Goal: Information Seeking & Learning: Learn about a topic

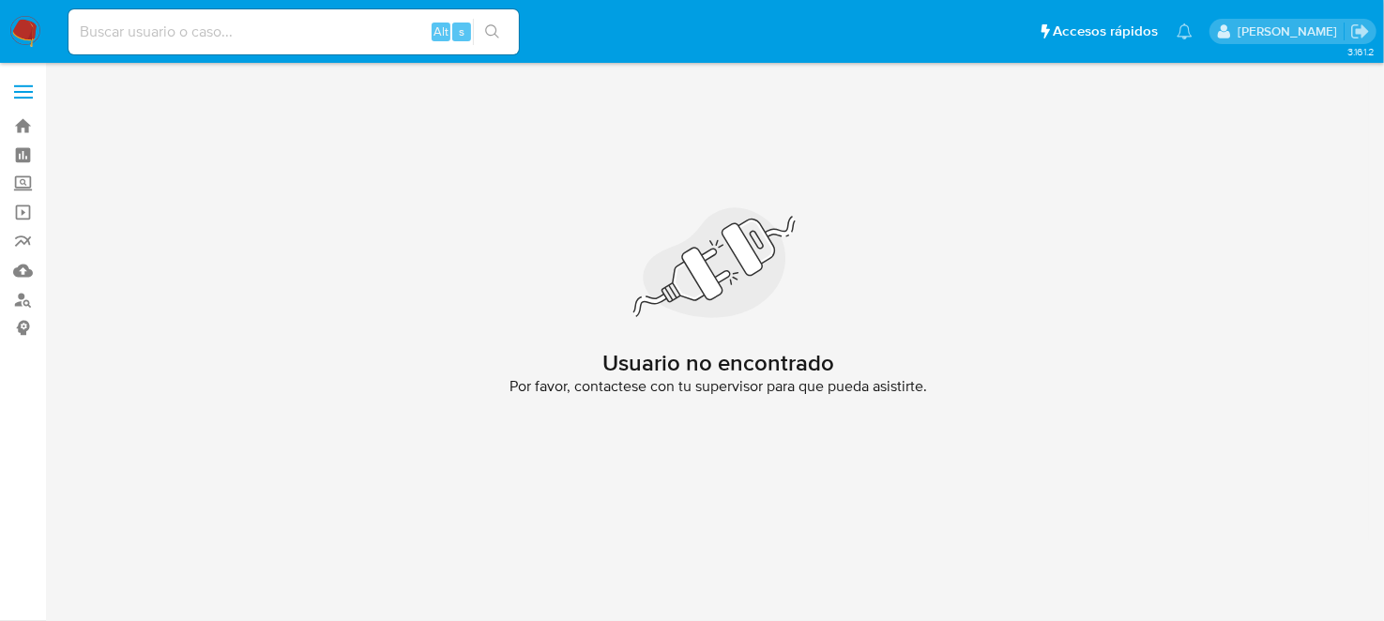
click at [43, 39] on nav "Pausado Ver notificaciones Alt s Accesos rápidos Presiona las siguientes teclas…" at bounding box center [692, 31] width 1384 height 63
click at [28, 29] on img at bounding box center [25, 32] width 32 height 32
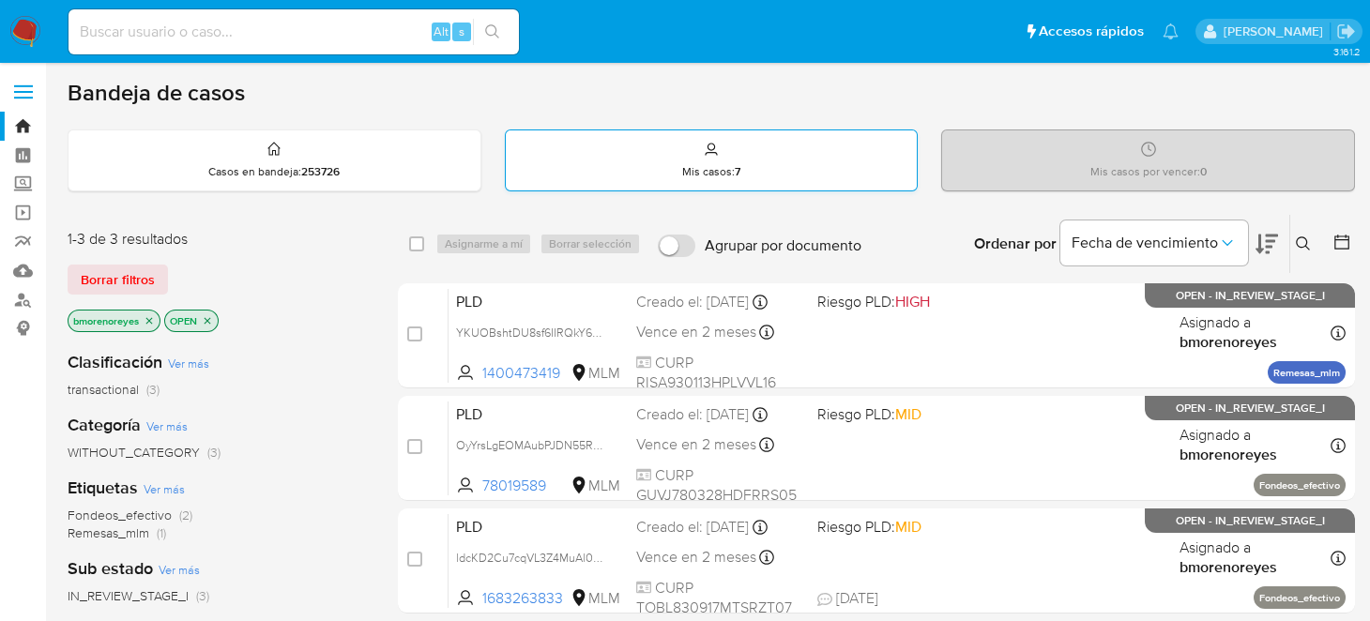
click at [650, 178] on div "Mis casos : 7" at bounding box center [712, 160] width 412 height 60
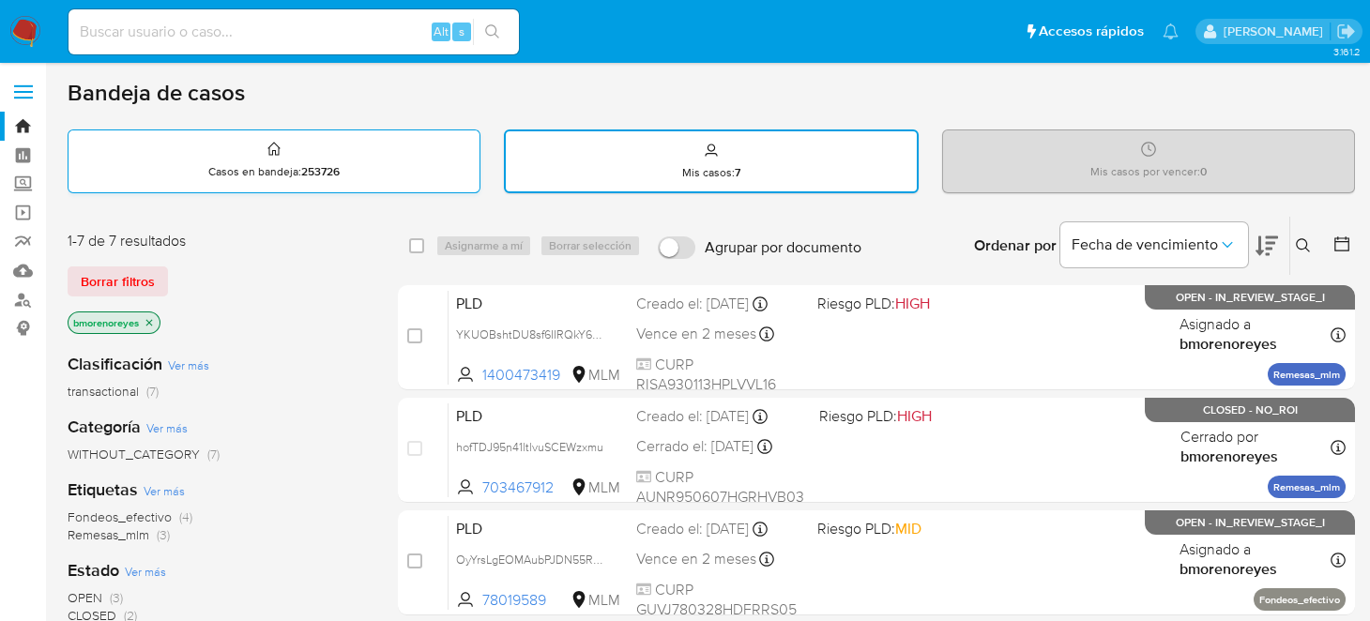
click at [313, 161] on div "Casos en bandeja : 253726" at bounding box center [273, 160] width 411 height 60
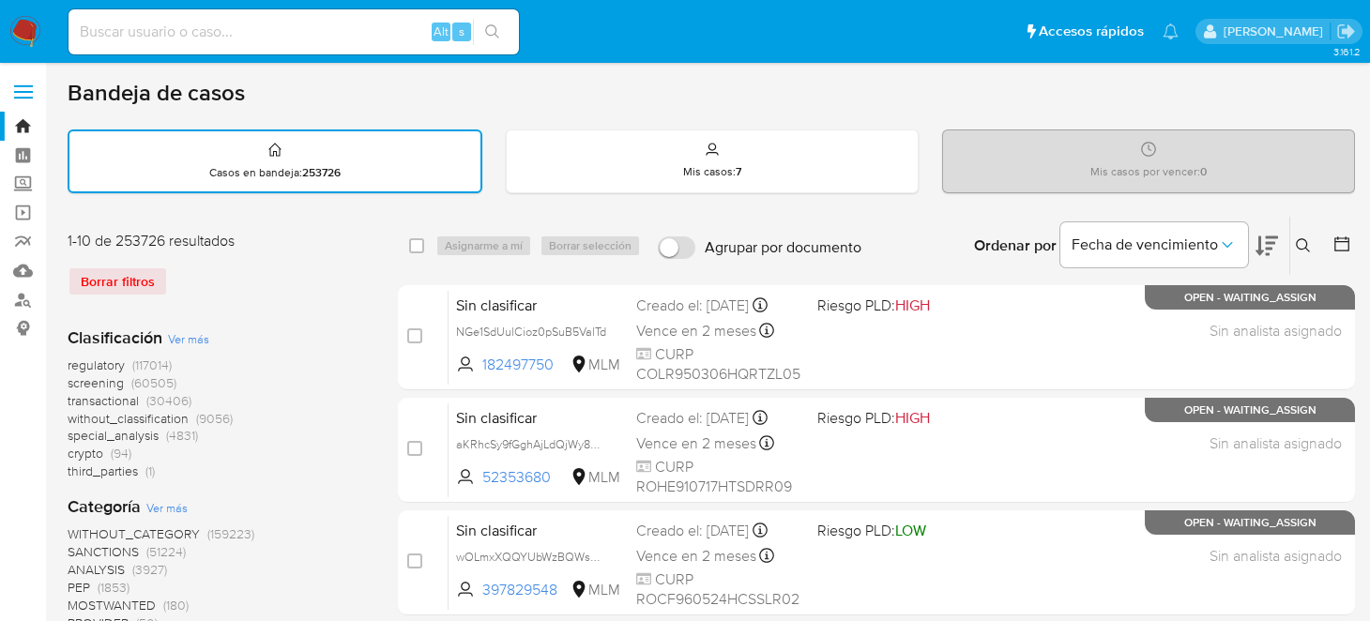
click at [1296, 253] on button at bounding box center [1305, 246] width 31 height 23
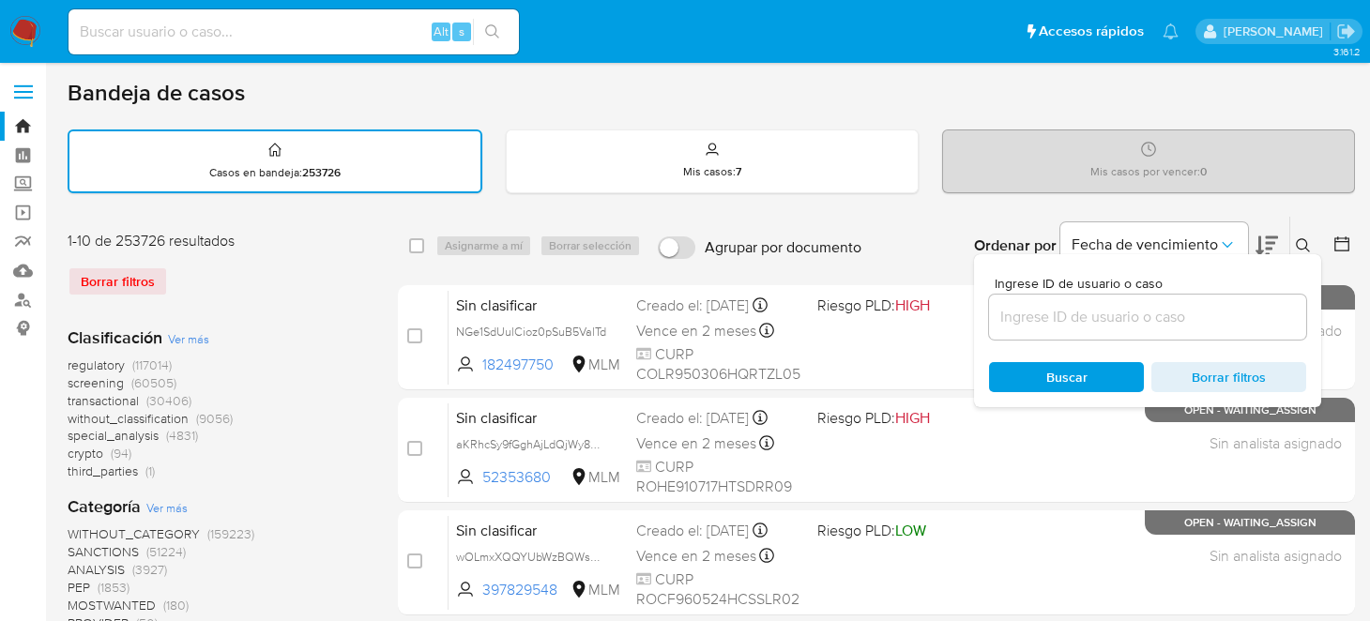
click at [1240, 329] on div at bounding box center [1147, 317] width 317 height 45
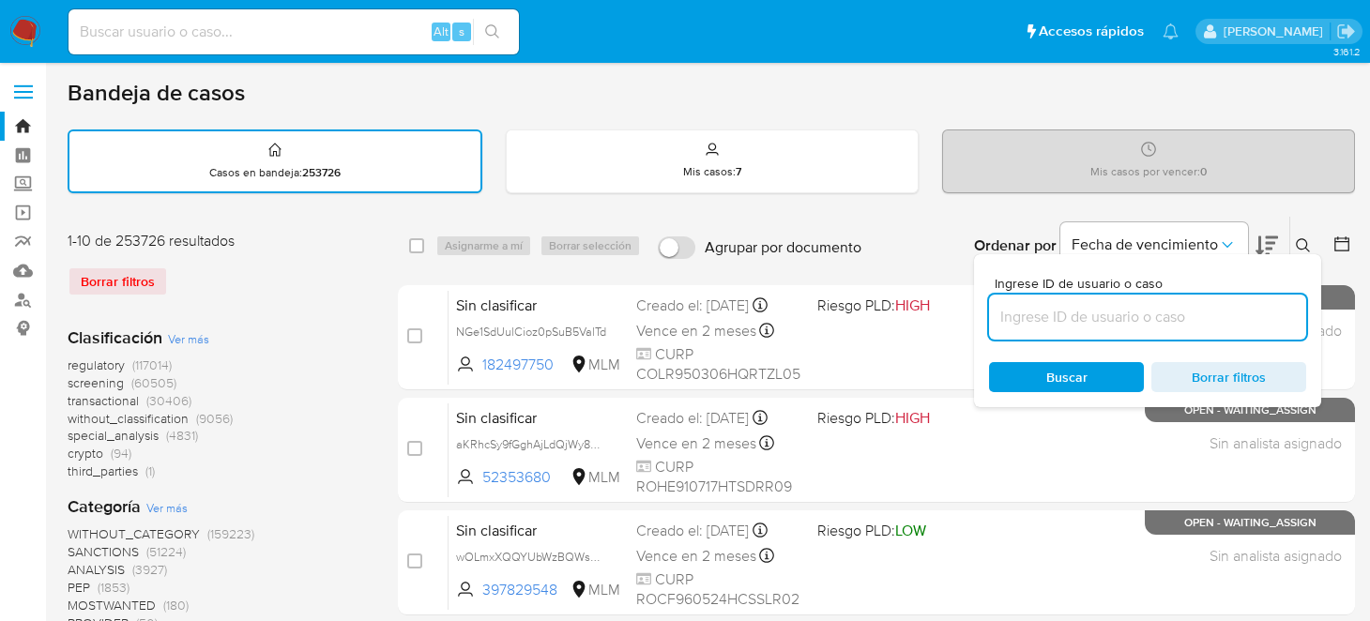
click at [1219, 319] on input at bounding box center [1147, 317] width 317 height 24
paste input "1299752202"
type input "1299752202"
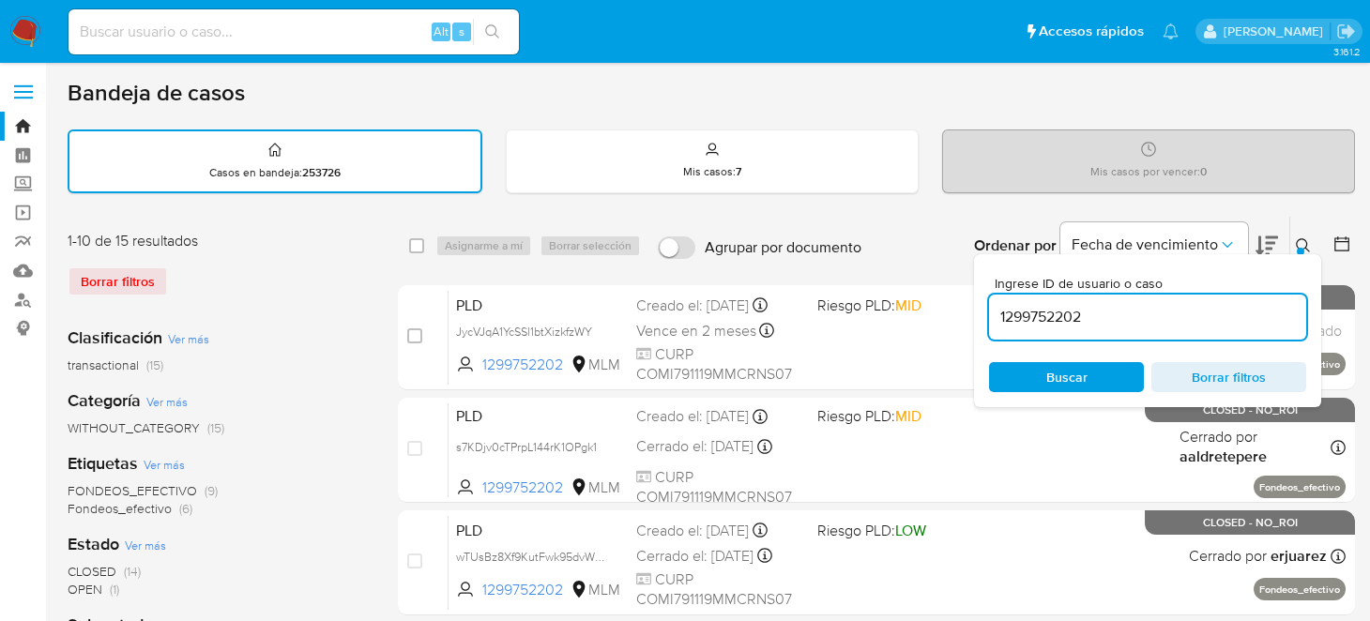
click at [1310, 243] on icon at bounding box center [1303, 245] width 15 height 15
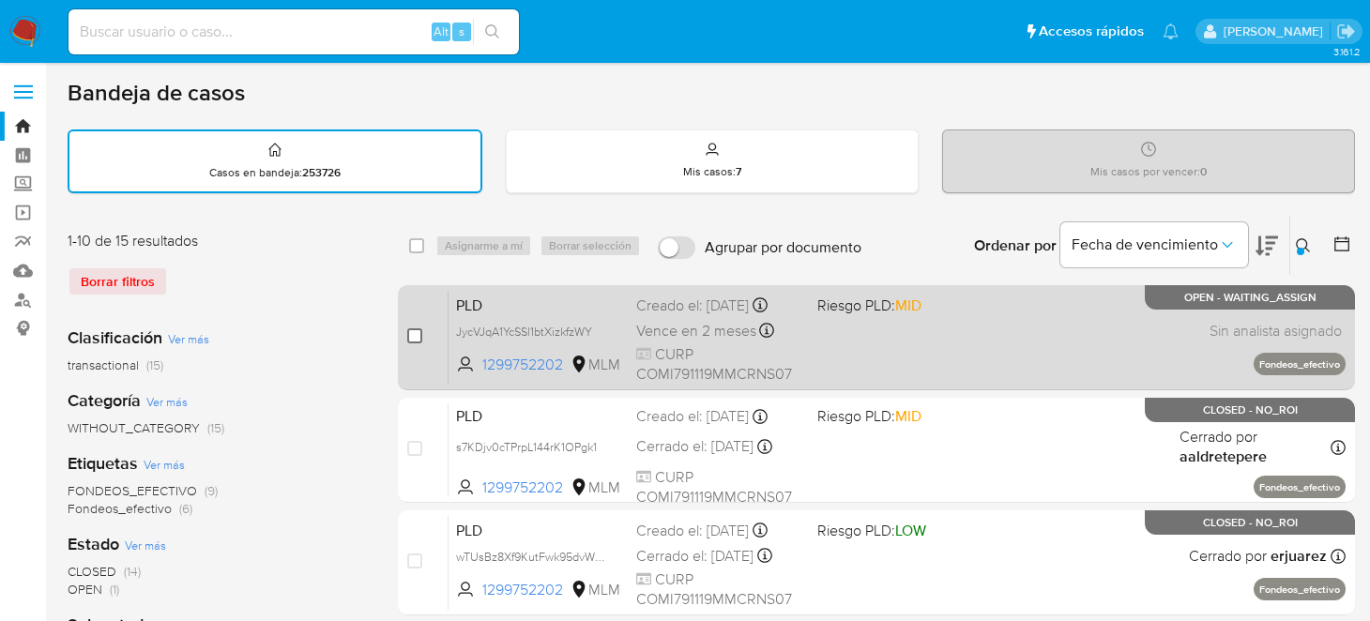
click at [415, 332] on input "checkbox" at bounding box center [414, 335] width 15 height 15
checkbox input "true"
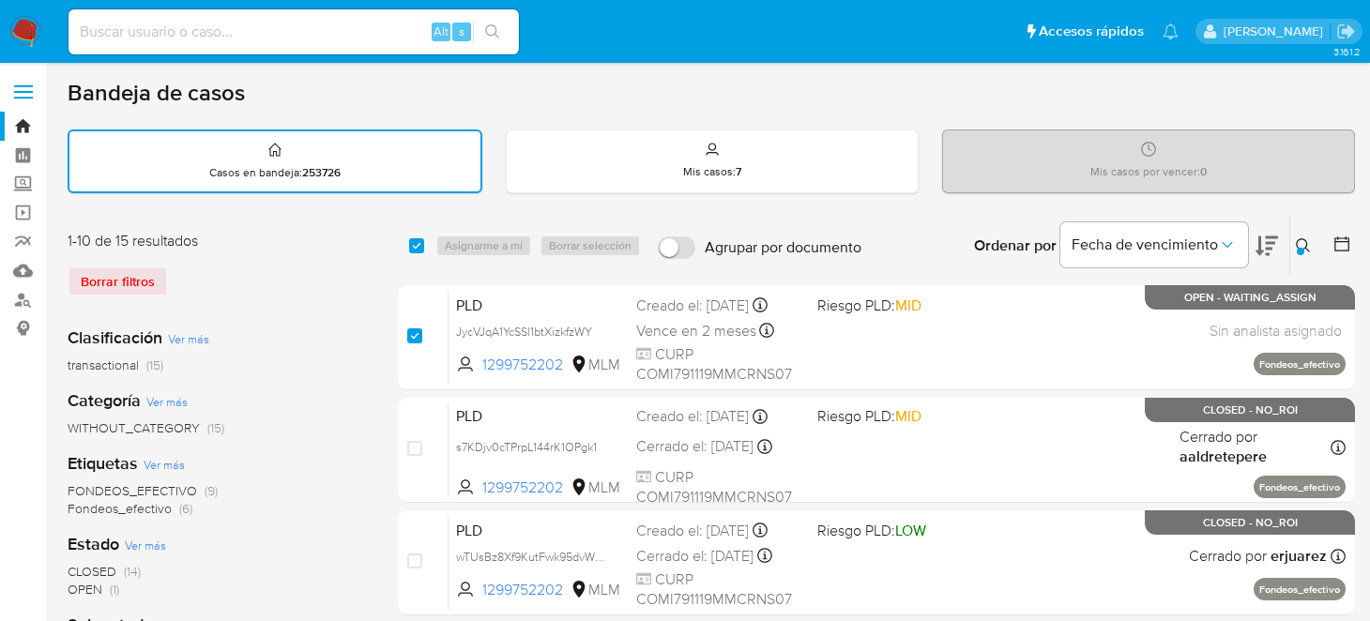
checkbox input "true"
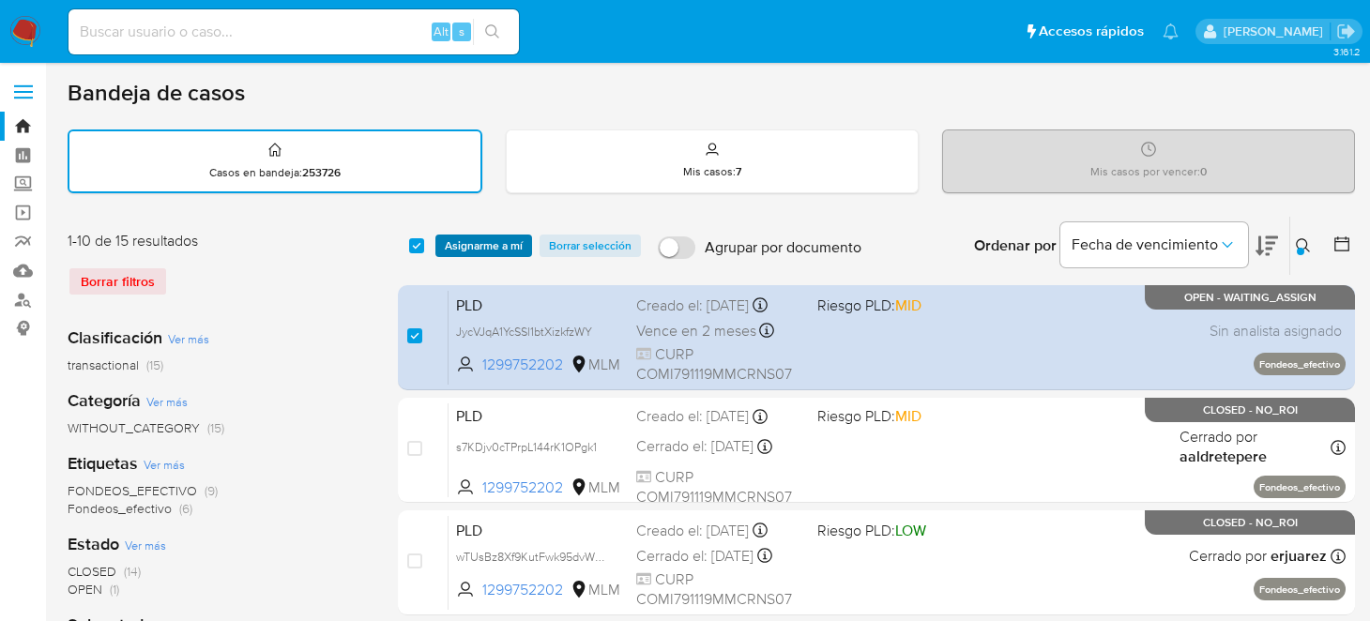
click at [453, 252] on span "Asignarme a mí" at bounding box center [484, 245] width 78 height 19
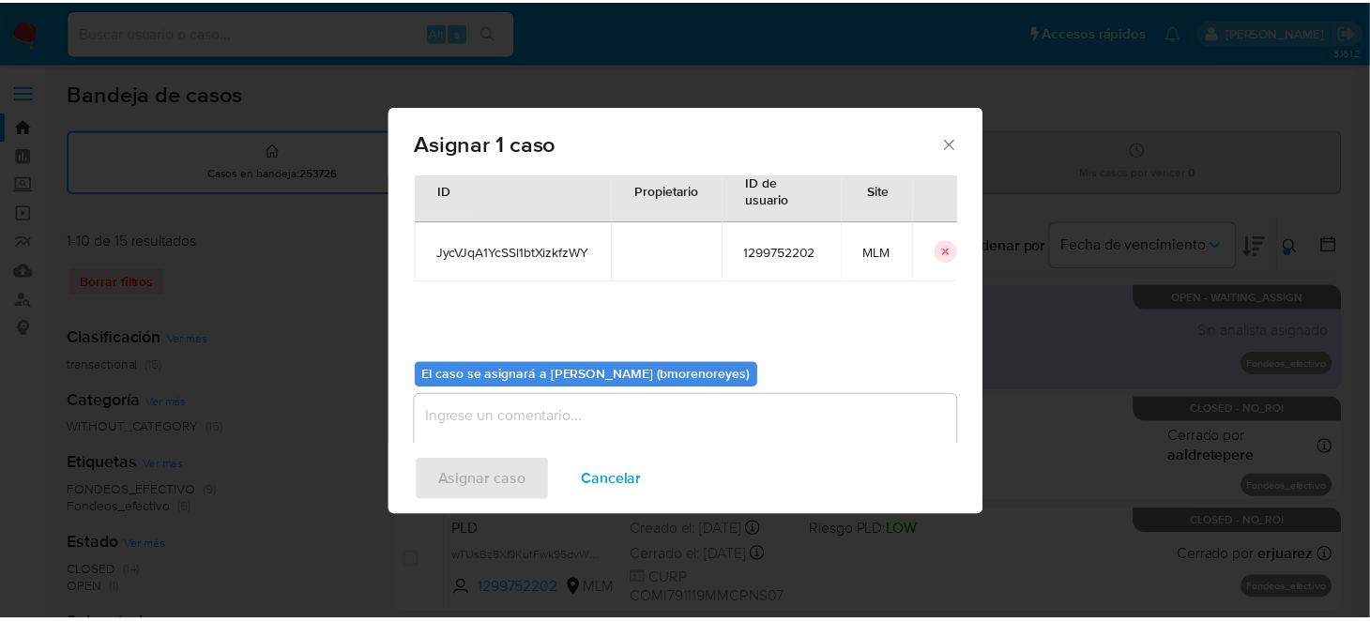
scroll to position [96, 0]
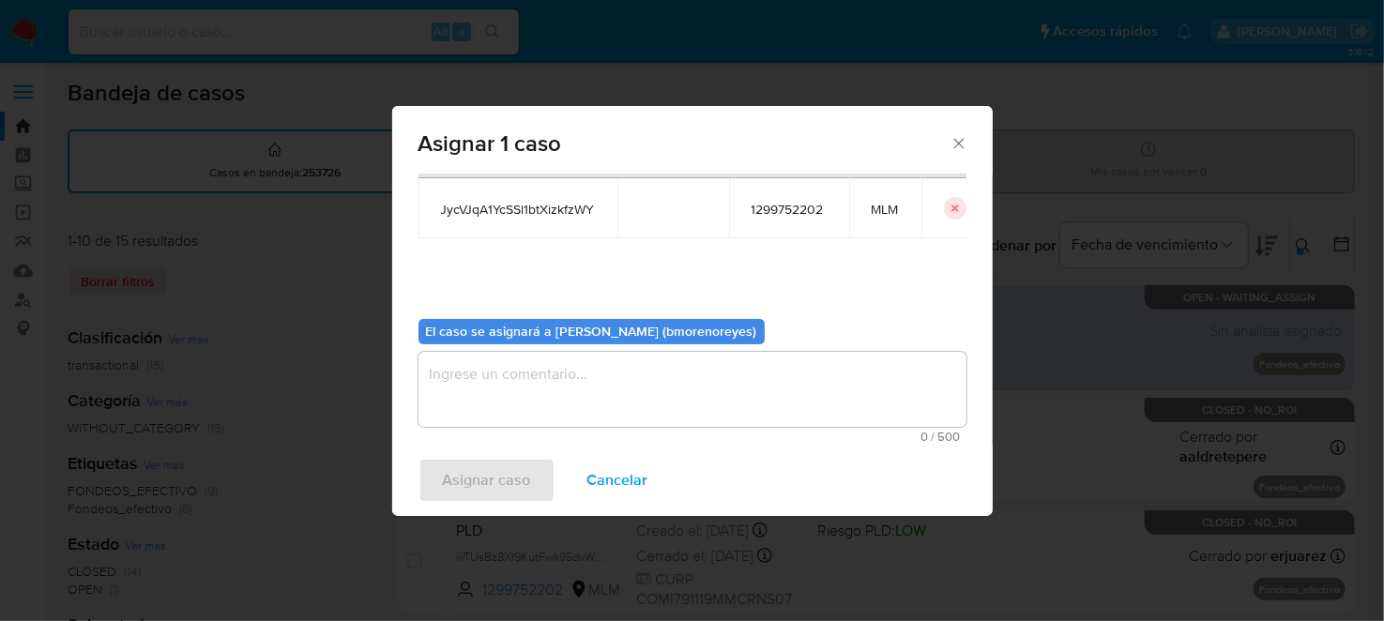
click at [612, 388] on textarea "assign-modal" at bounding box center [692, 389] width 548 height 75
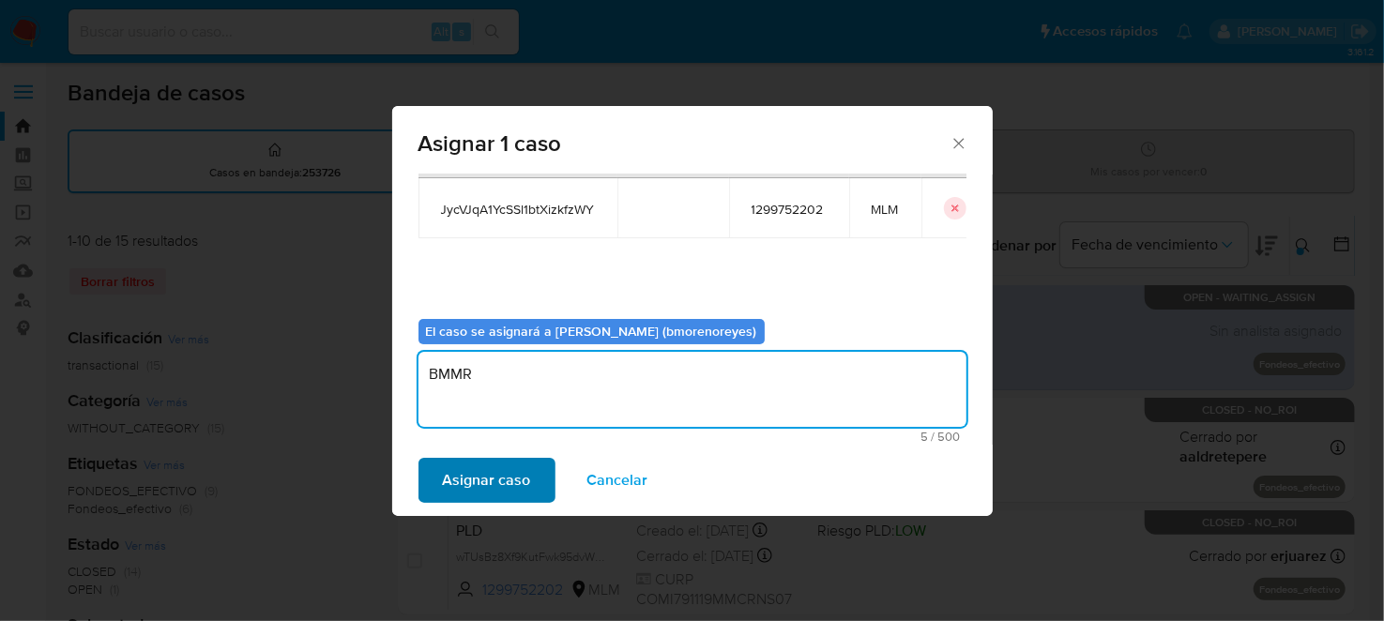
type textarea "BMMR"
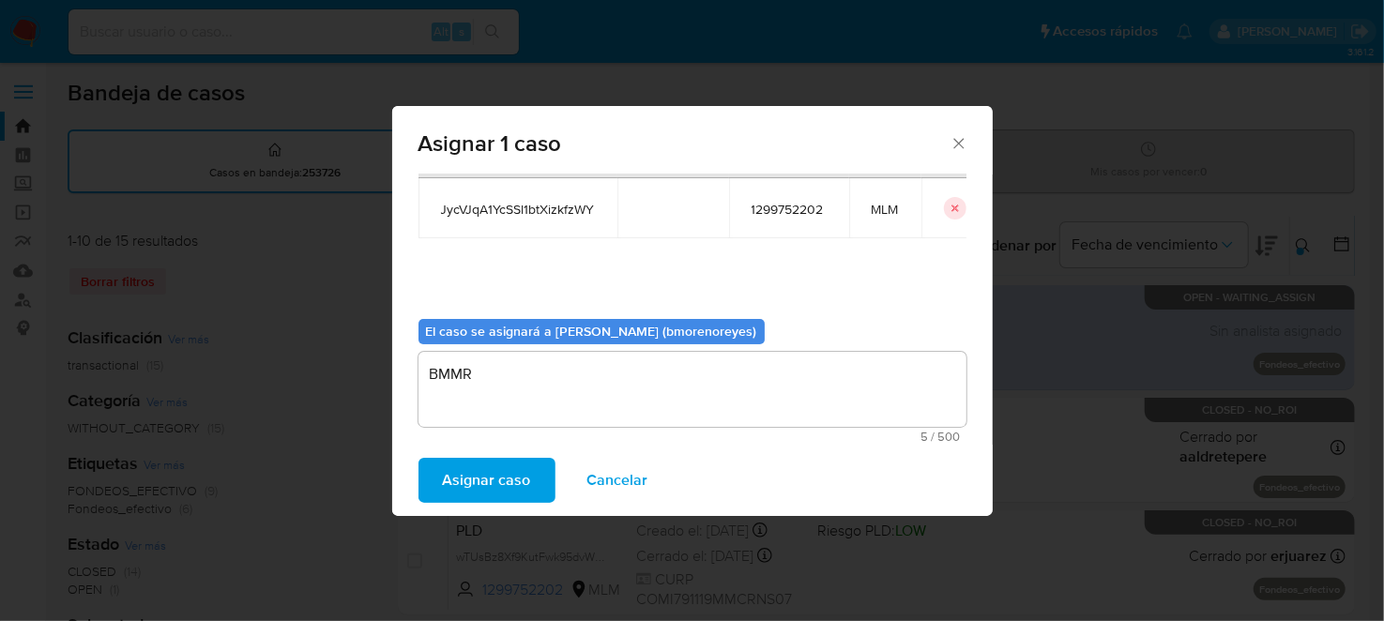
click at [501, 480] on span "Asignar caso" at bounding box center [487, 480] width 88 height 41
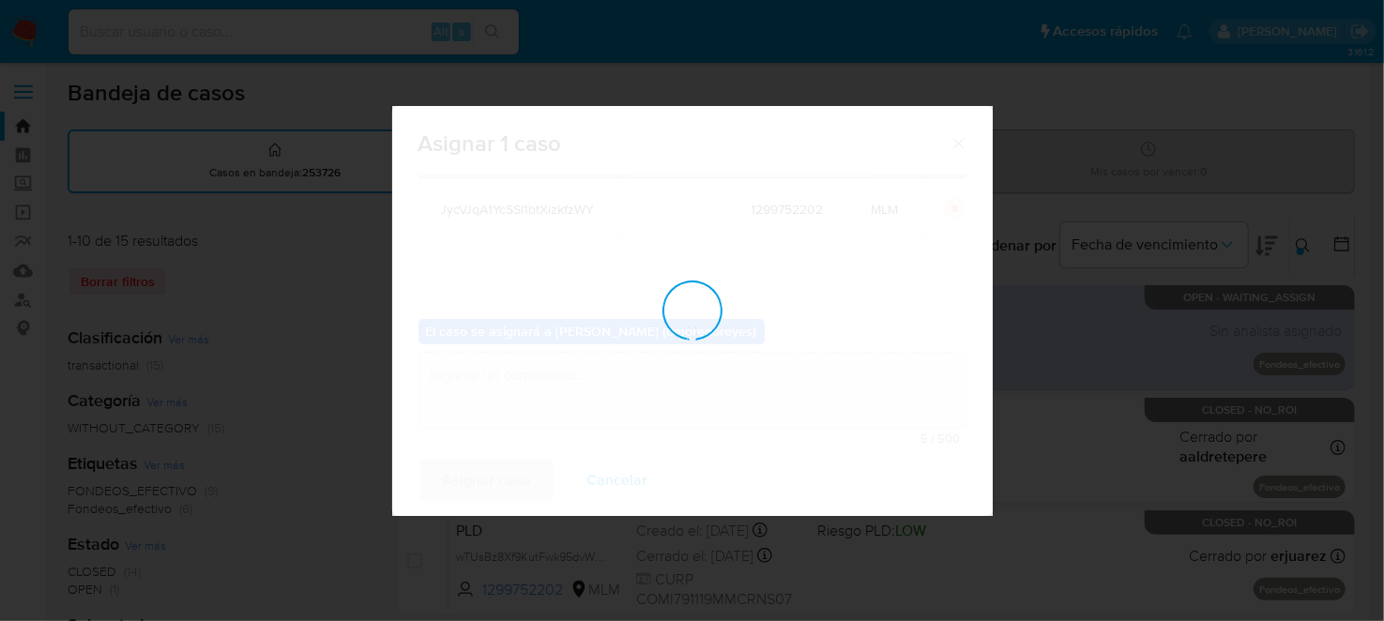
checkbox input "false"
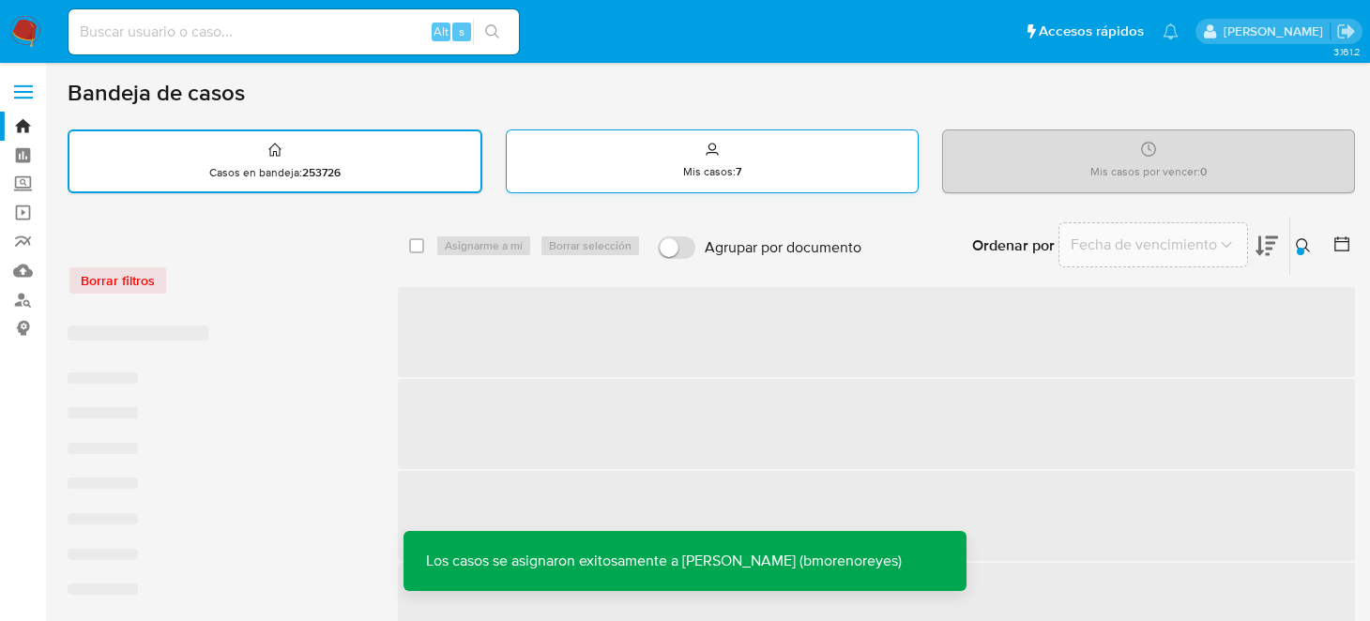
click at [705, 153] on icon at bounding box center [712, 149] width 15 height 15
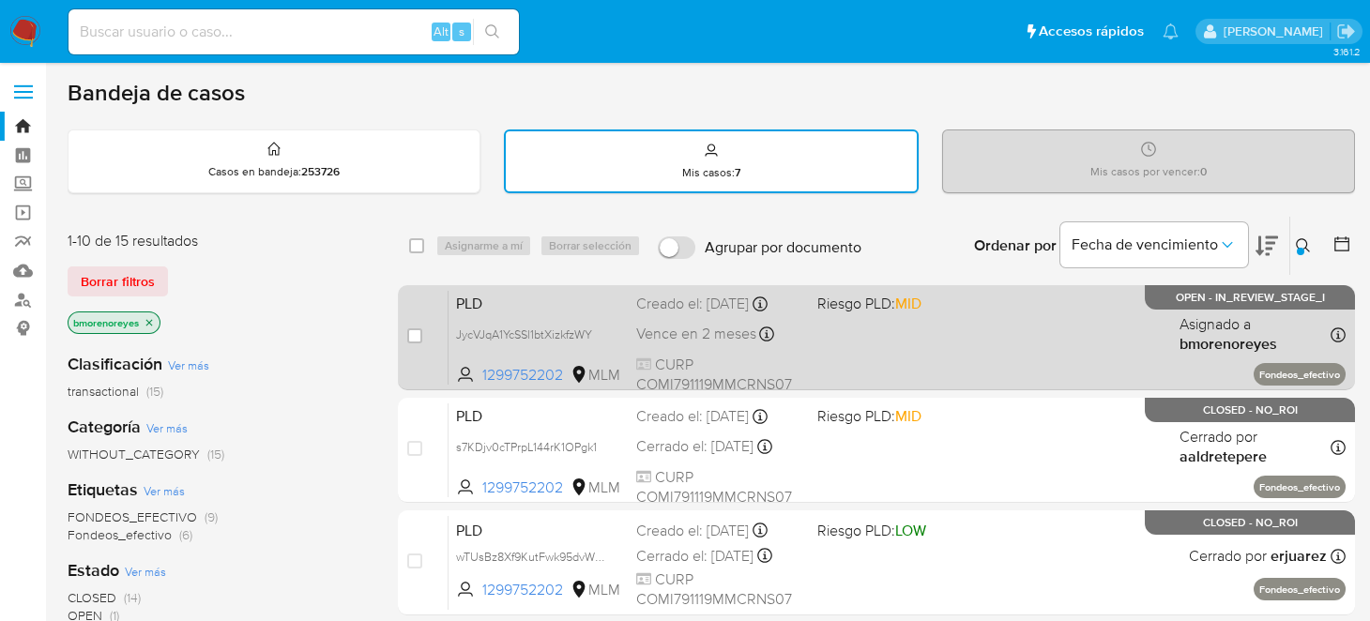
click at [539, 297] on span "PLD" at bounding box center [538, 302] width 165 height 24
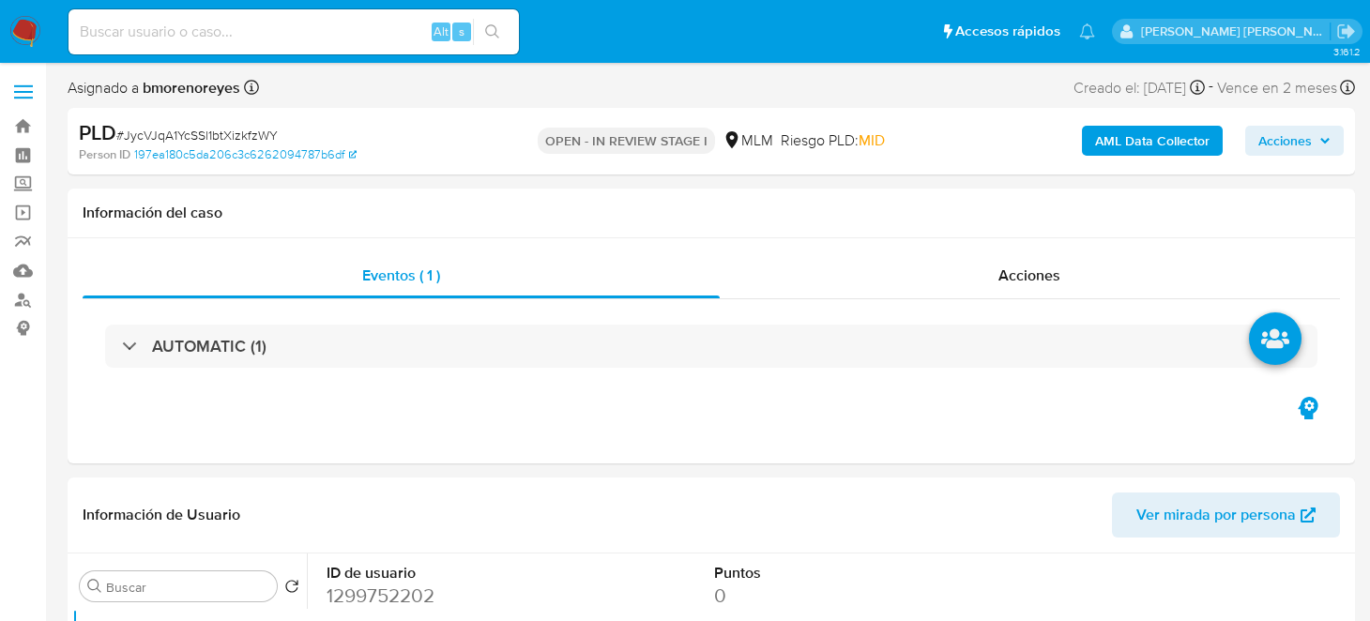
select select "10"
click at [465, 265] on div "Eventos ( 1 )" at bounding box center [401, 275] width 637 height 45
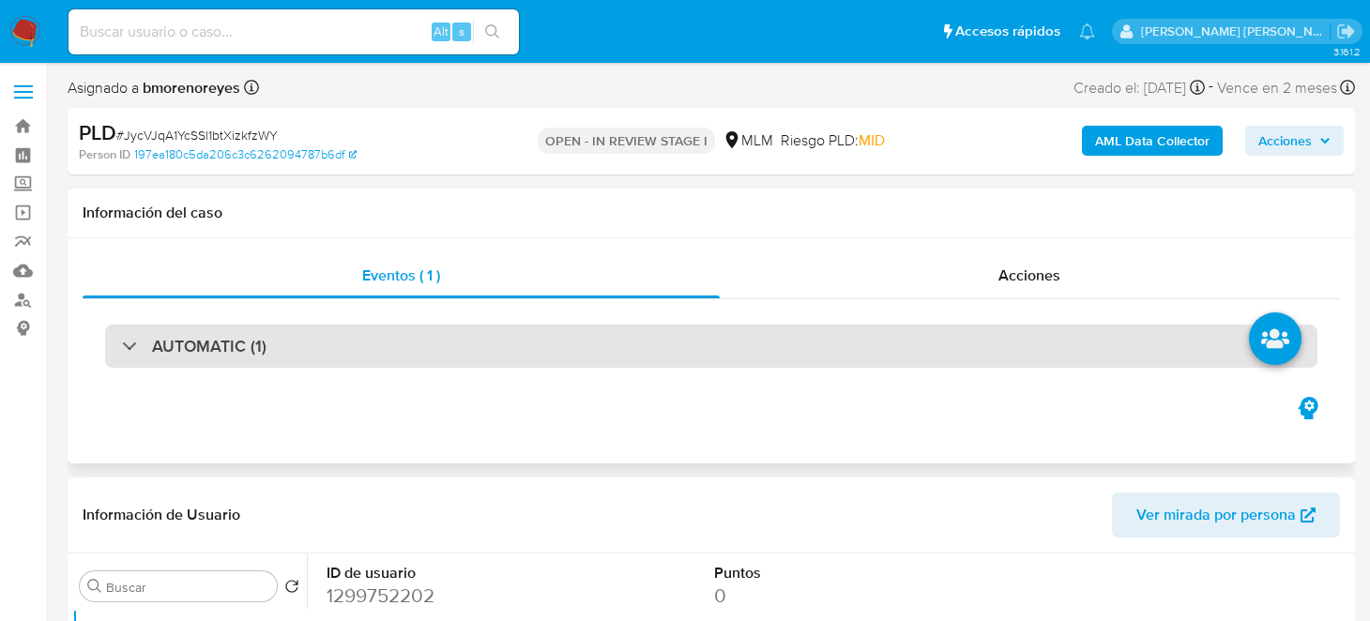
click at [327, 345] on div "AUTOMATIC (1)" at bounding box center [711, 346] width 1212 height 43
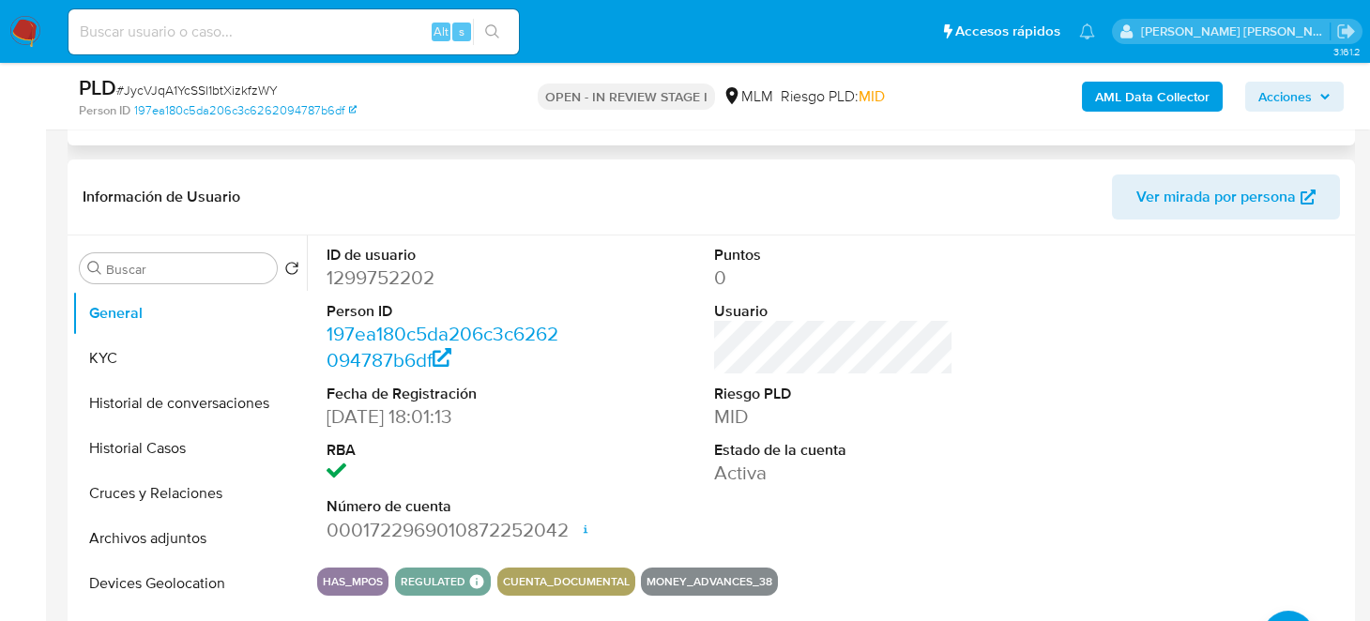
scroll to position [656, 0]
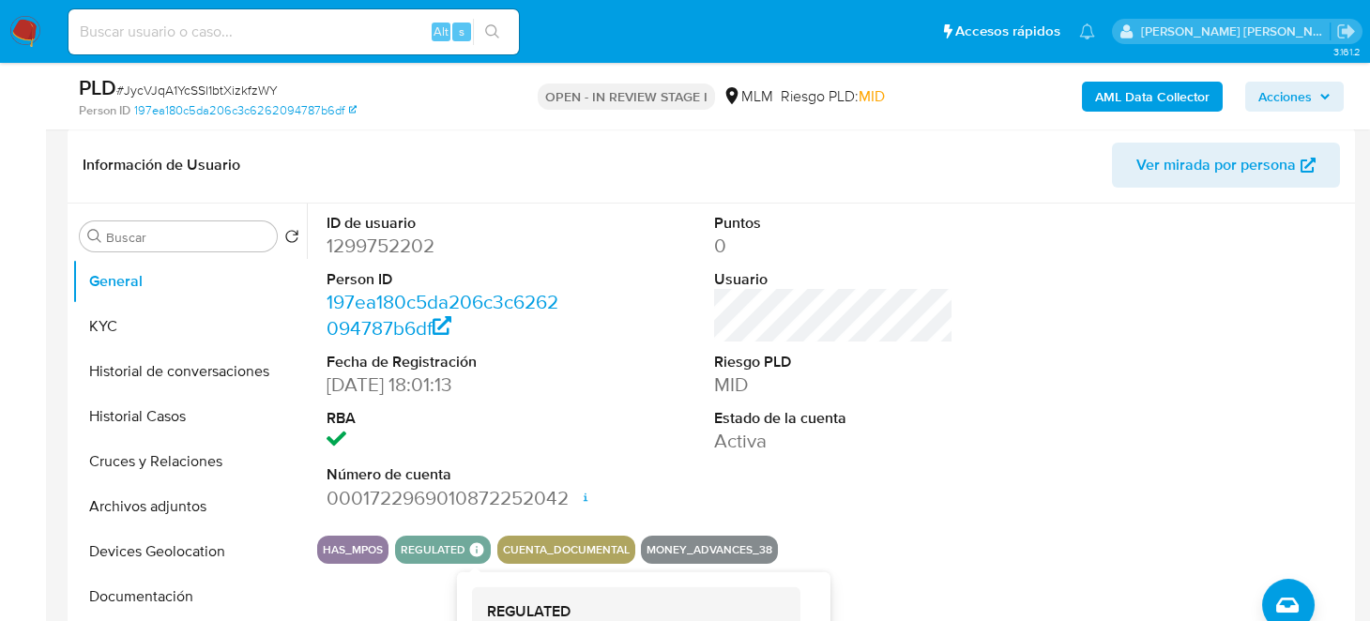
click at [486, 549] on div "REGULATED REGULATED MLM IFPE Evaluation Result COMPLIES User Regulated Date 202…" at bounding box center [443, 550] width 96 height 28
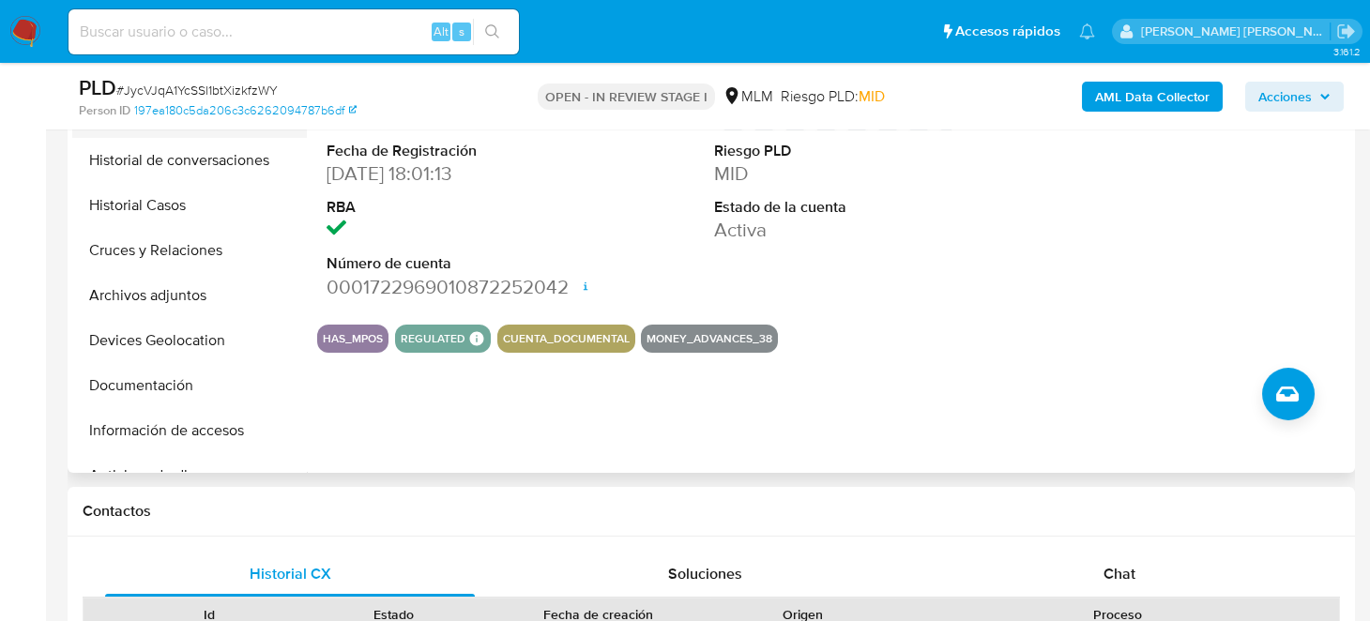
scroll to position [562, 0]
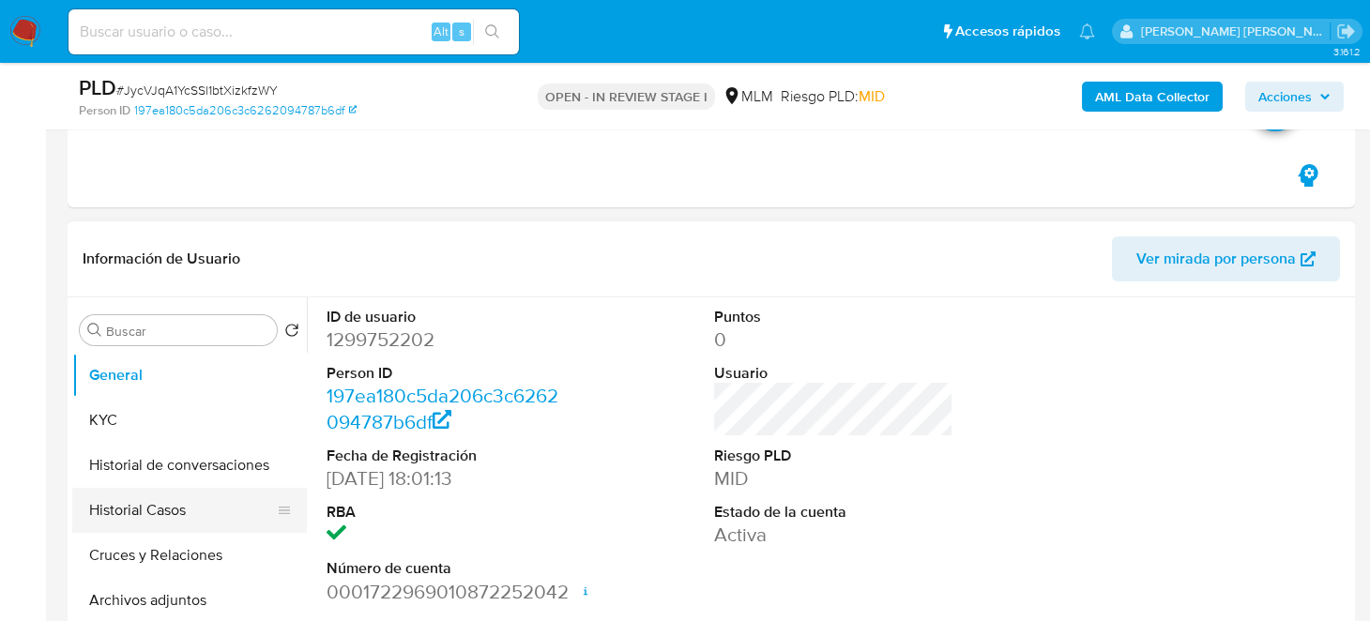
click at [160, 520] on button "Historial Casos" at bounding box center [182, 510] width 220 height 45
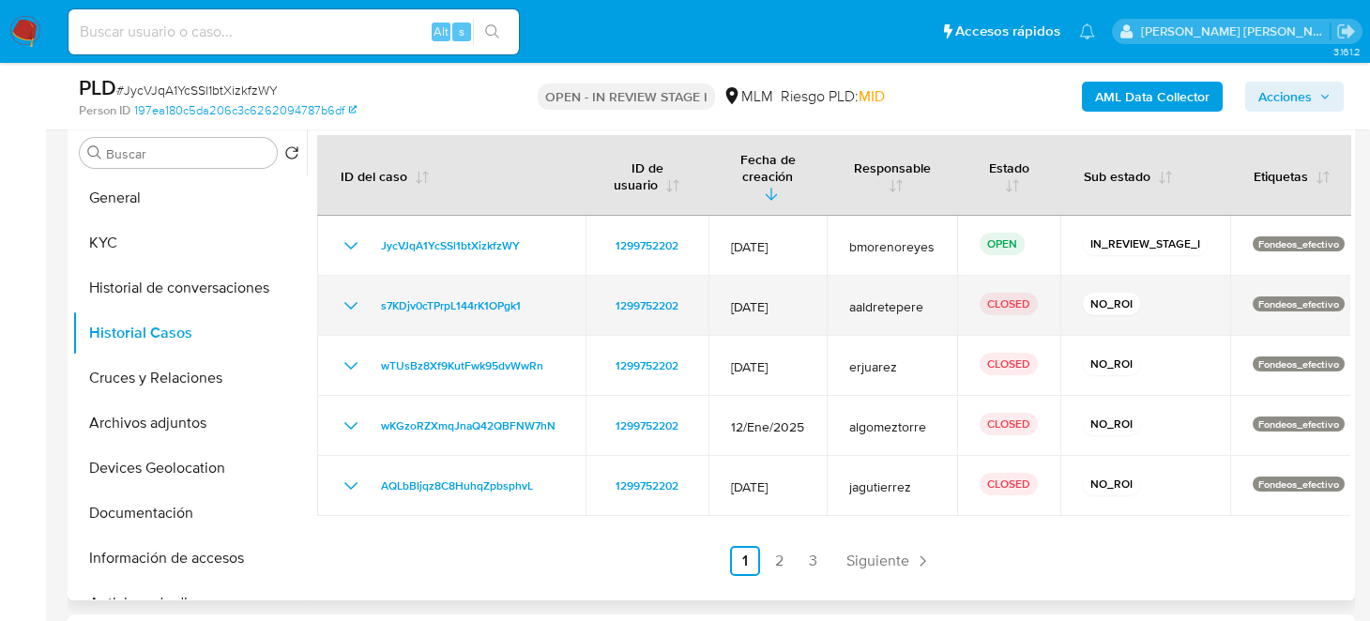
scroll to position [751, 0]
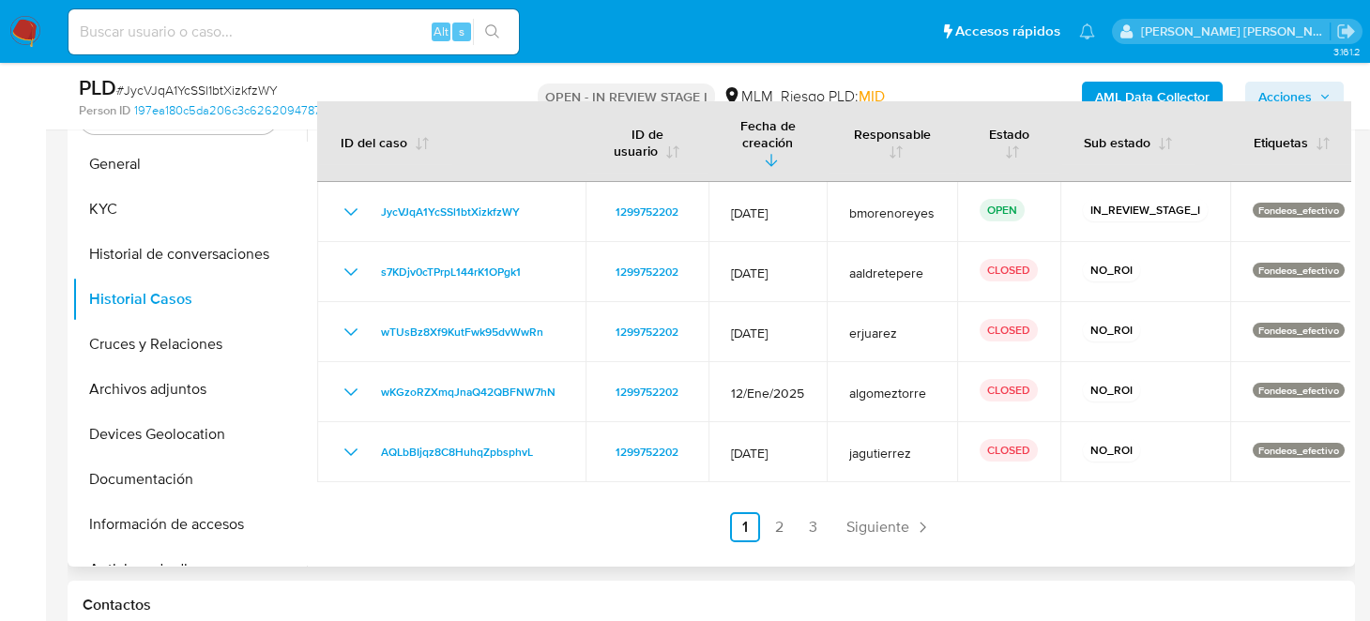
click at [546, 534] on div at bounding box center [828, 326] width 1043 height 480
click at [776, 512] on link "2" at bounding box center [779, 527] width 30 height 30
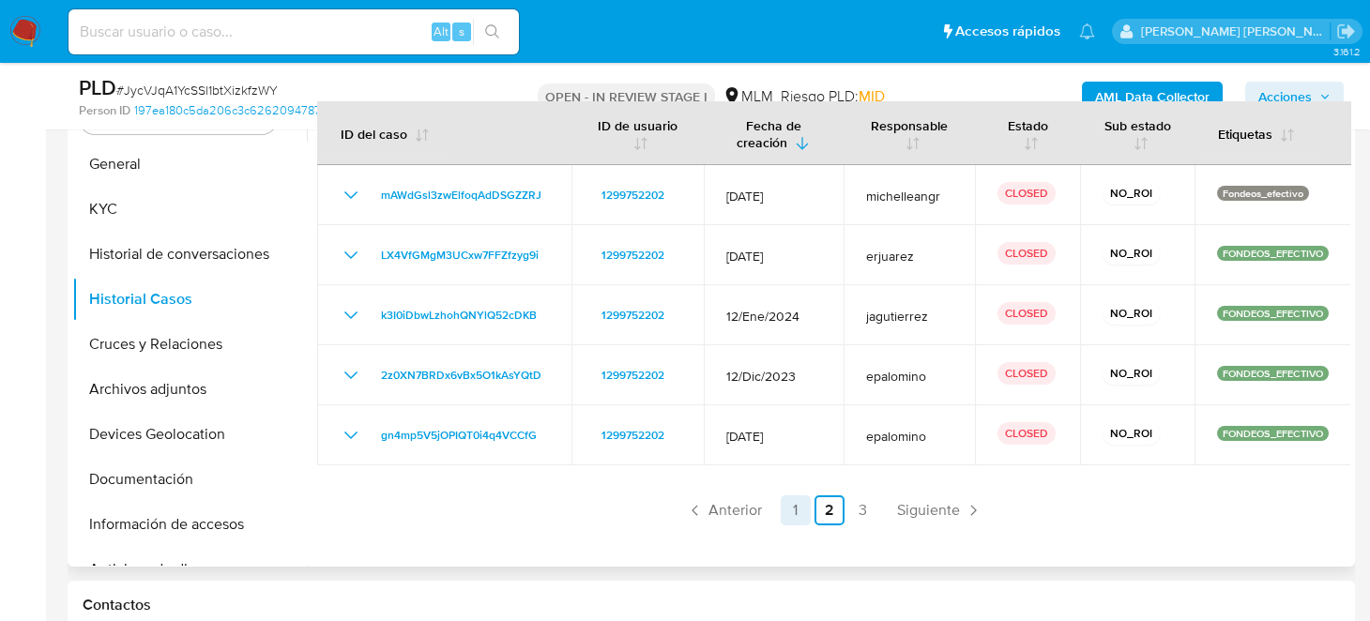
click at [797, 508] on link "1" at bounding box center [796, 510] width 30 height 30
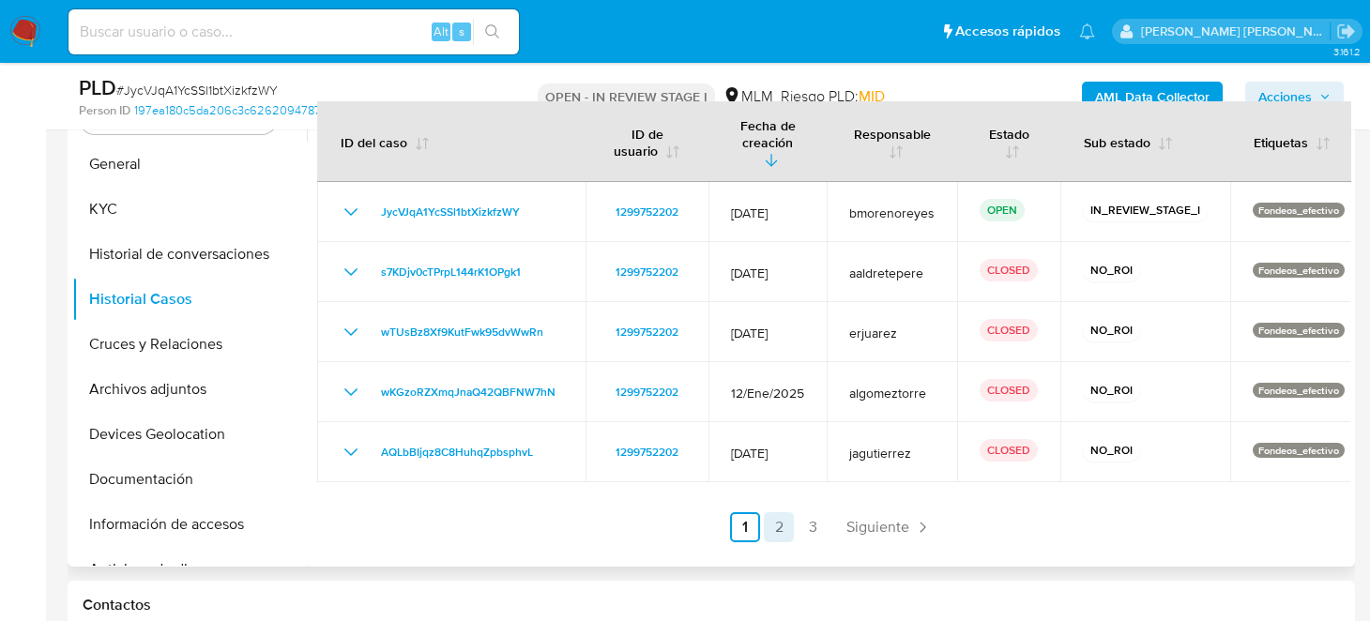
click at [771, 517] on link "2" at bounding box center [779, 527] width 30 height 30
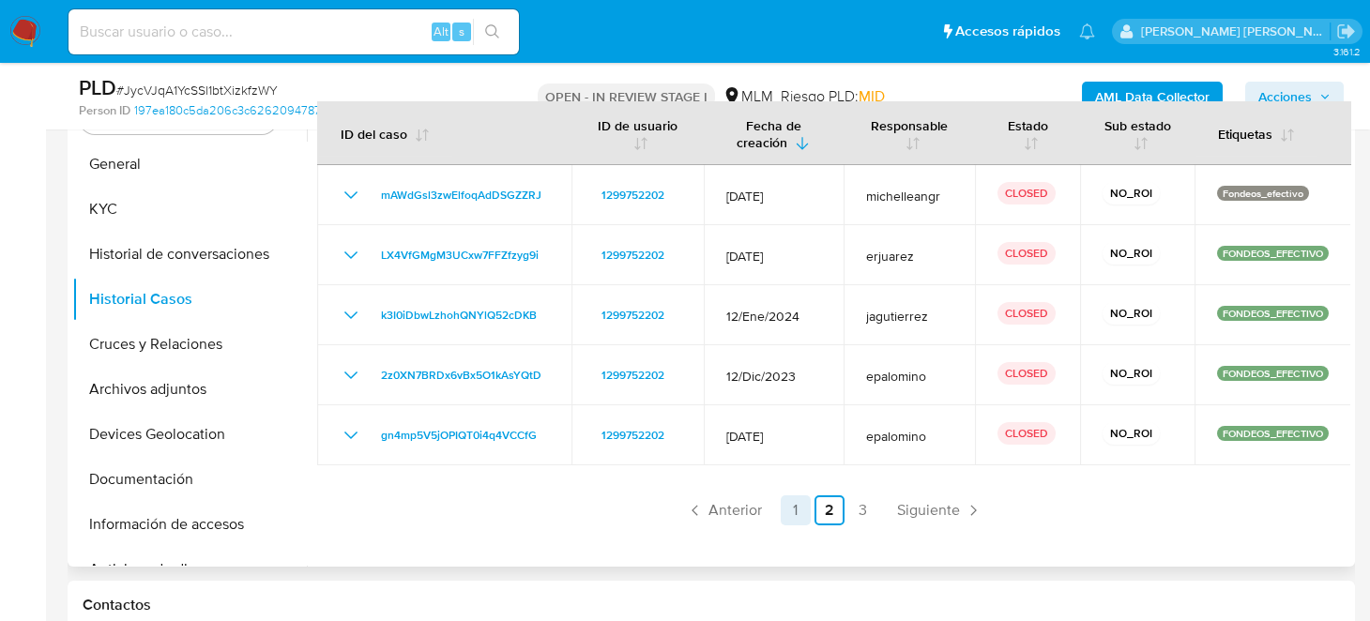
click at [783, 510] on link "1" at bounding box center [796, 510] width 30 height 30
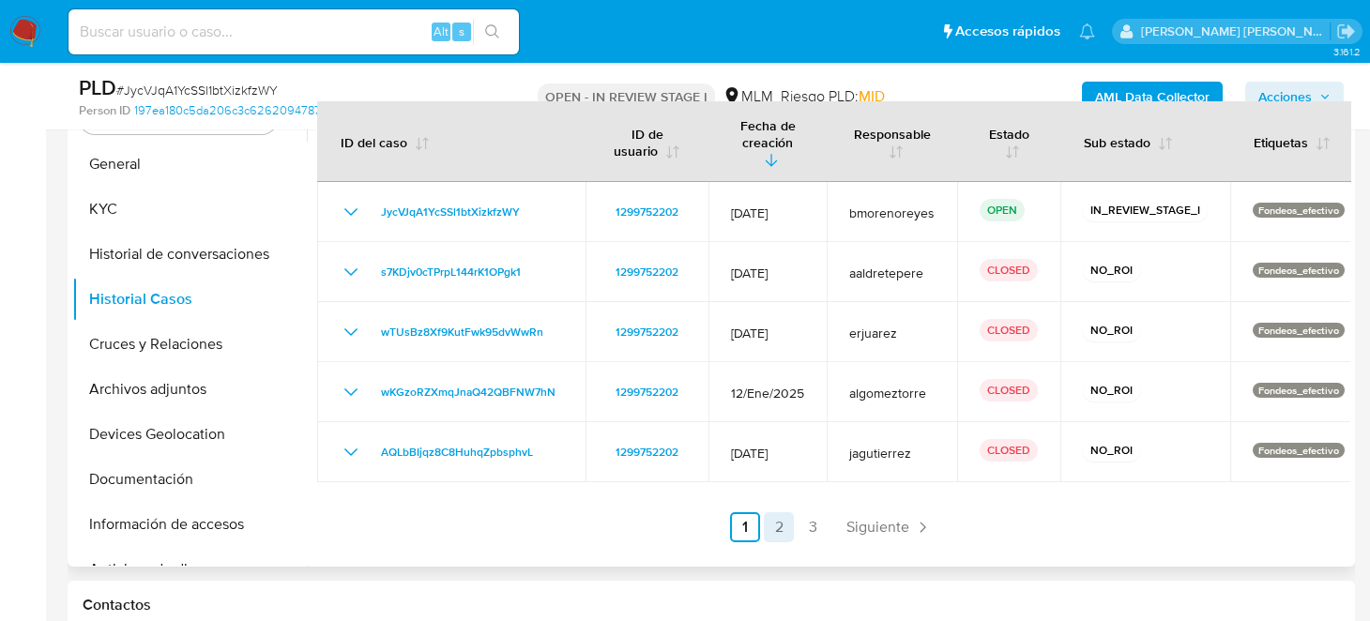
click at [771, 512] on link "2" at bounding box center [779, 527] width 30 height 30
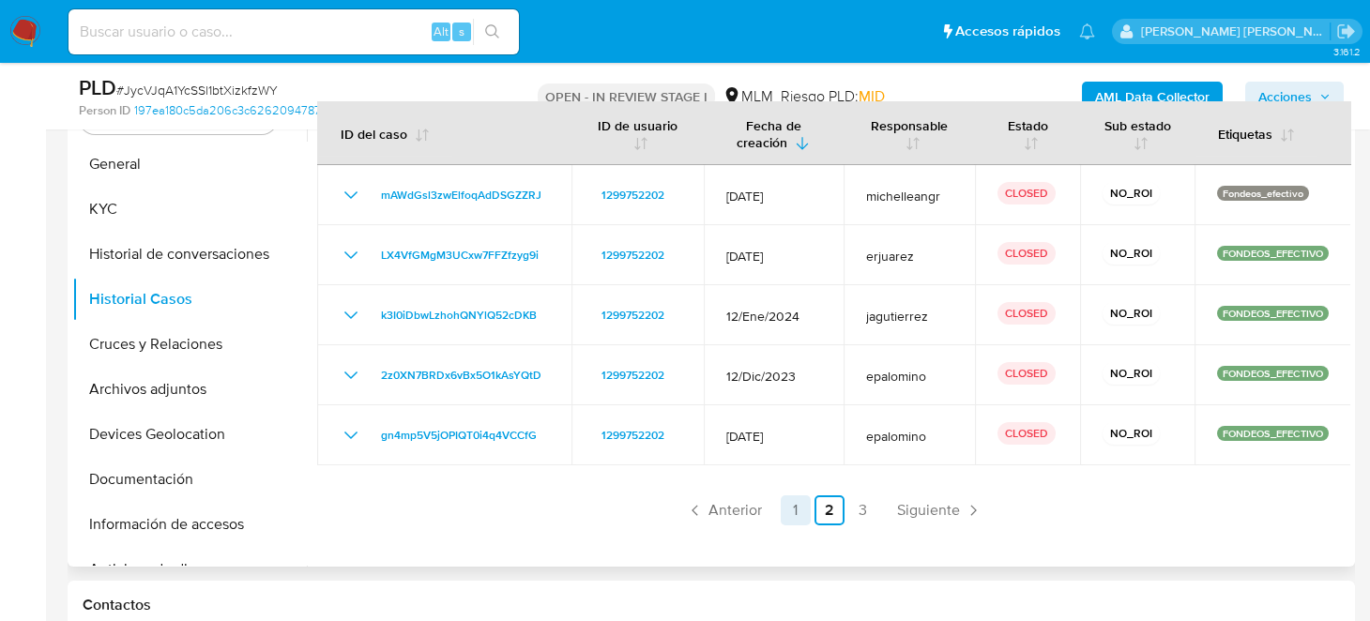
click at [791, 505] on link "1" at bounding box center [796, 510] width 30 height 30
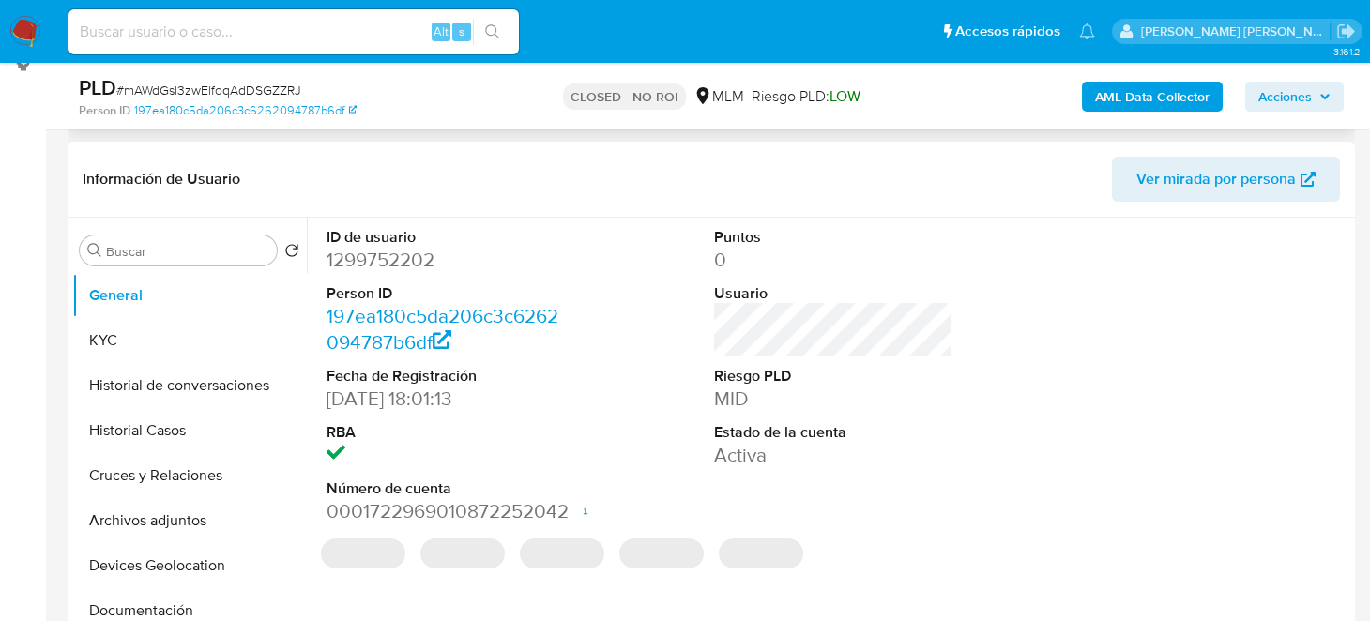
scroll to position [281, 0]
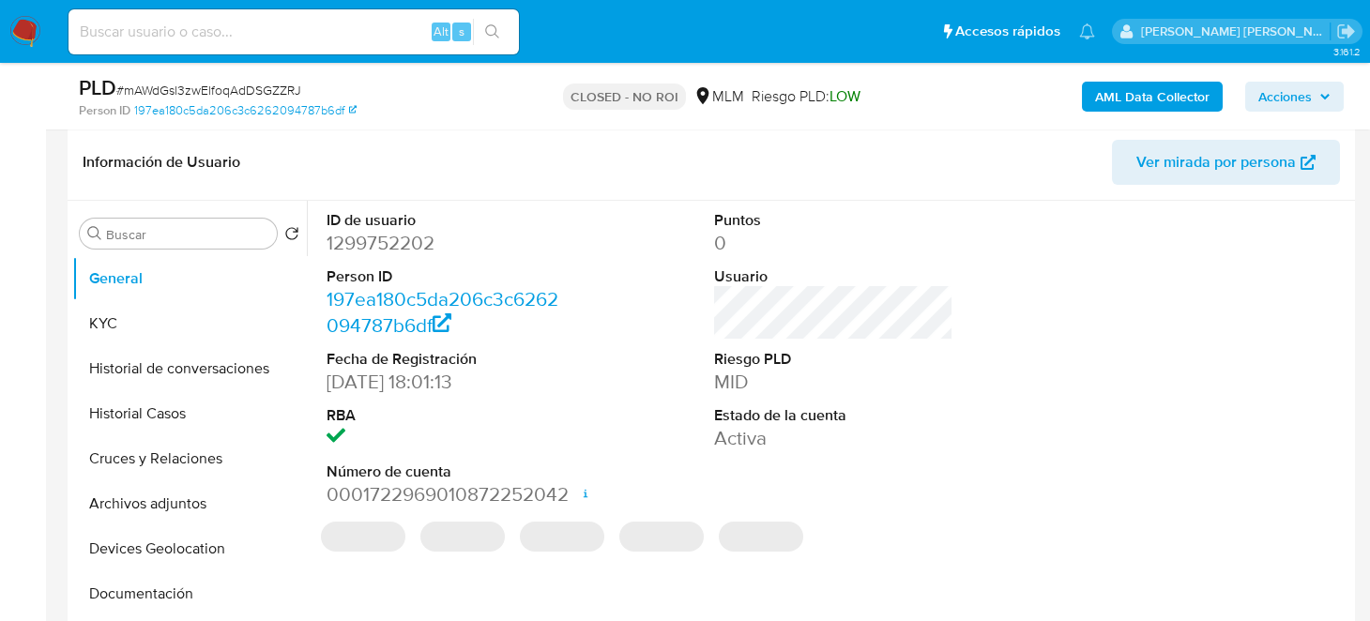
select select "10"
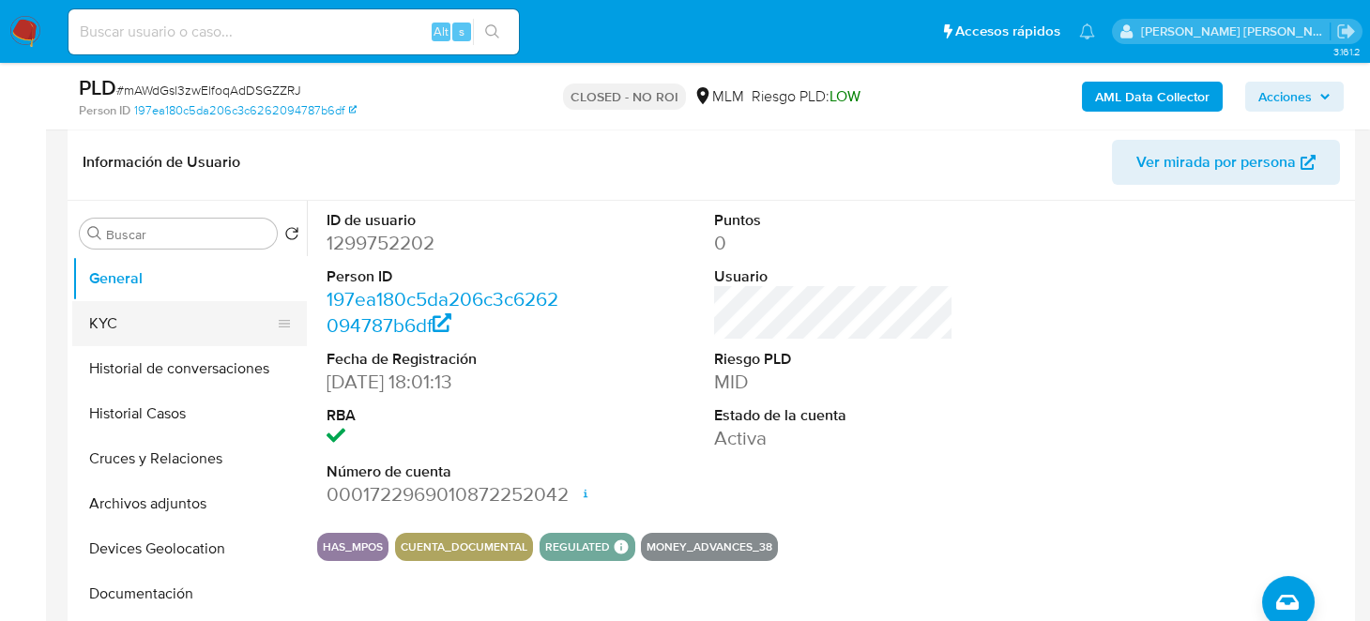
click at [154, 309] on button "KYC" at bounding box center [182, 323] width 220 height 45
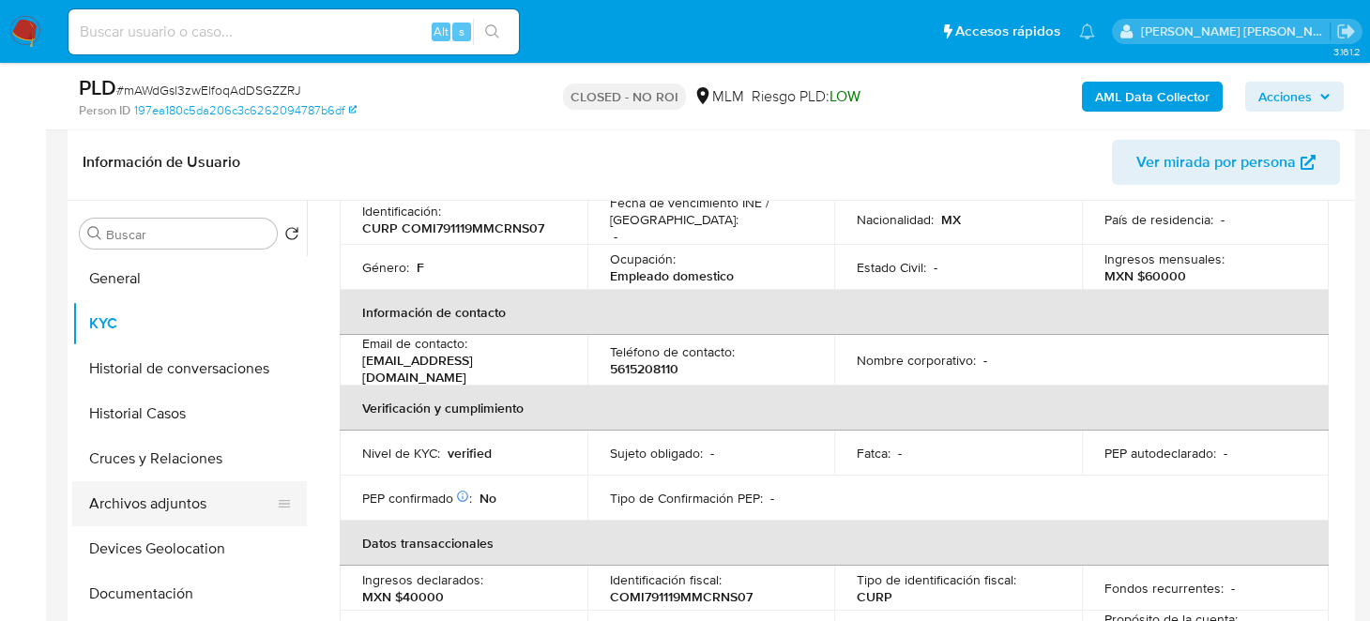
click at [180, 513] on button "Archivos adjuntos" at bounding box center [182, 503] width 220 height 45
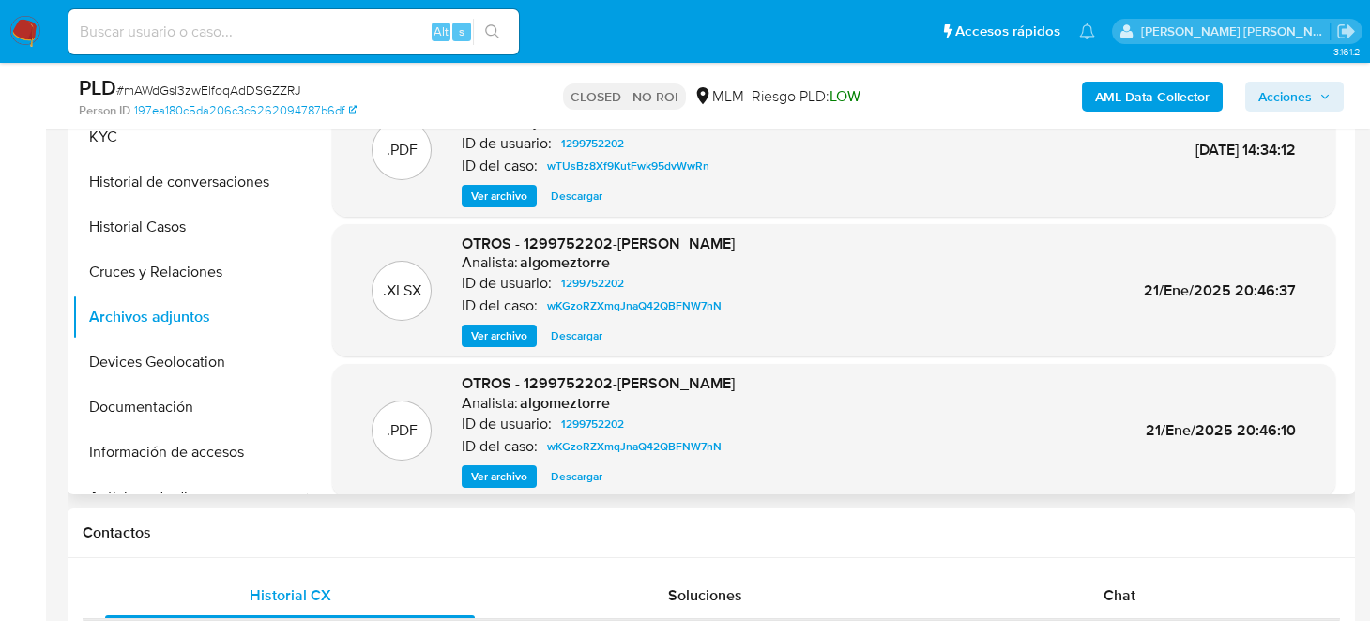
scroll to position [158, 0]
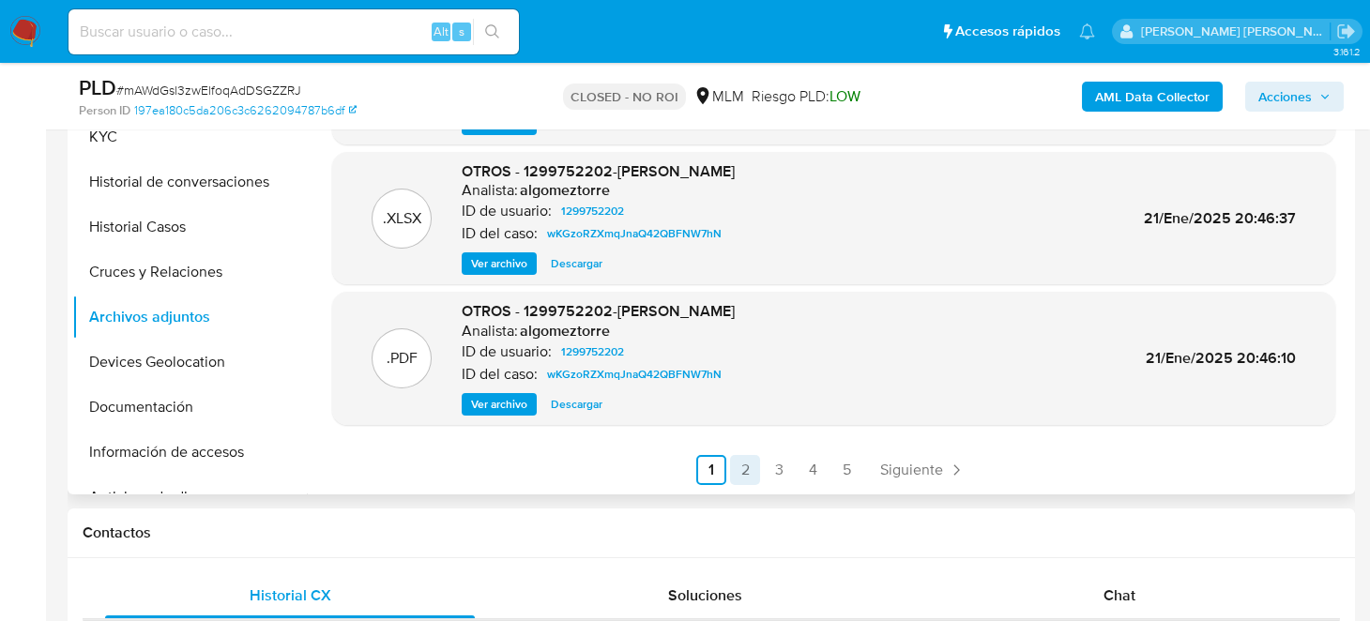
click at [730, 466] on link "2" at bounding box center [745, 470] width 30 height 30
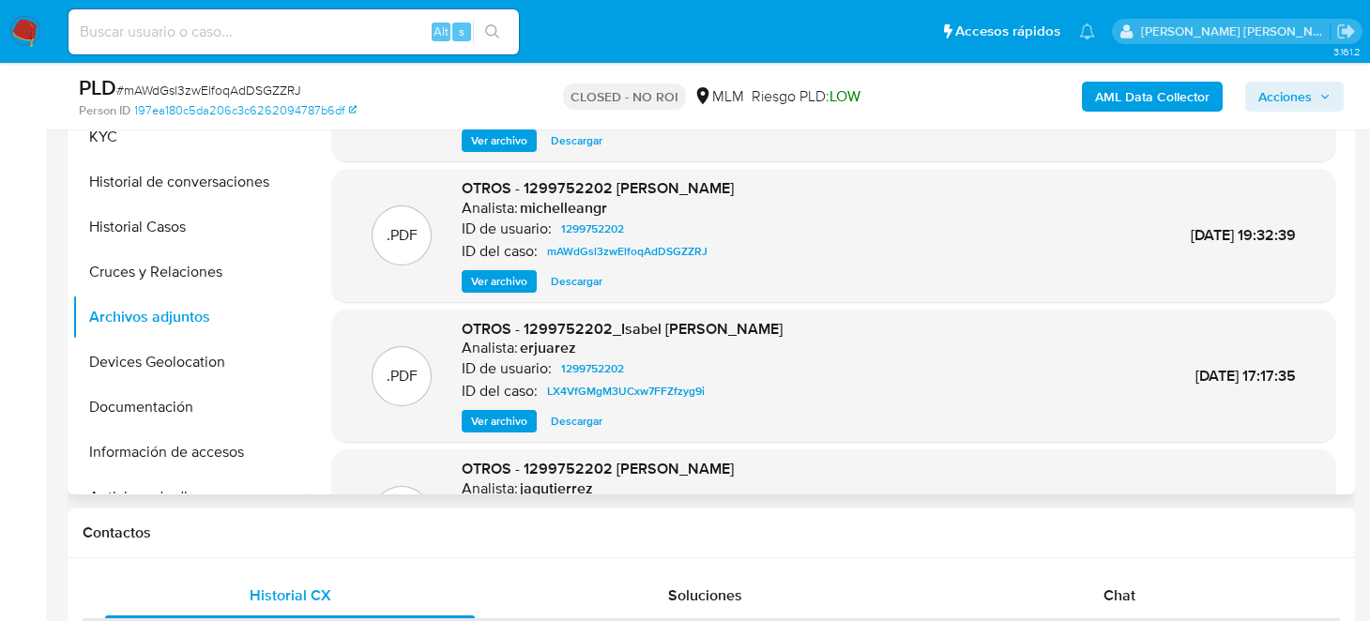
scroll to position [375, 0]
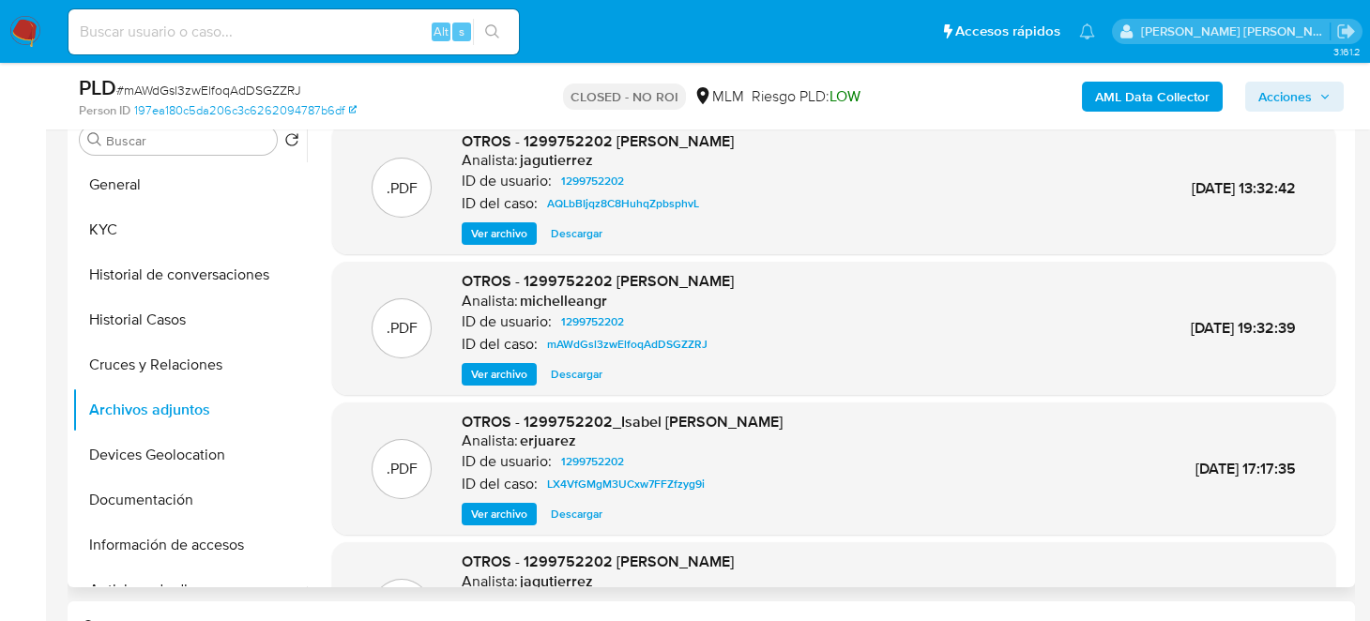
click at [559, 375] on span "Descargar" at bounding box center [577, 374] width 52 height 19
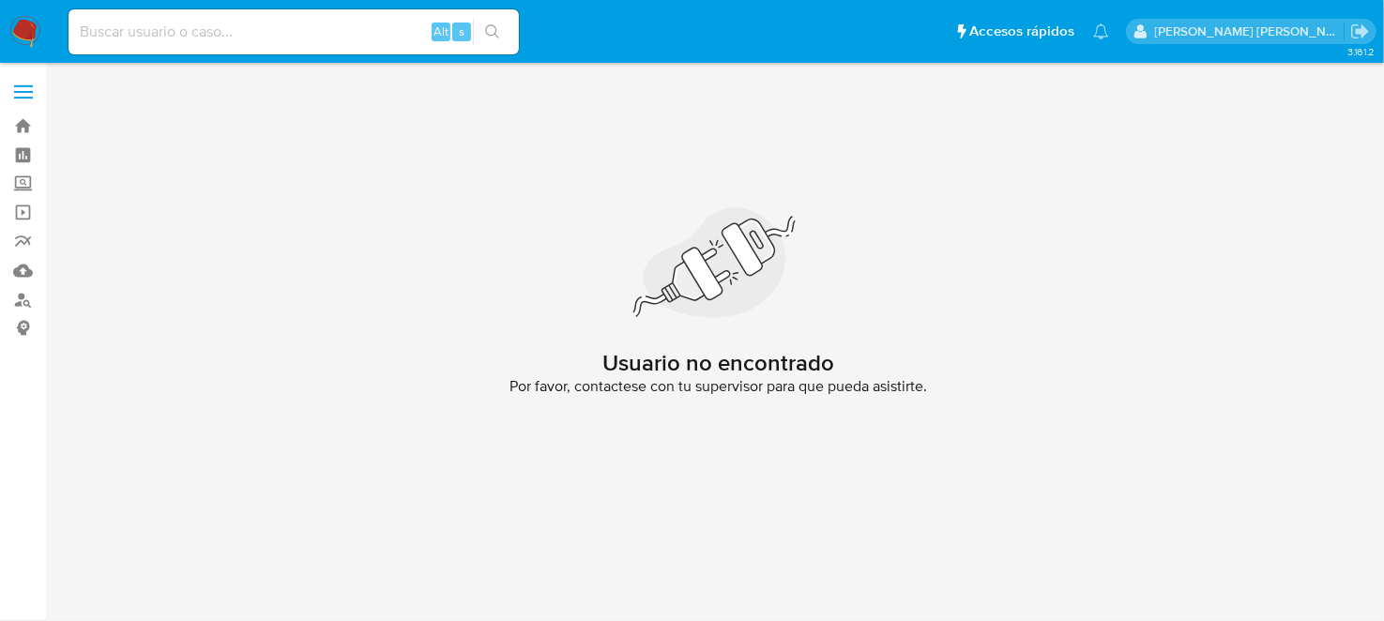
click at [19, 30] on img at bounding box center [25, 32] width 32 height 32
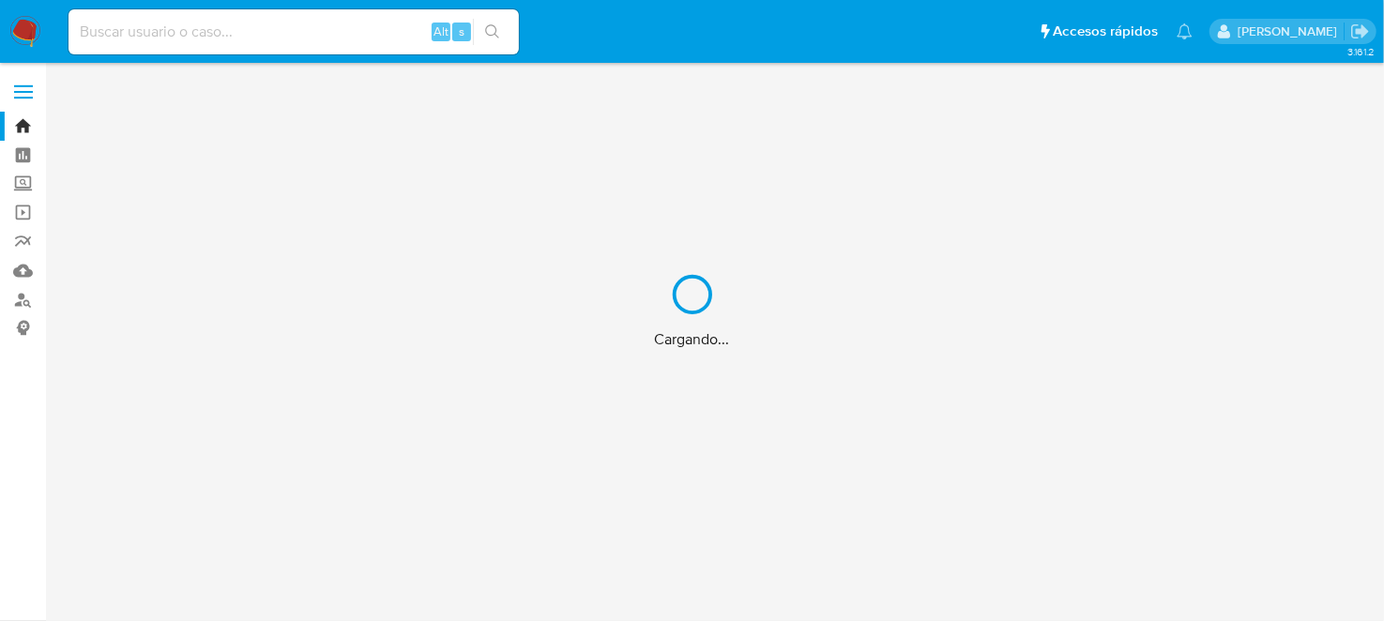
click at [139, 35] on div "Cargando..." at bounding box center [692, 310] width 1384 height 621
click at [135, 37] on input at bounding box center [293, 32] width 450 height 24
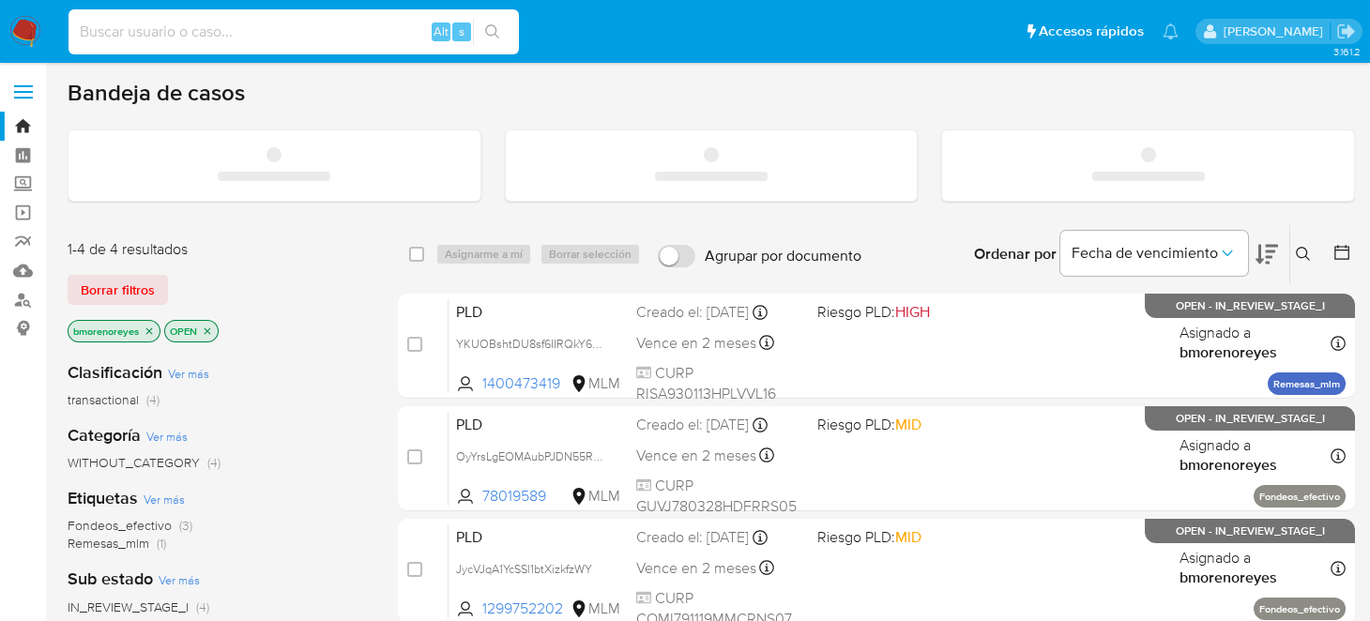
click at [130, 36] on input at bounding box center [293, 32] width 450 height 24
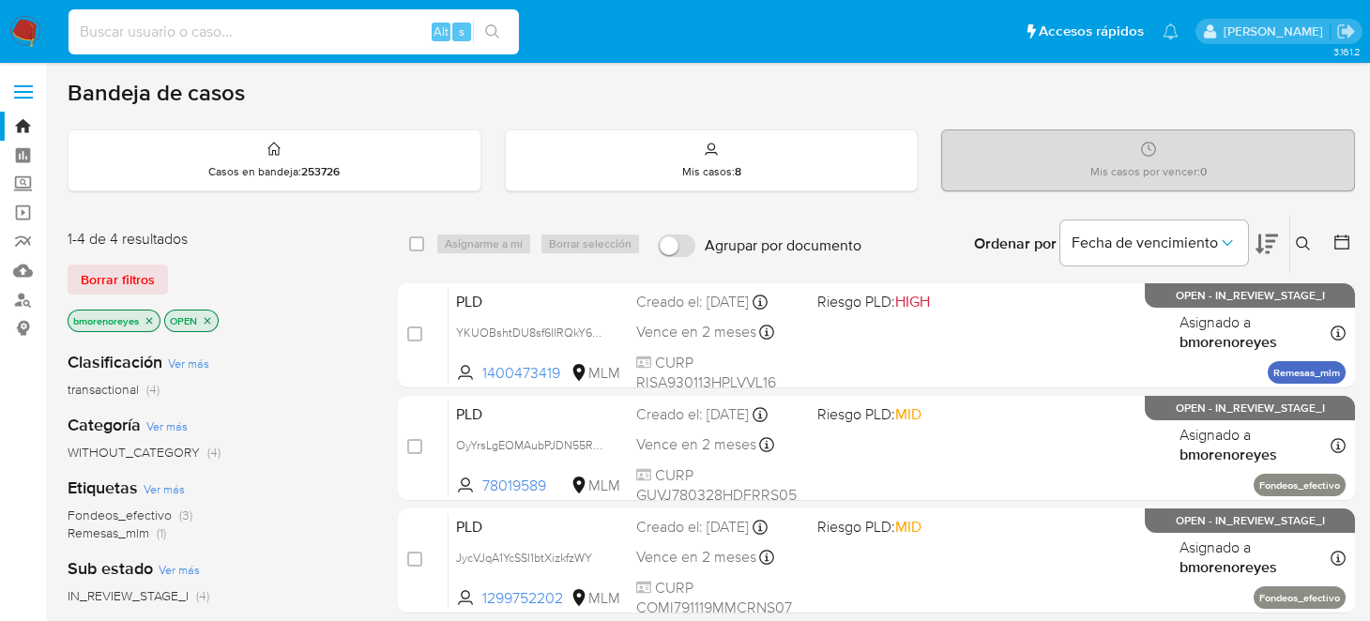
paste input "1299752202"
type input "1299752202"
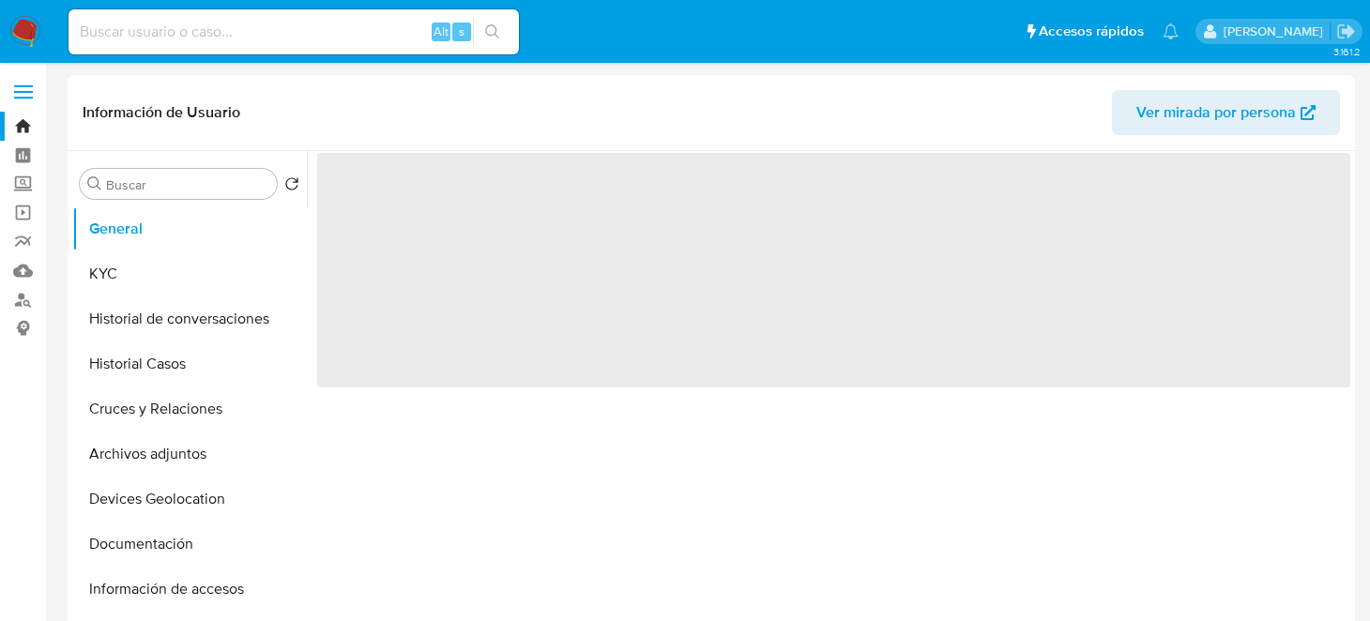
select select "10"
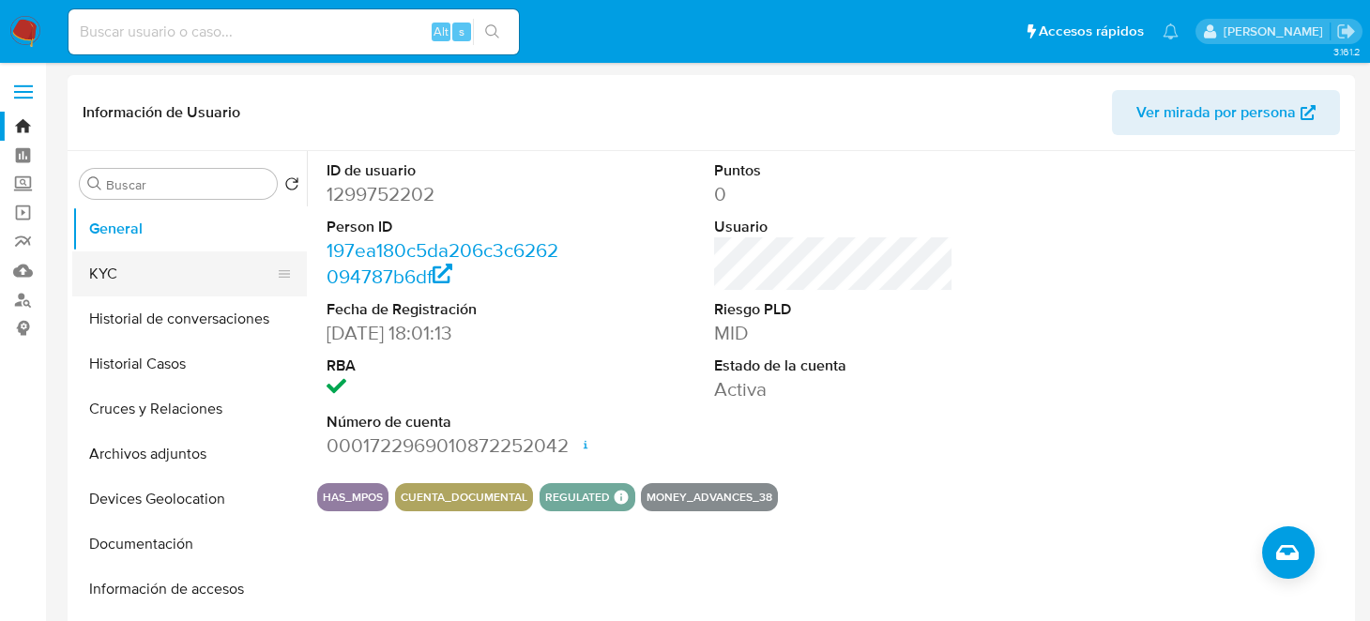
click at [97, 266] on button "KYC" at bounding box center [182, 273] width 220 height 45
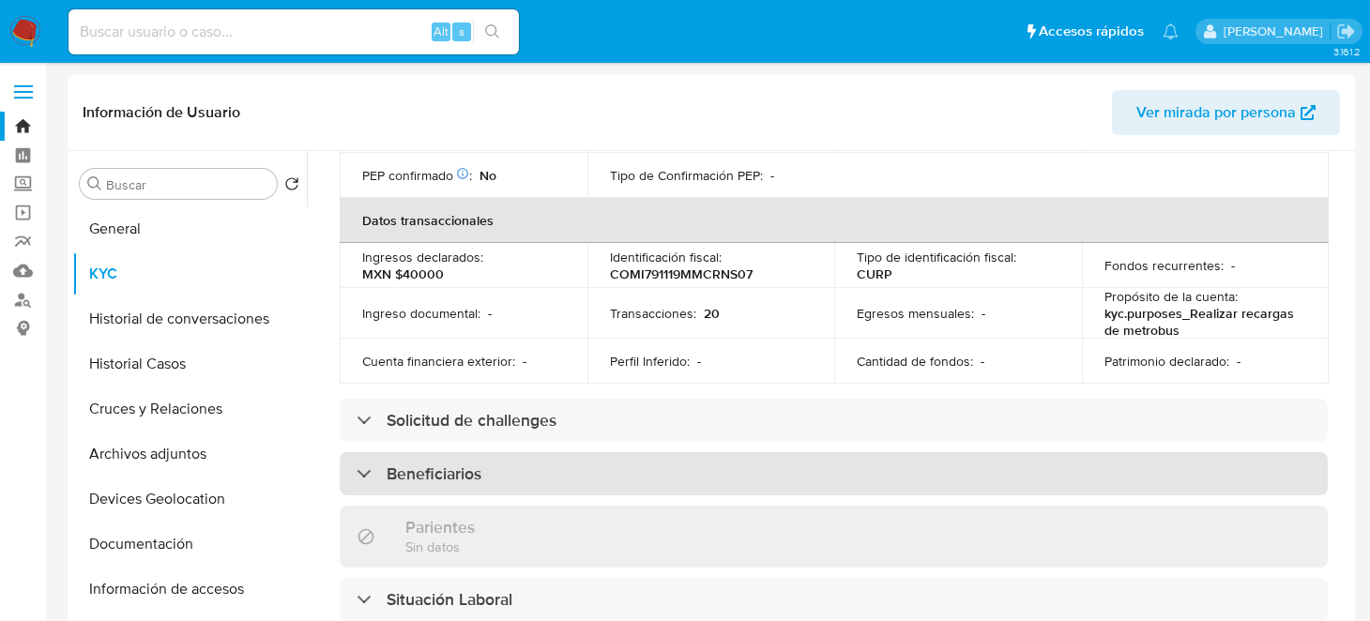
scroll to position [656, 0]
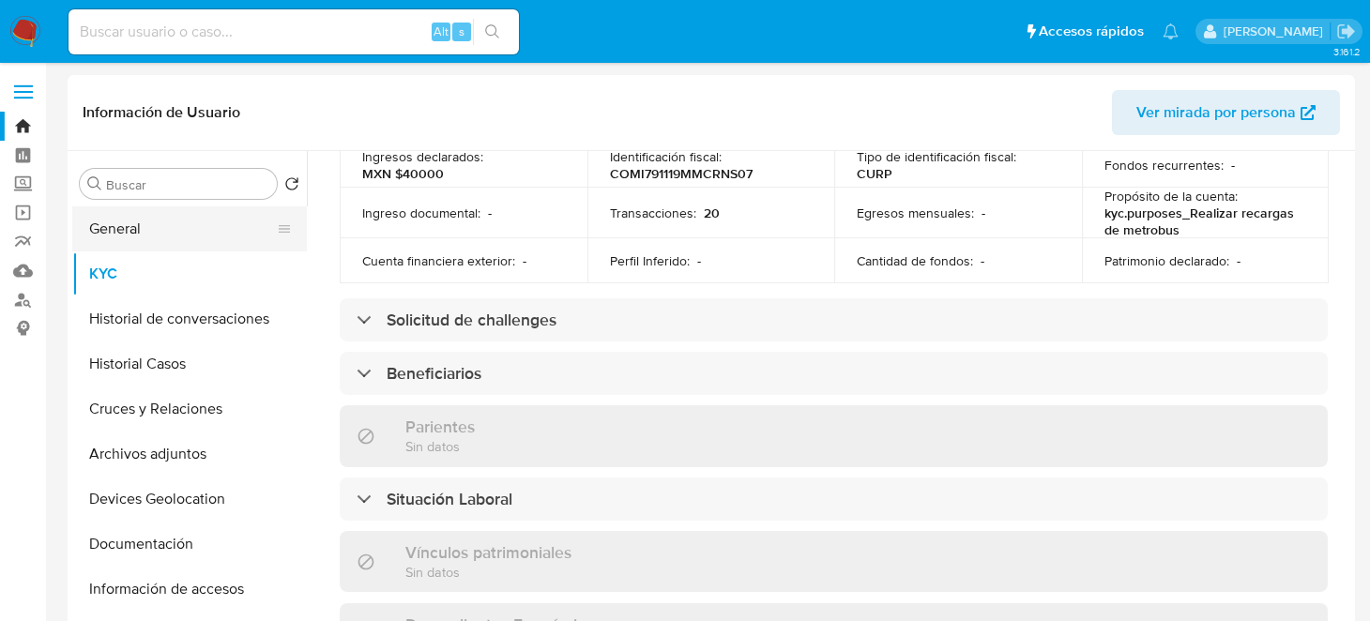
click at [176, 209] on button "General" at bounding box center [182, 228] width 220 height 45
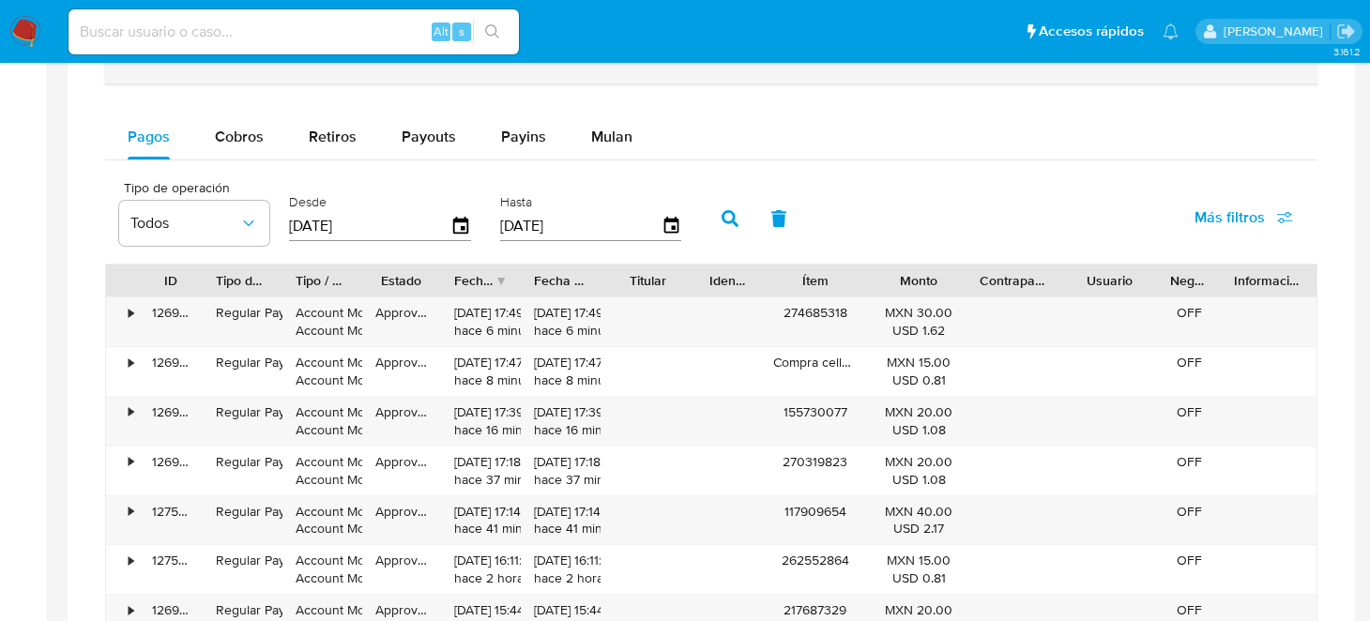
scroll to position [1031, 0]
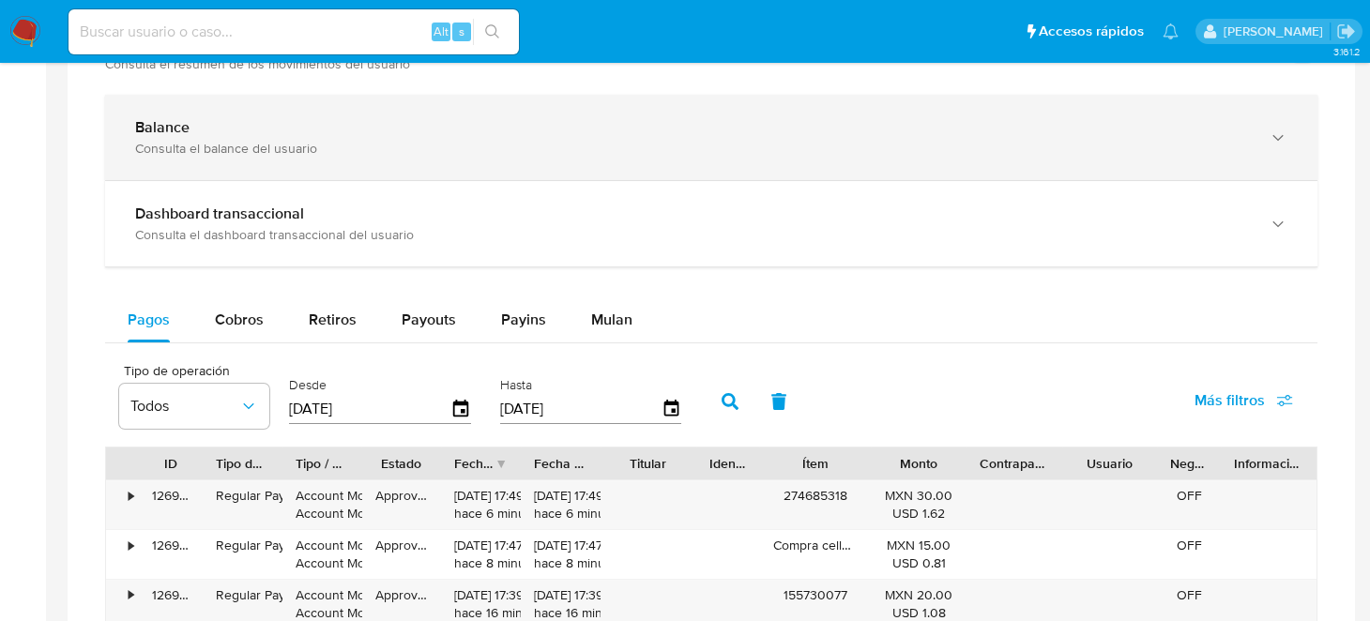
click at [141, 144] on div "Consulta el balance del usuario" at bounding box center [692, 148] width 1115 height 17
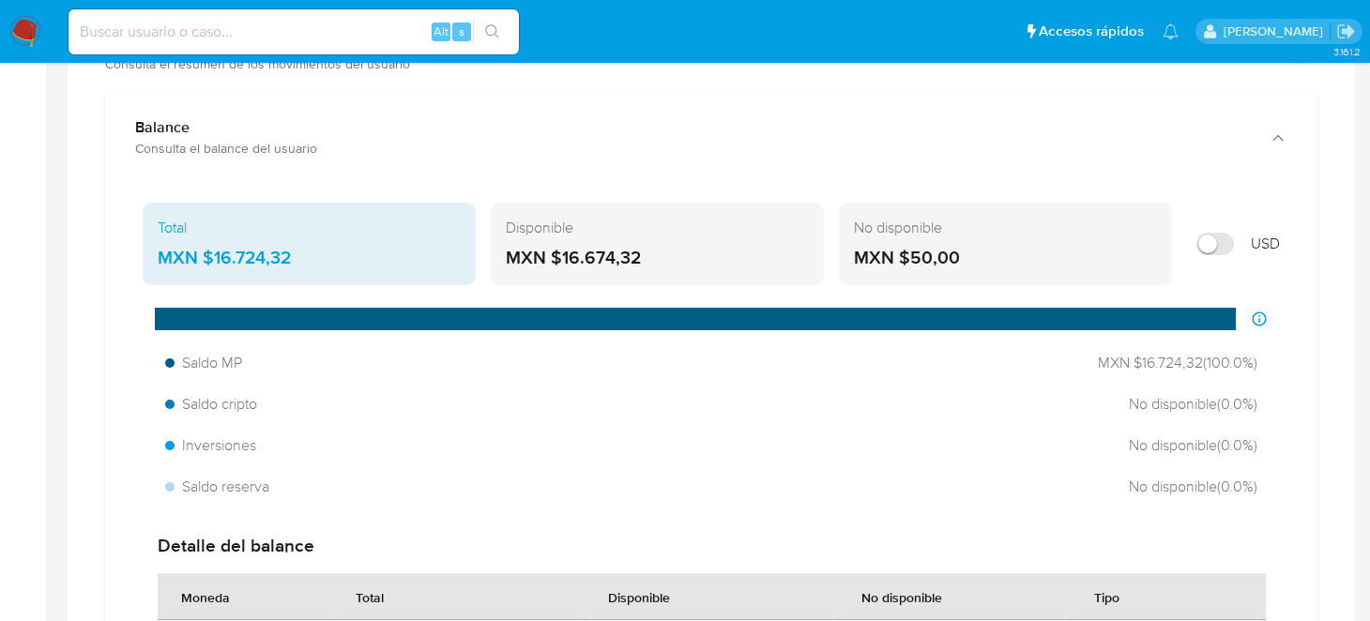
drag, startPoint x: 648, startPoint y: 258, endPoint x: 564, endPoint y: 247, distance: 85.2
click at [564, 247] on div "MXN $16.674,32" at bounding box center [657, 258] width 303 height 24
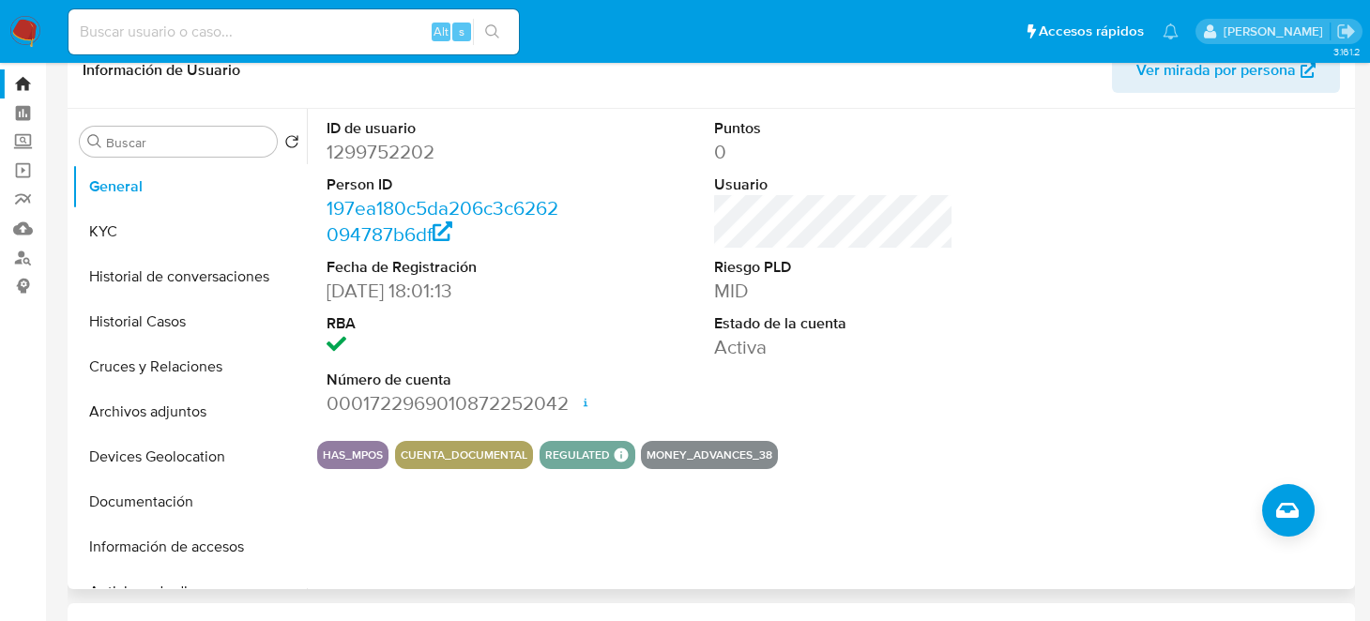
scroll to position [0, 0]
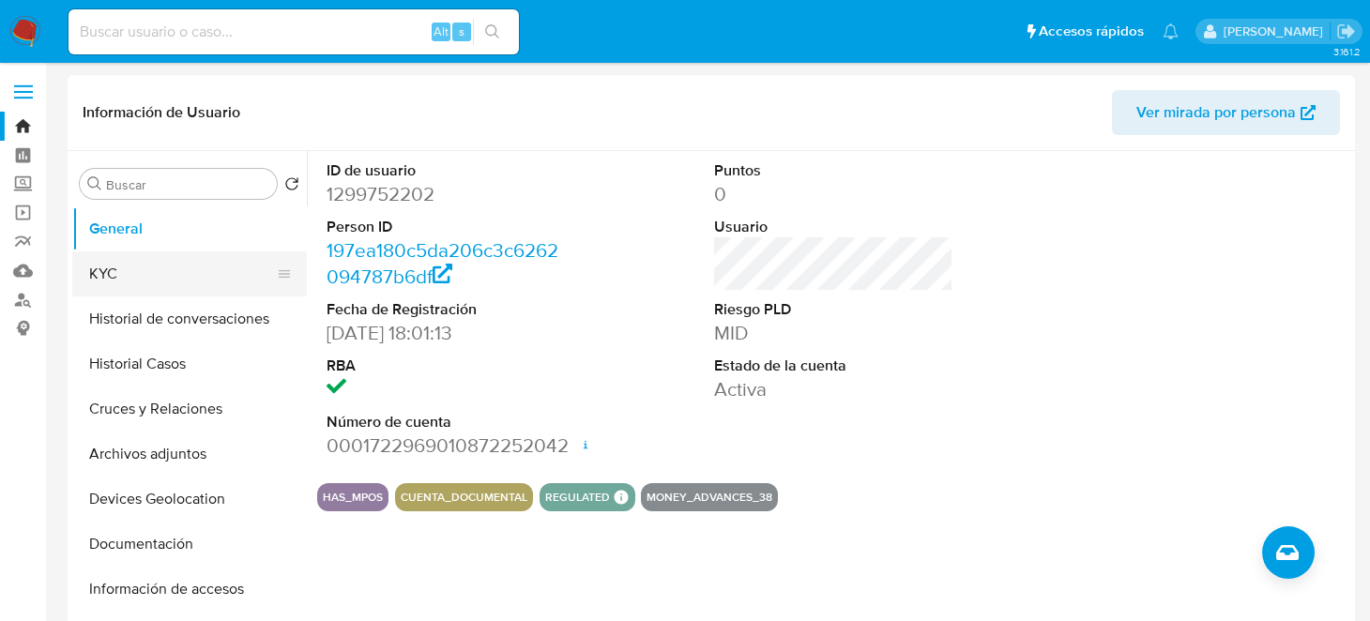
click at [155, 286] on button "KYC" at bounding box center [182, 273] width 220 height 45
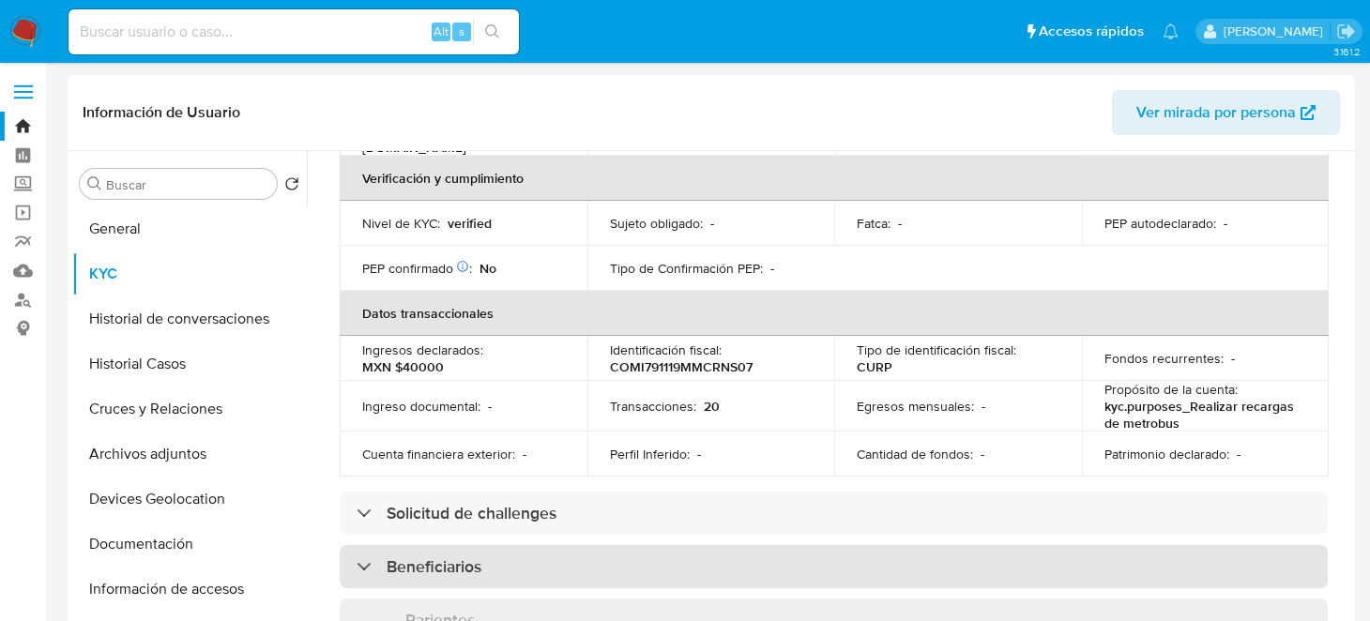
scroll to position [281, 0]
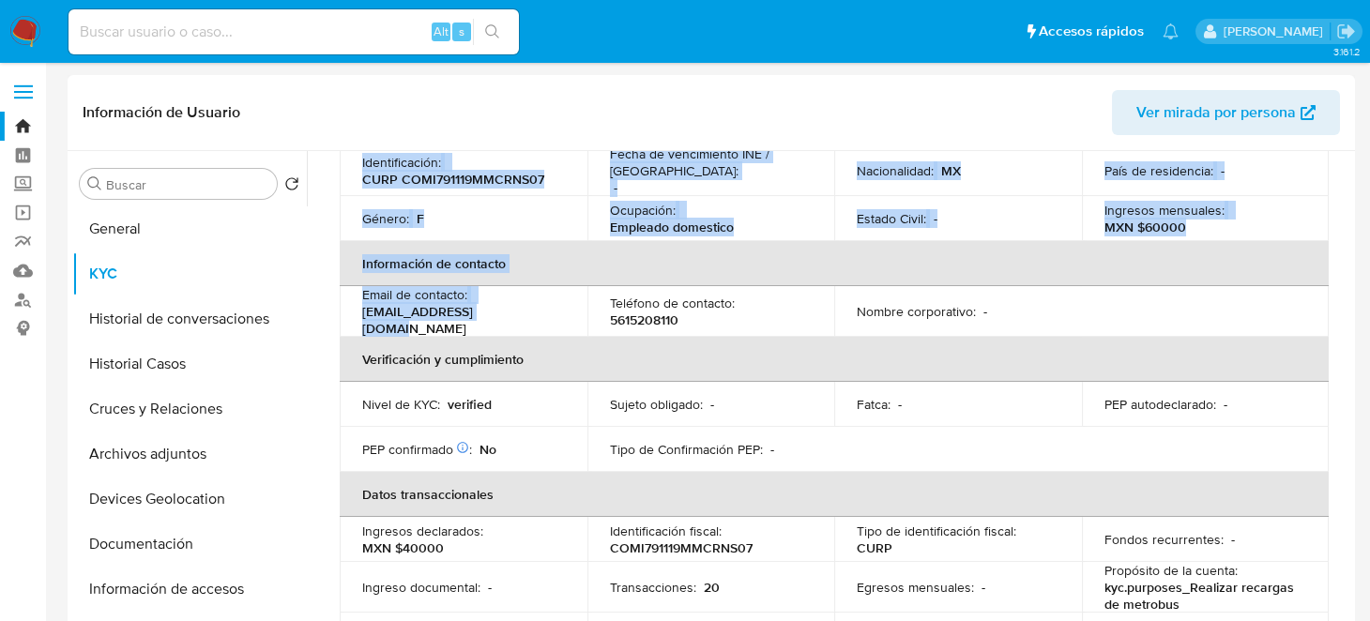
drag, startPoint x: 509, startPoint y: 314, endPoint x: 333, endPoint y: 310, distance: 176.5
click at [354, 311] on td "Email de contacto : chulonixx@outlook.com" at bounding box center [464, 311] width 248 height 51
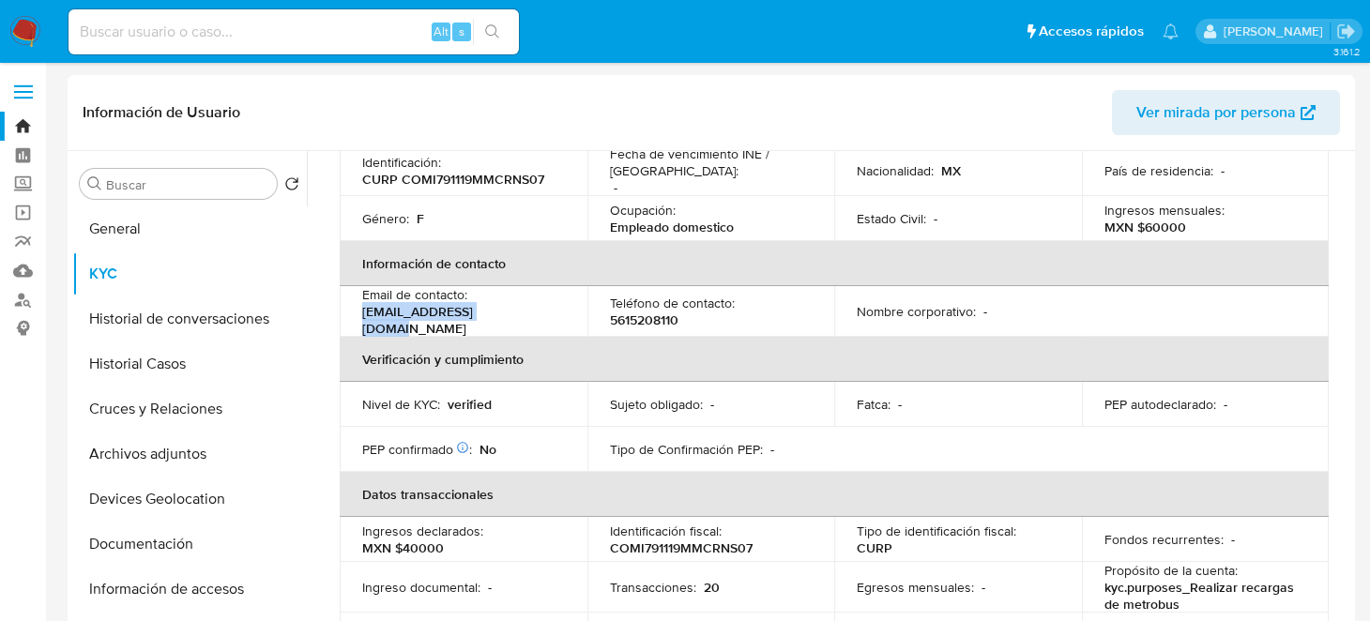
drag, startPoint x: 358, startPoint y: 311, endPoint x: 498, endPoint y: 311, distance: 139.8
click at [499, 311] on td "Email de contacto : chulonixx@outlook.com" at bounding box center [464, 311] width 248 height 51
click at [648, 317] on p "5615208110" at bounding box center [644, 319] width 68 height 17
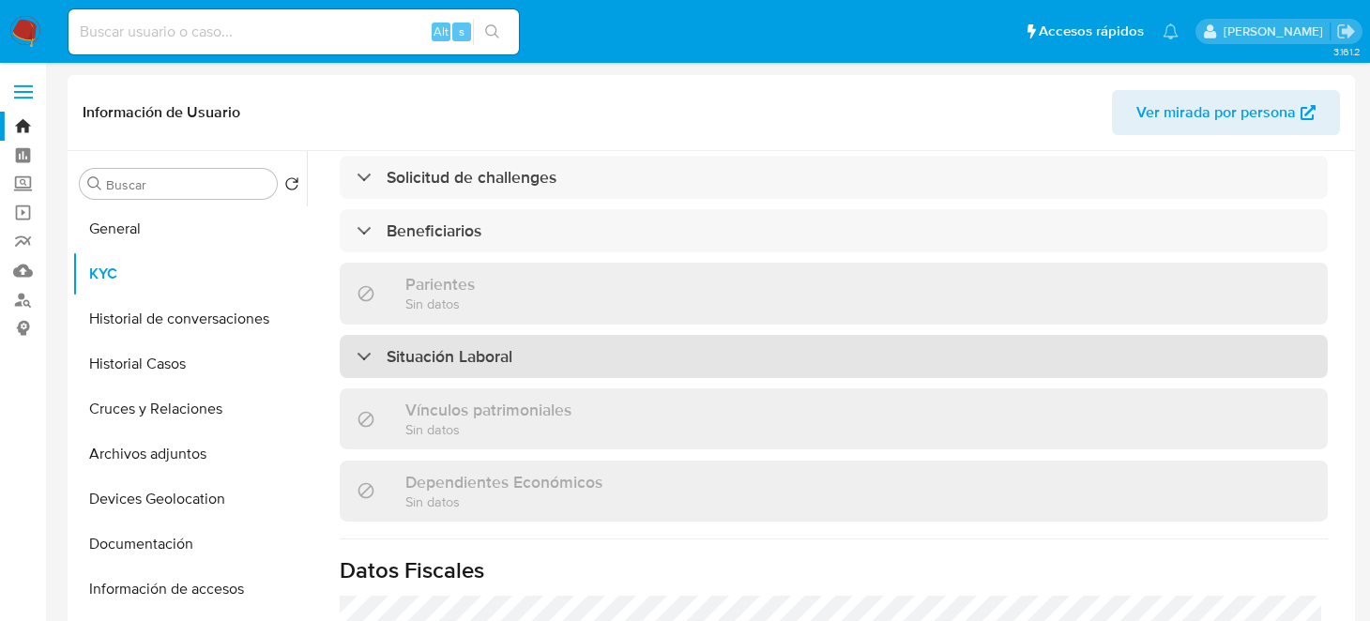
scroll to position [844, 0]
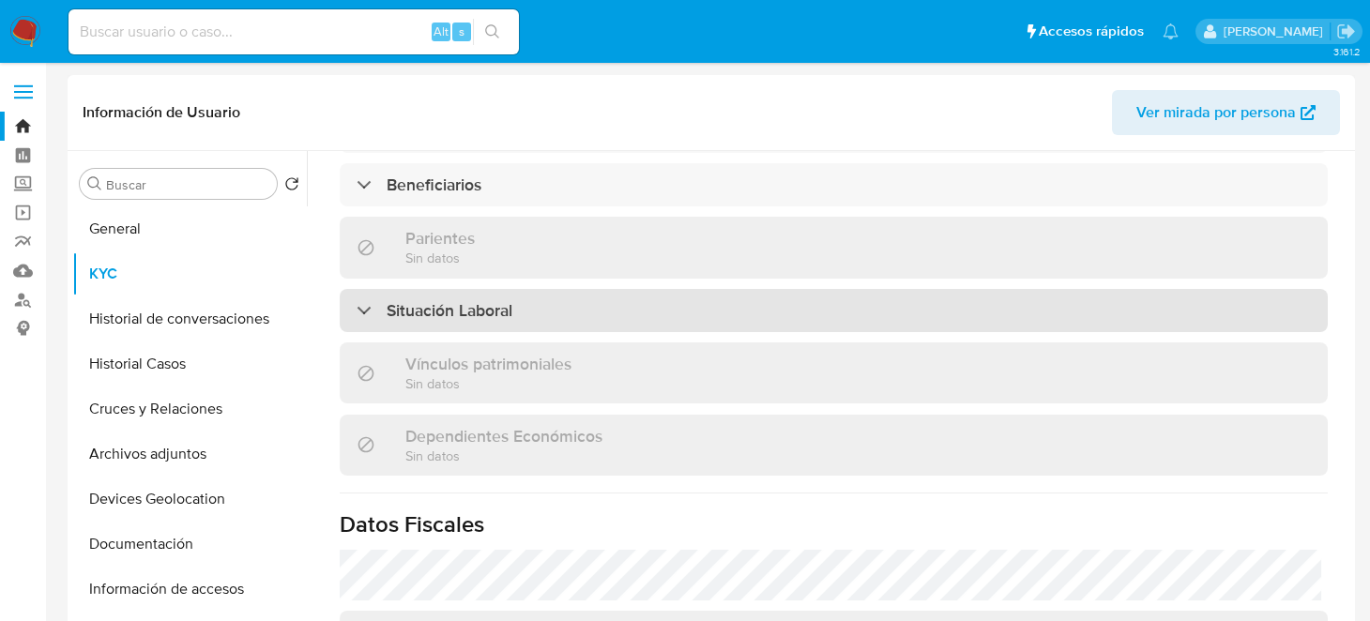
click at [534, 302] on div "Situación Laboral" at bounding box center [834, 310] width 988 height 43
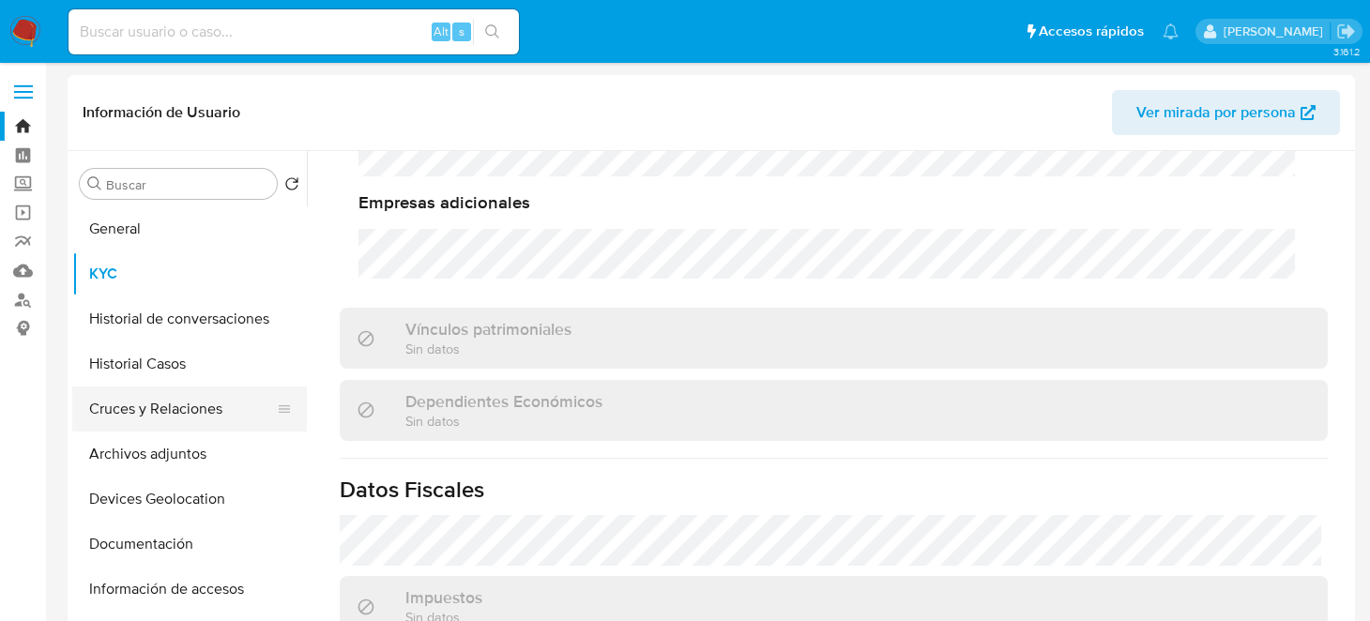
scroll to position [1050, 0]
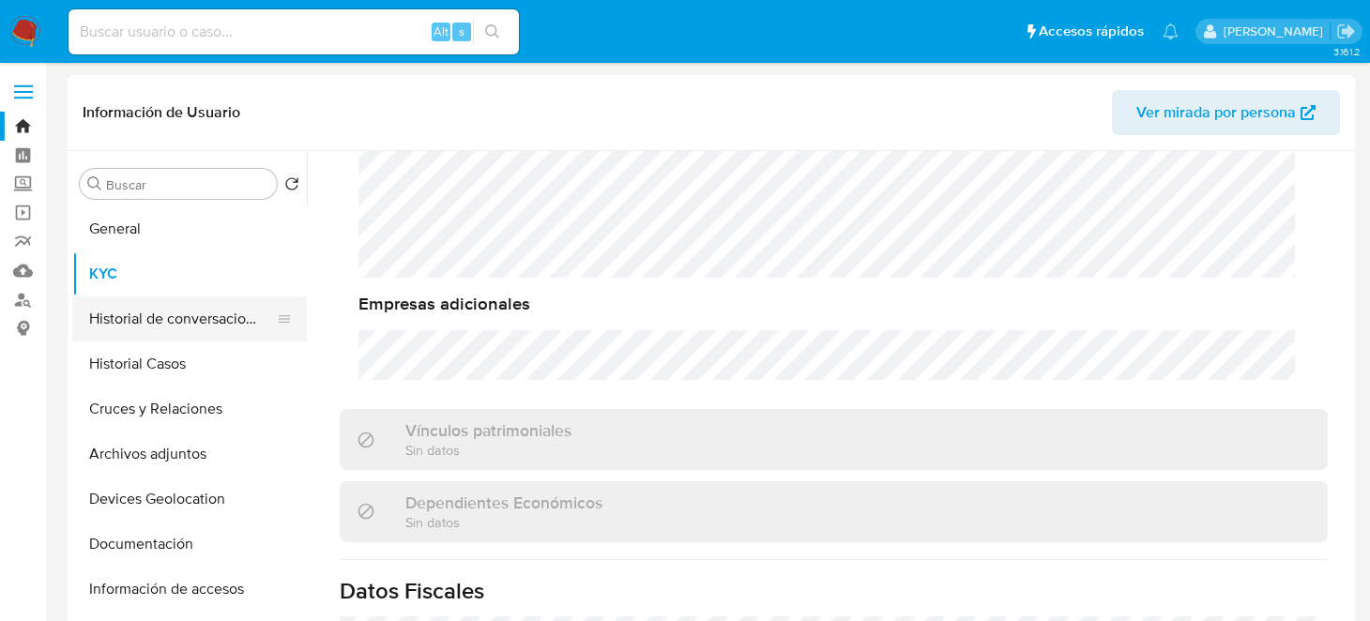
click at [160, 335] on button "Historial de conversaciones" at bounding box center [182, 318] width 220 height 45
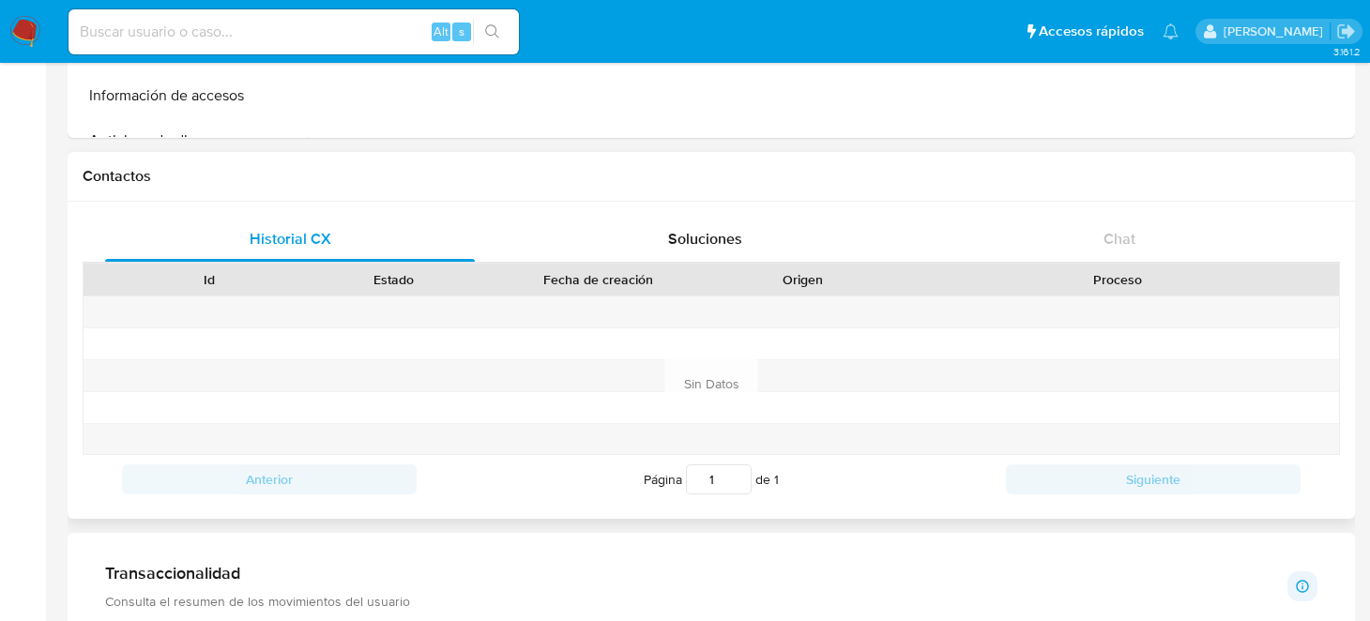
scroll to position [468, 0]
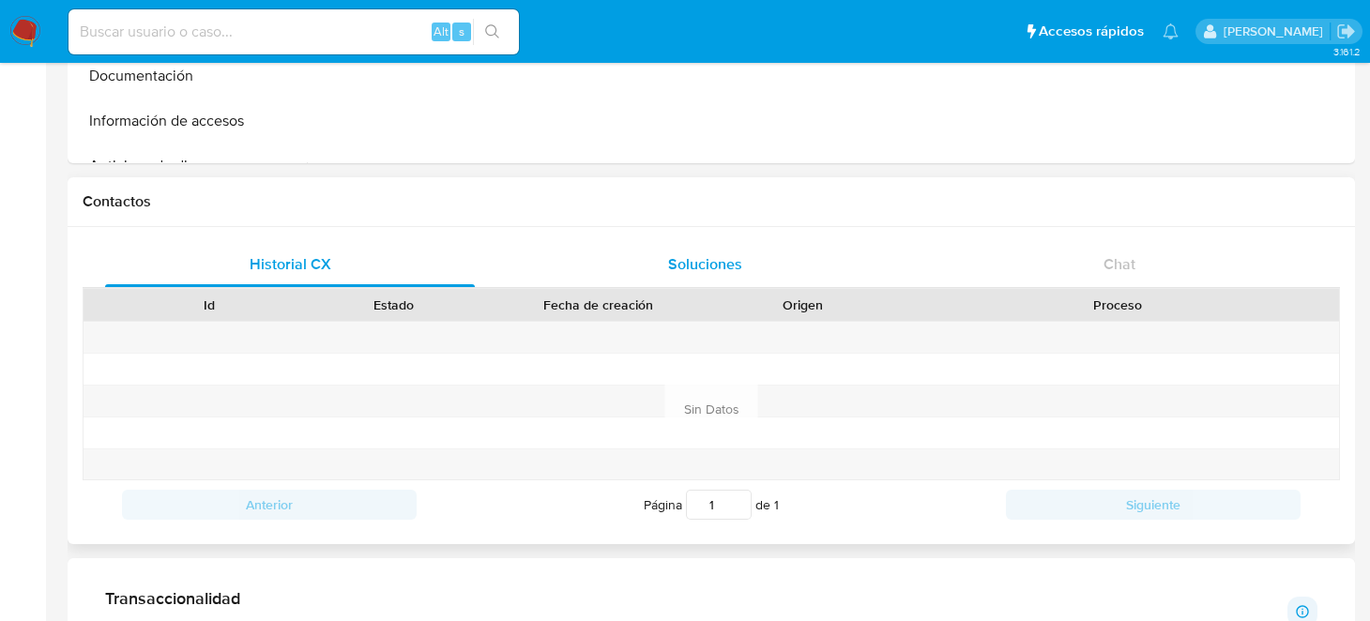
click at [719, 269] on span "Soluciones" at bounding box center [705, 264] width 74 height 22
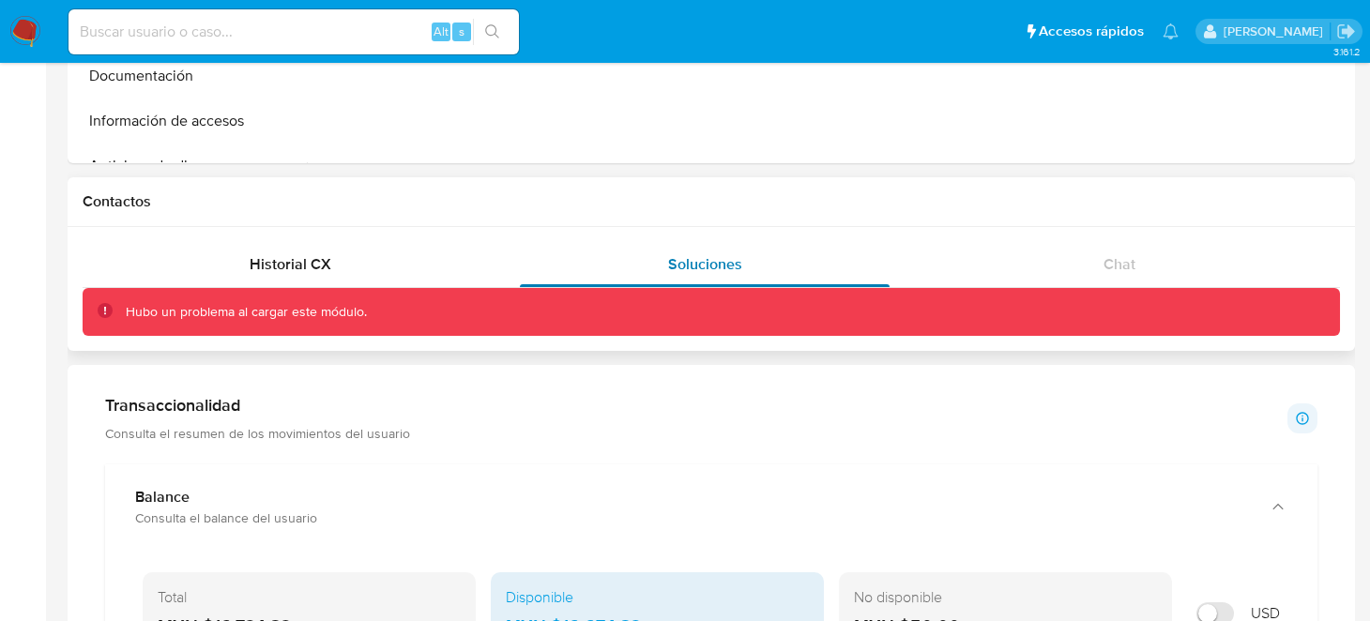
click at [653, 273] on div "Soluciones" at bounding box center [705, 264] width 370 height 45
click at [356, 273] on div "Historial CX" at bounding box center [290, 264] width 370 height 45
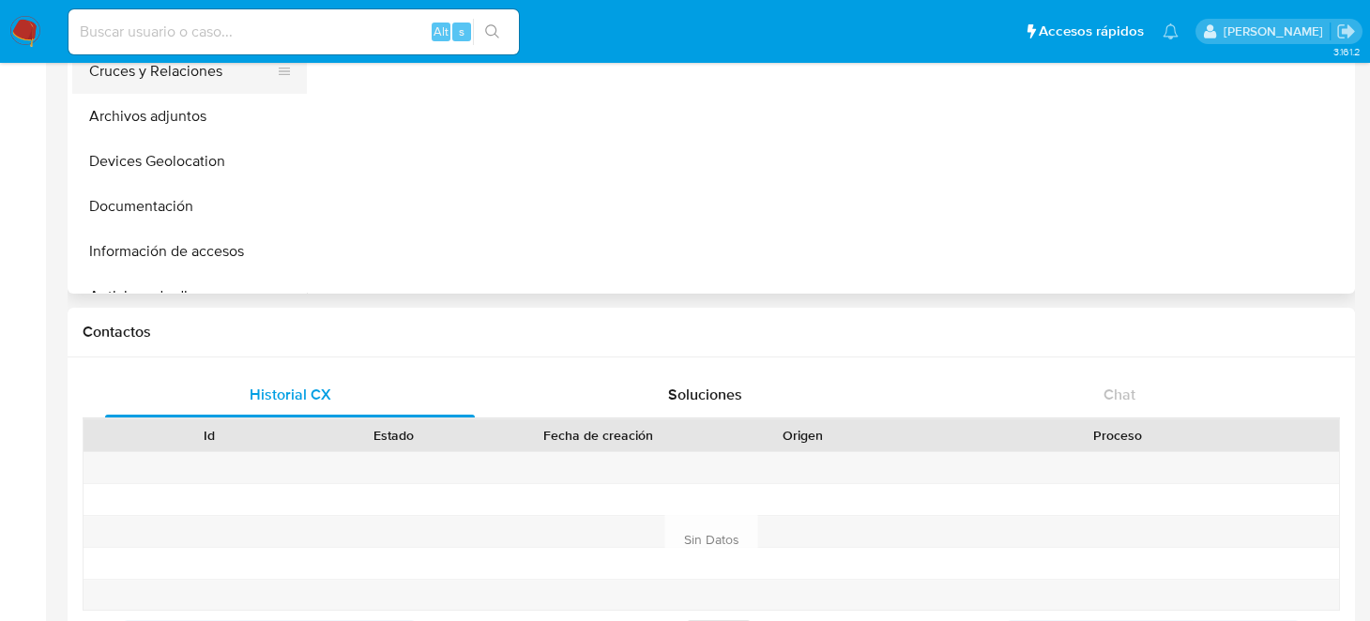
scroll to position [0, 0]
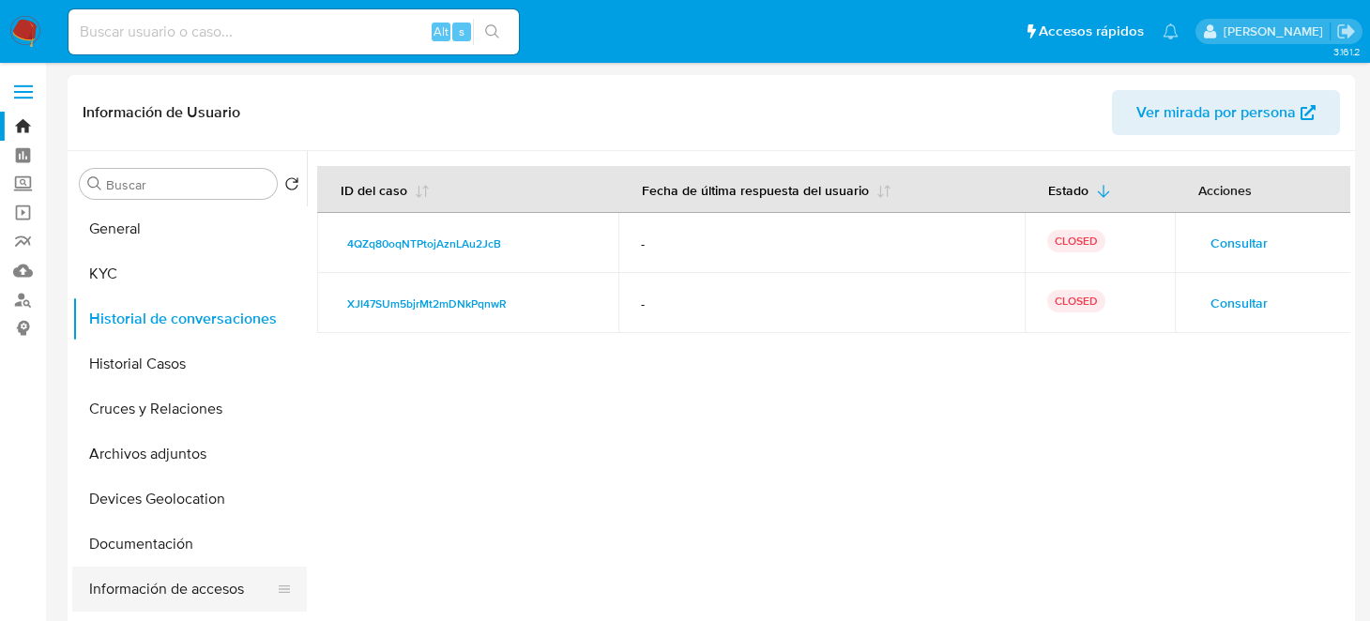
click at [166, 589] on button "Información de accesos" at bounding box center [182, 589] width 220 height 45
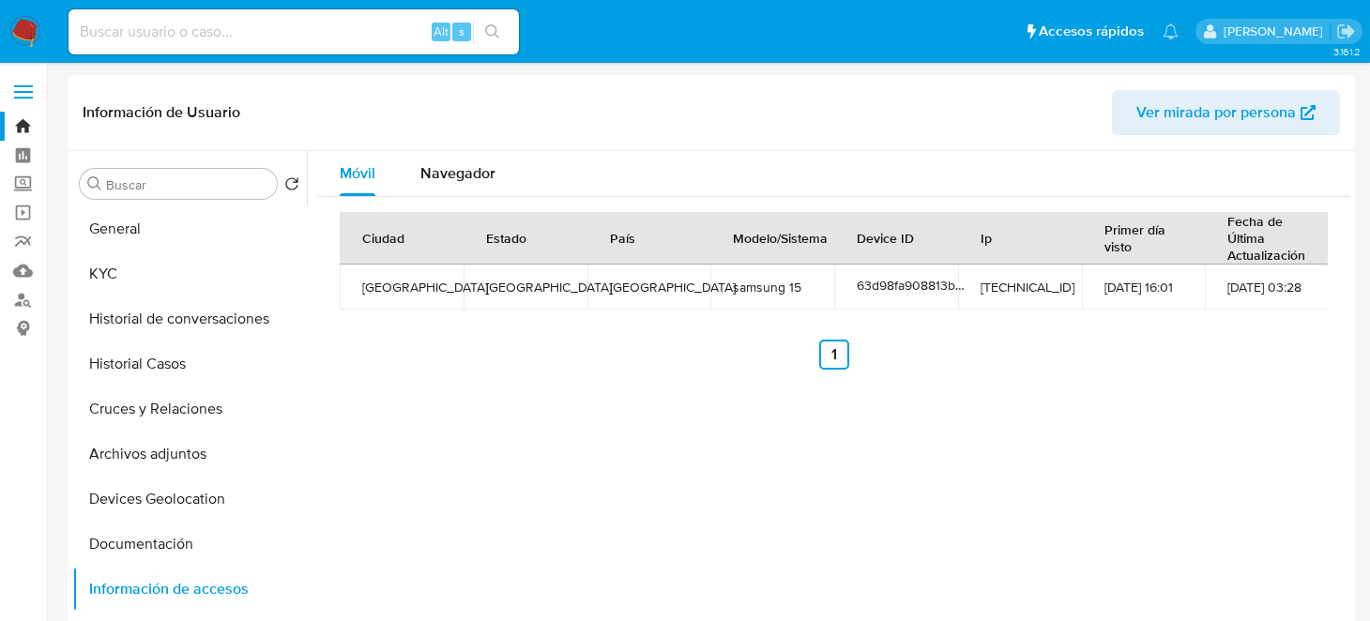
click at [412, 298] on td "Ciudad Nezahualcoyotl" at bounding box center [402, 287] width 124 height 45
copy td "Nezahualcoyotl"
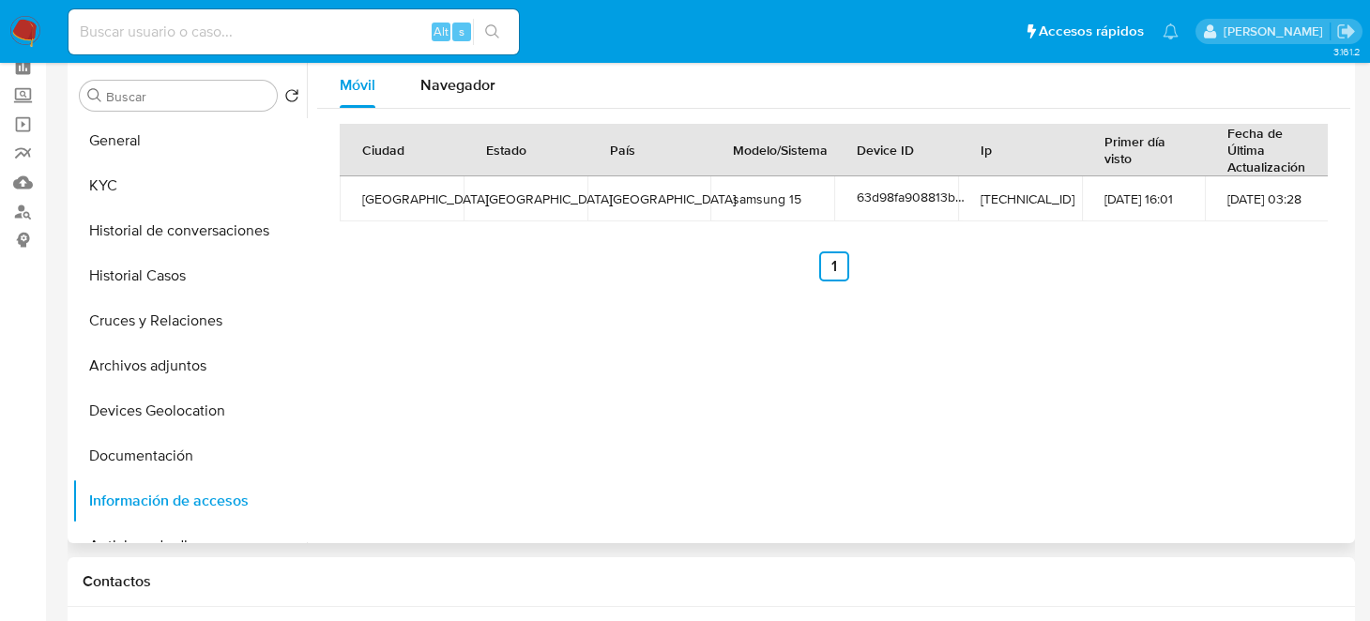
scroll to position [187, 0]
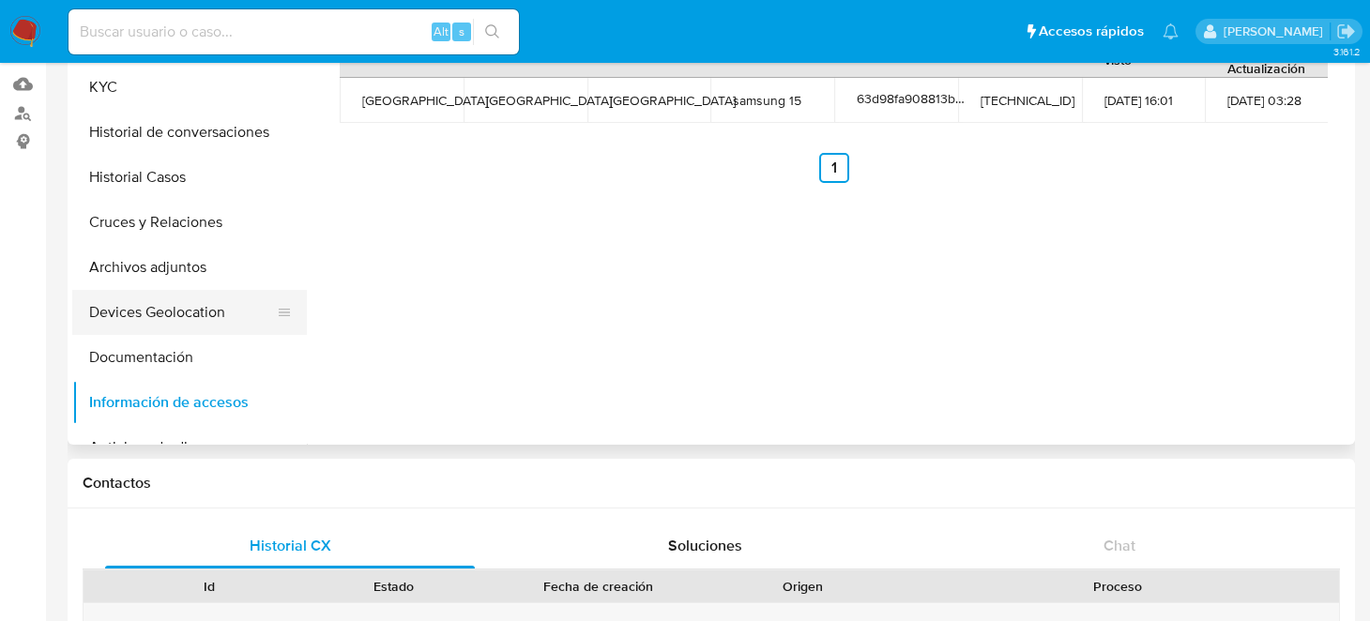
click at [156, 319] on button "Devices Geolocation" at bounding box center [182, 312] width 220 height 45
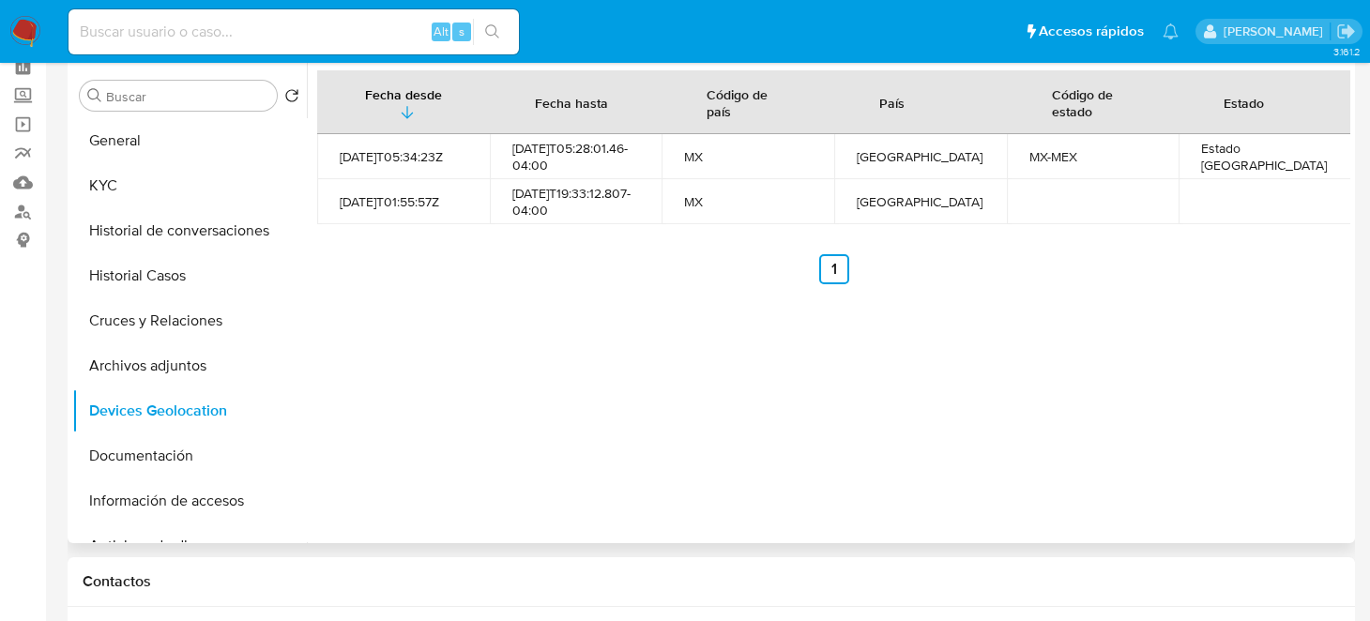
scroll to position [0, 0]
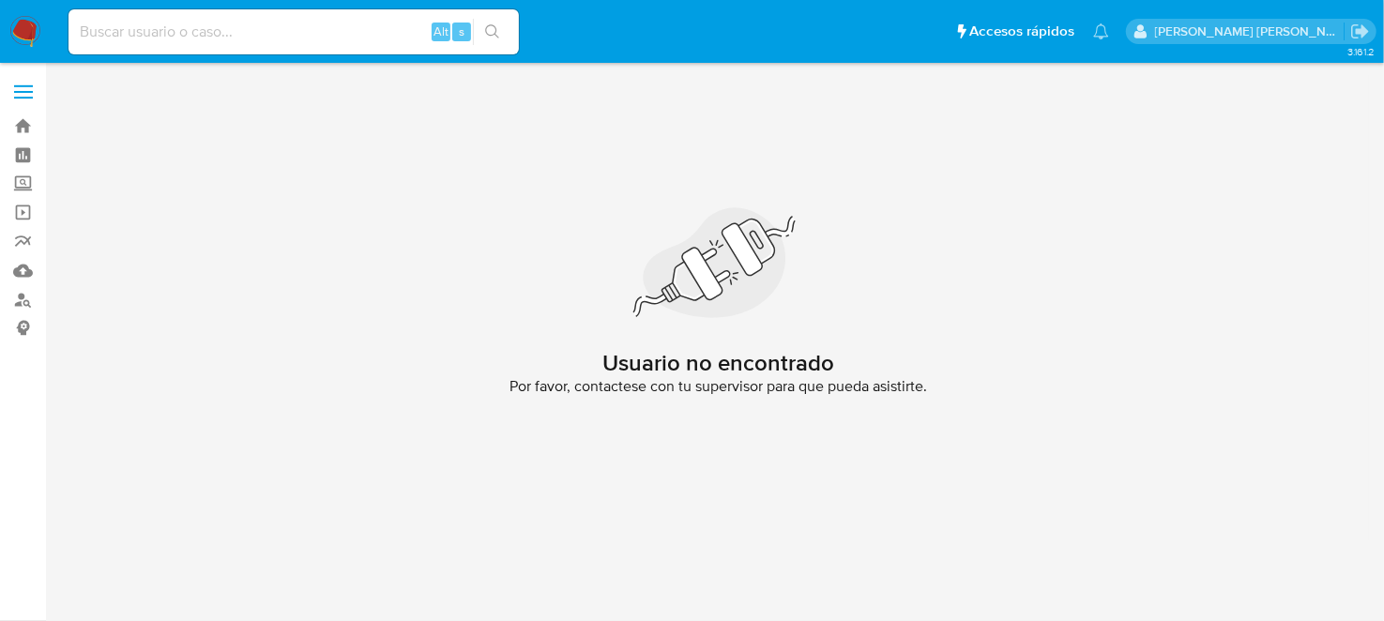
click at [136, 44] on div "Alt s" at bounding box center [293, 31] width 450 height 45
click at [24, 32] on img at bounding box center [25, 32] width 32 height 32
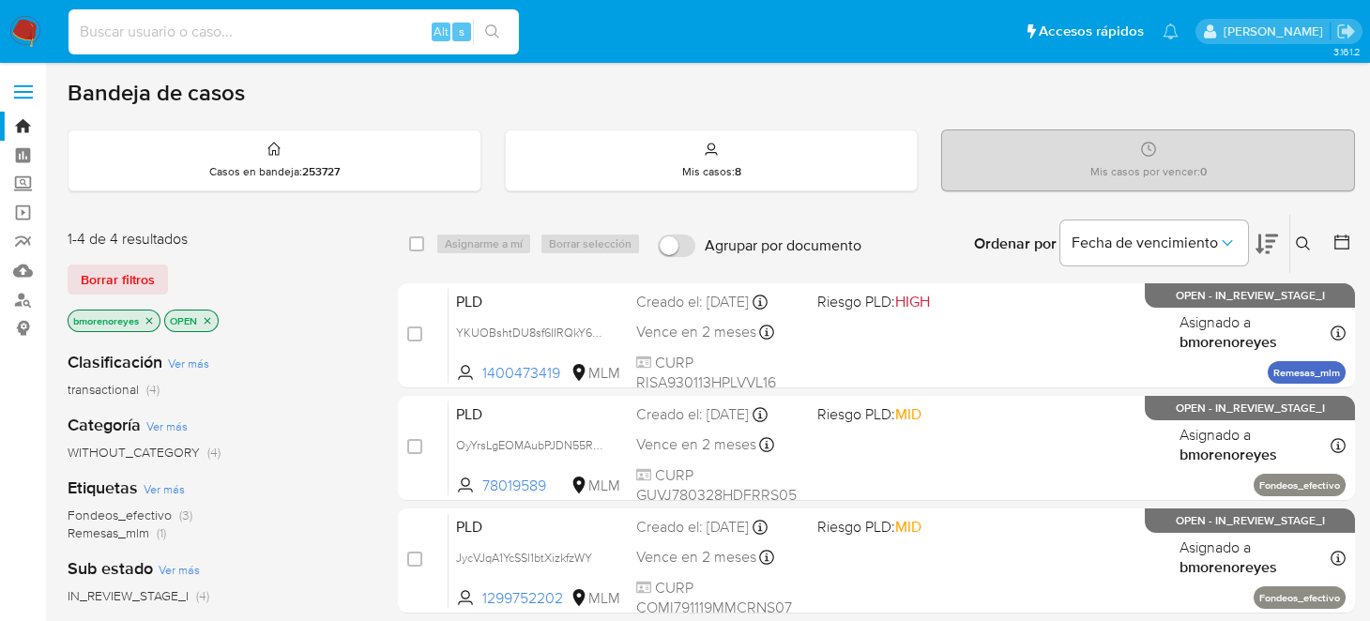
click at [264, 28] on input at bounding box center [293, 32] width 450 height 24
paste input "414335563"
type input "414335563"
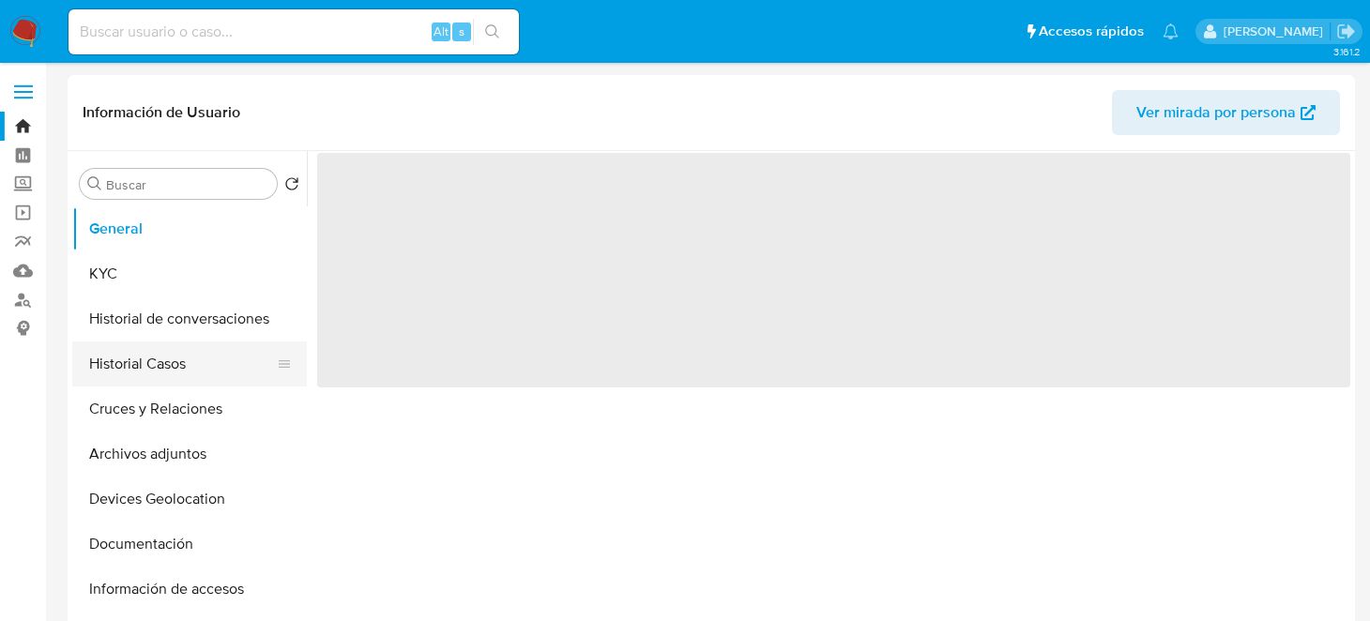
select select "10"
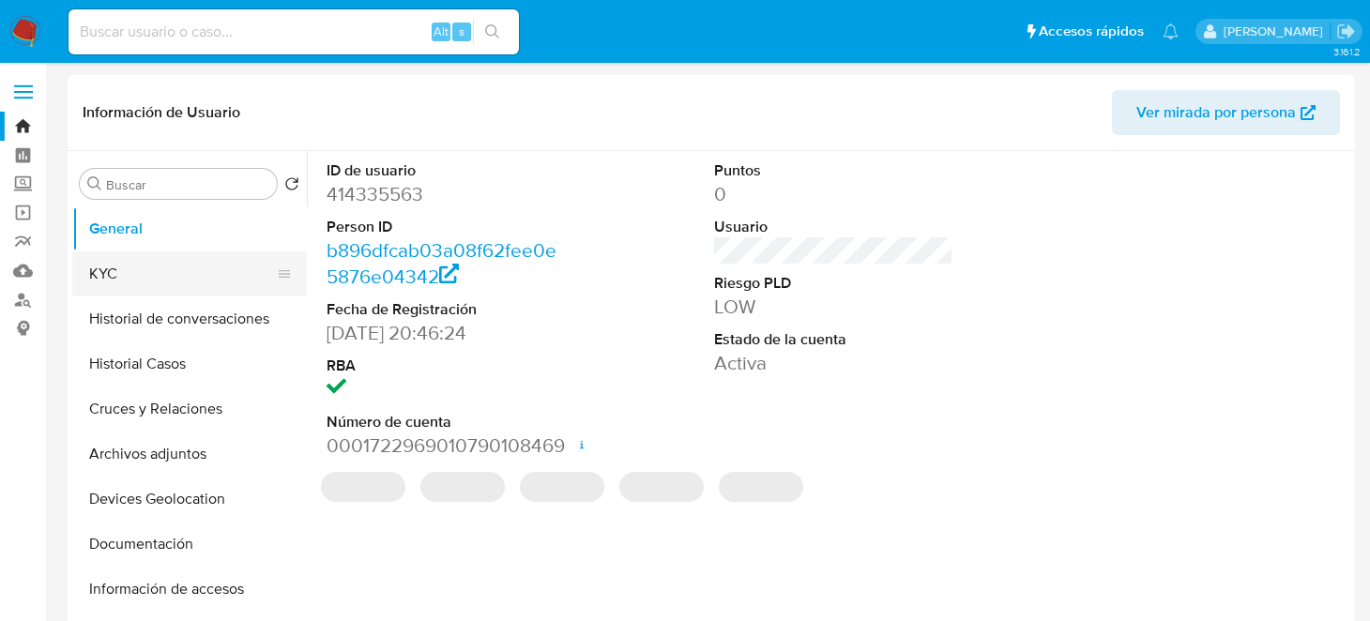
click at [144, 282] on button "KYC" at bounding box center [182, 273] width 220 height 45
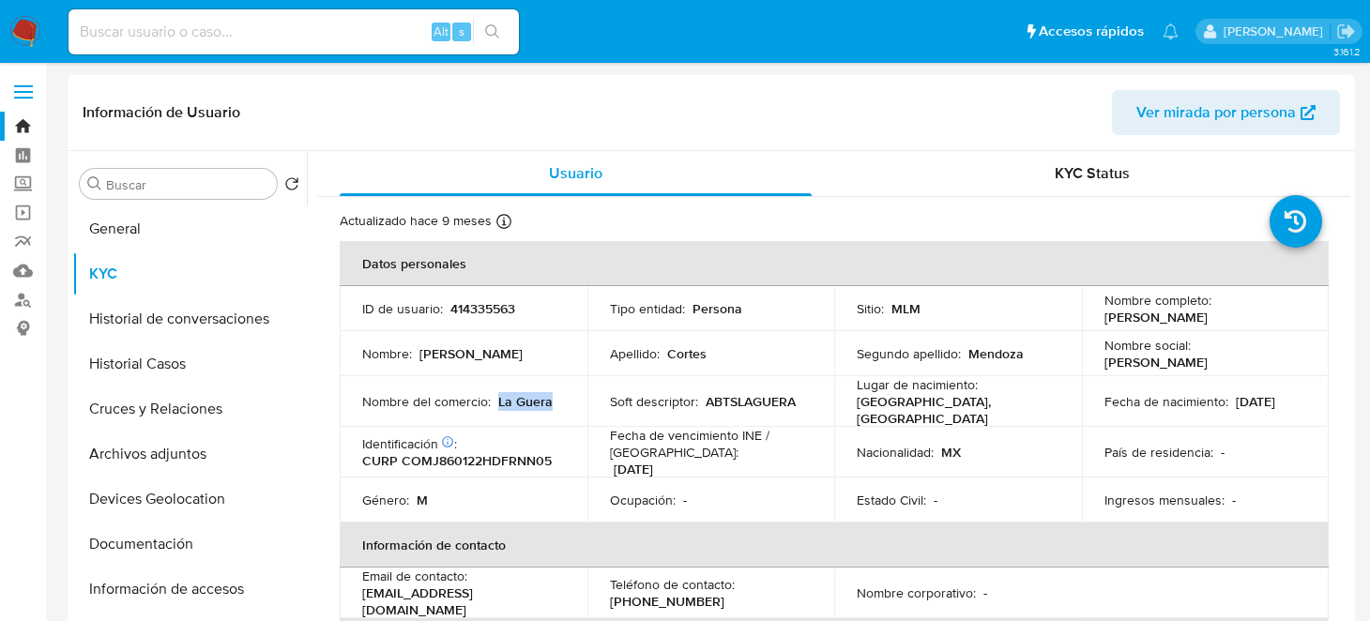
drag, startPoint x: 552, startPoint y: 397, endPoint x: 495, endPoint y: 396, distance: 56.3
click at [495, 396] on div "Nombre del comercio : La Guera" at bounding box center [463, 401] width 203 height 17
copy p "La Guera"
click at [173, 221] on button "General" at bounding box center [182, 228] width 220 height 45
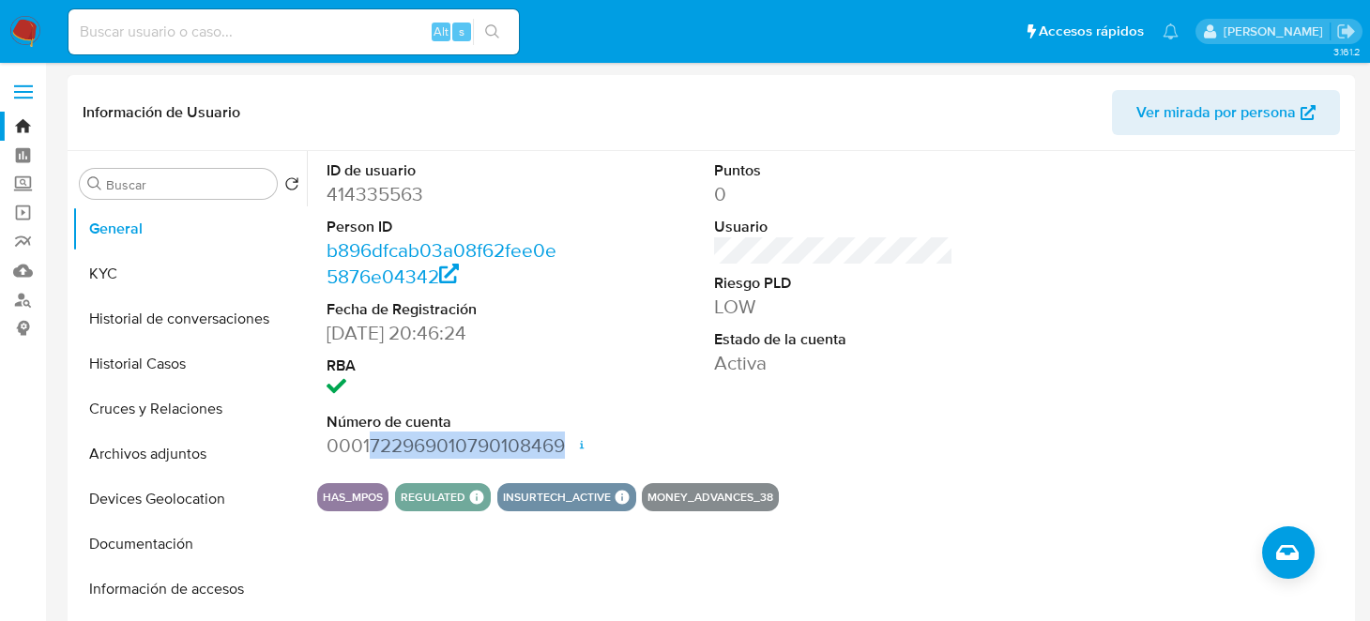
drag, startPoint x: 367, startPoint y: 446, endPoint x: 566, endPoint y: 445, distance: 198.9
click at [566, 445] on div "ID de usuario 414335563 Person ID b896dfcab03a08f62fee0e5876e04342 Fecha de Reg…" at bounding box center [446, 309] width 258 height 317
copy dd "722969010790108469"
click at [112, 292] on button "KYC" at bounding box center [182, 273] width 220 height 45
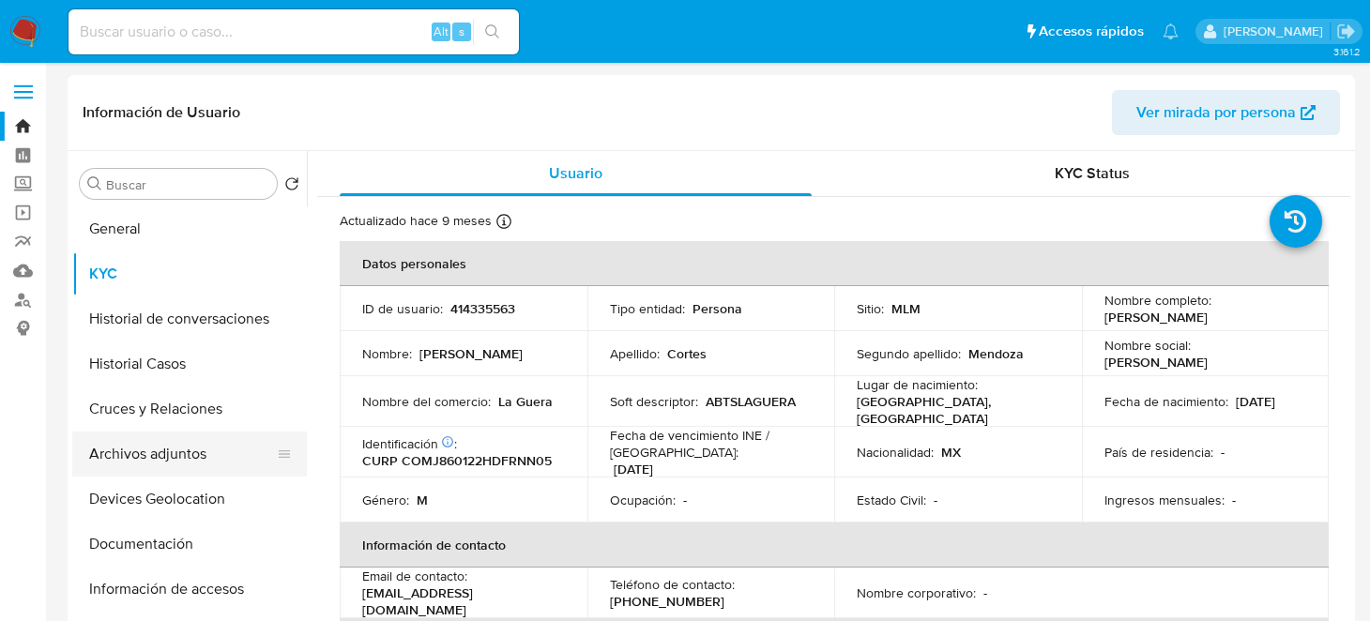
click at [186, 463] on button "Archivos adjuntos" at bounding box center [182, 454] width 220 height 45
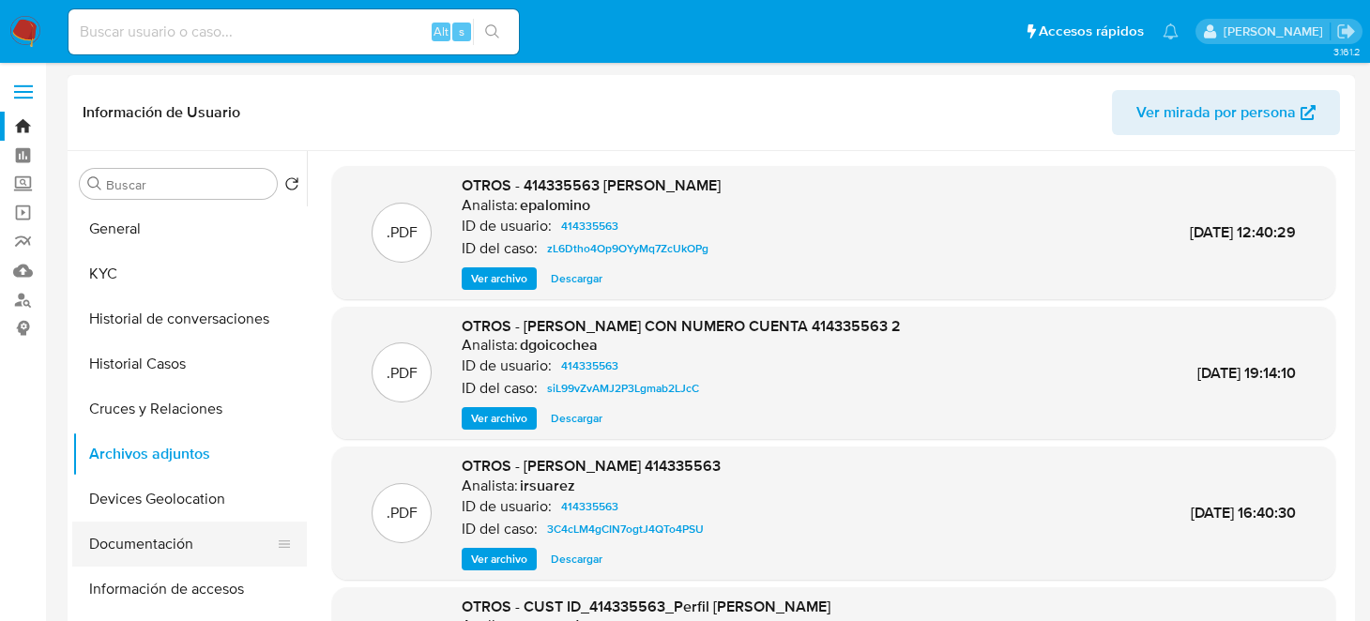
drag, startPoint x: 169, startPoint y: 551, endPoint x: 265, endPoint y: 525, distance: 99.0
click at [169, 553] on button "Documentación" at bounding box center [182, 544] width 220 height 45
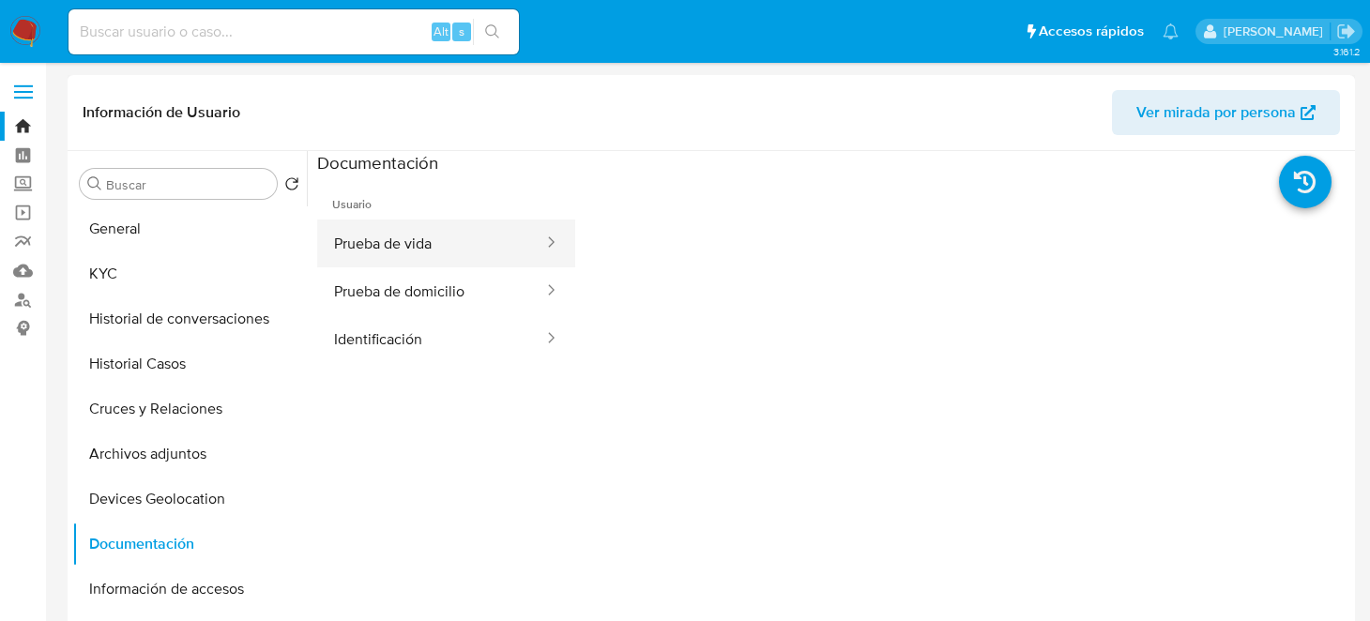
click at [425, 252] on button "Prueba de vida" at bounding box center [431, 244] width 228 height 48
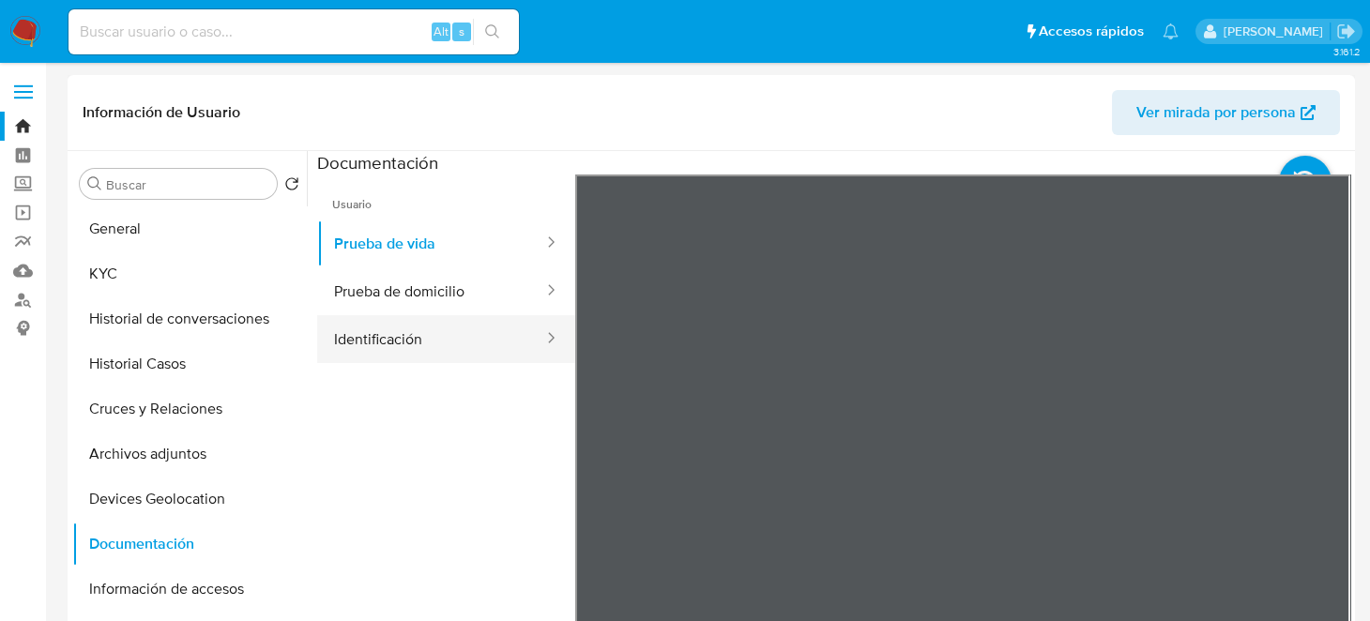
click at [428, 324] on button "Identificación" at bounding box center [431, 339] width 228 height 48
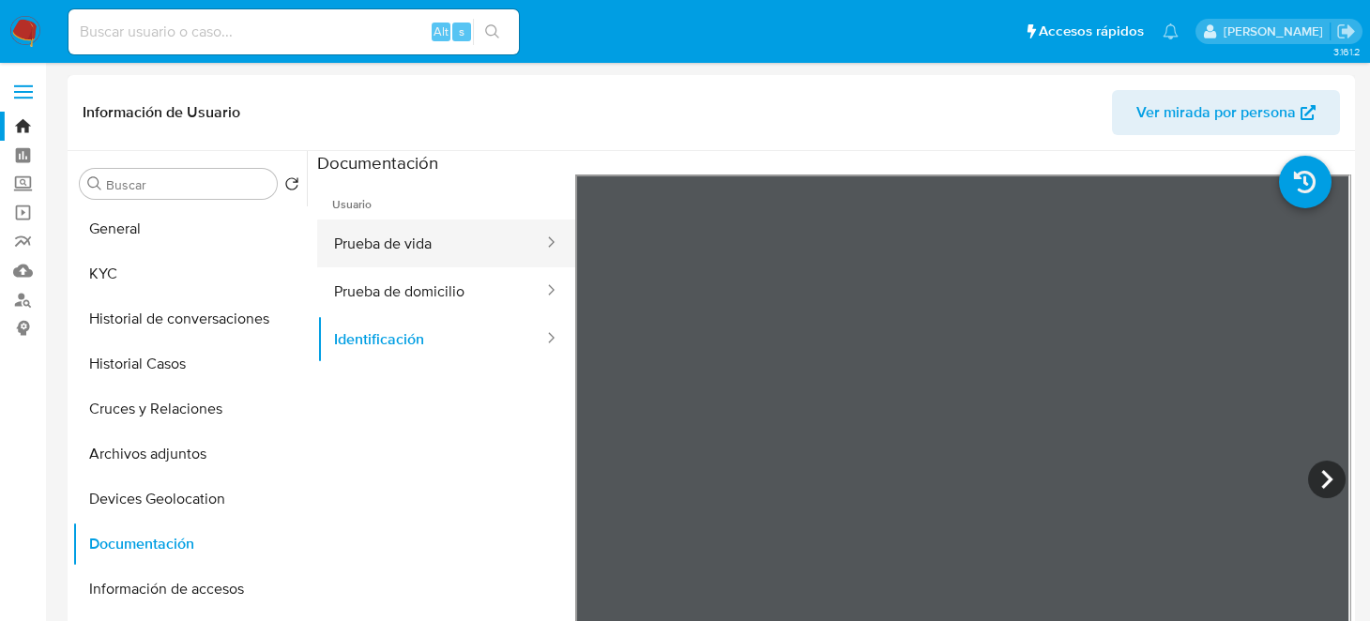
click at [402, 265] on button "Prueba de vida" at bounding box center [431, 244] width 228 height 48
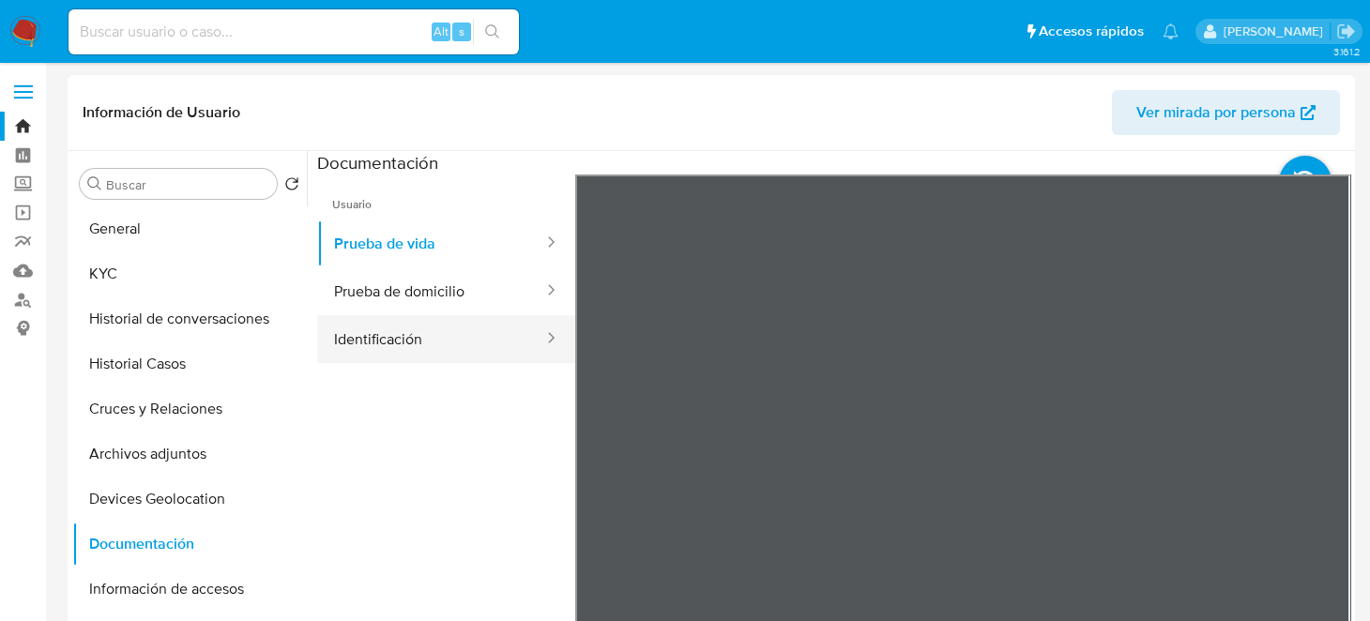
click at [436, 345] on button "Identificación" at bounding box center [431, 339] width 228 height 48
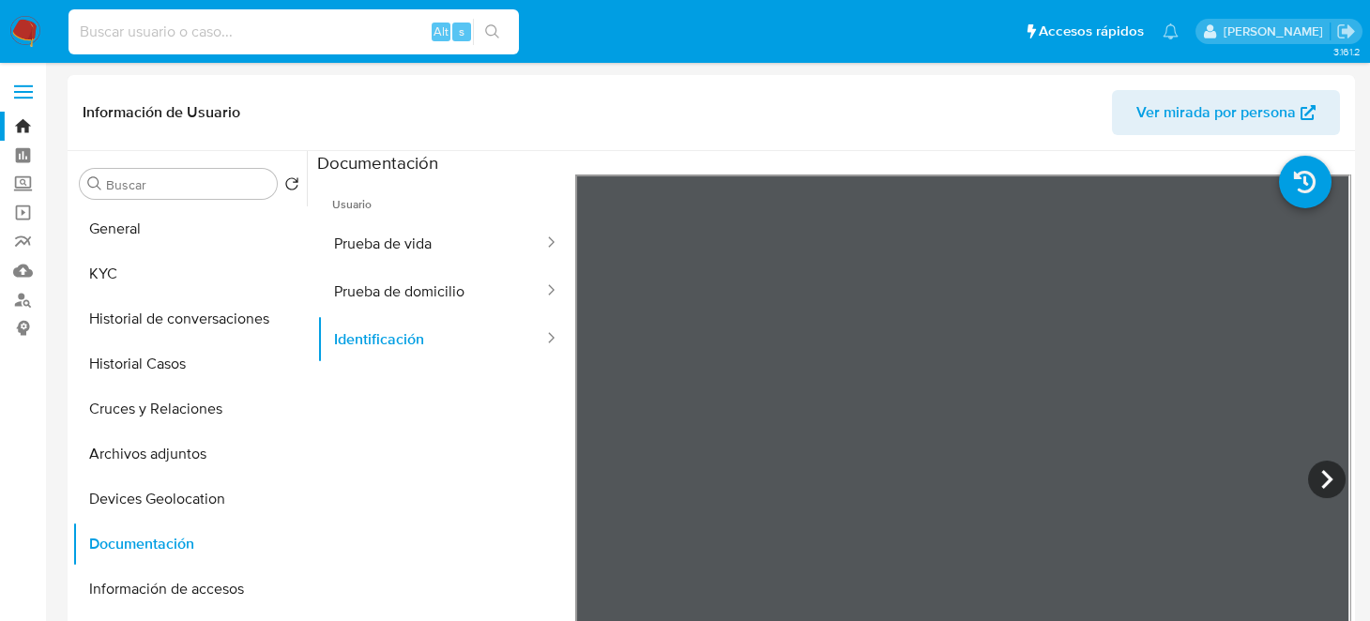
click at [220, 38] on input at bounding box center [293, 32] width 450 height 24
paste input "1299752202"
type input "1299752202"
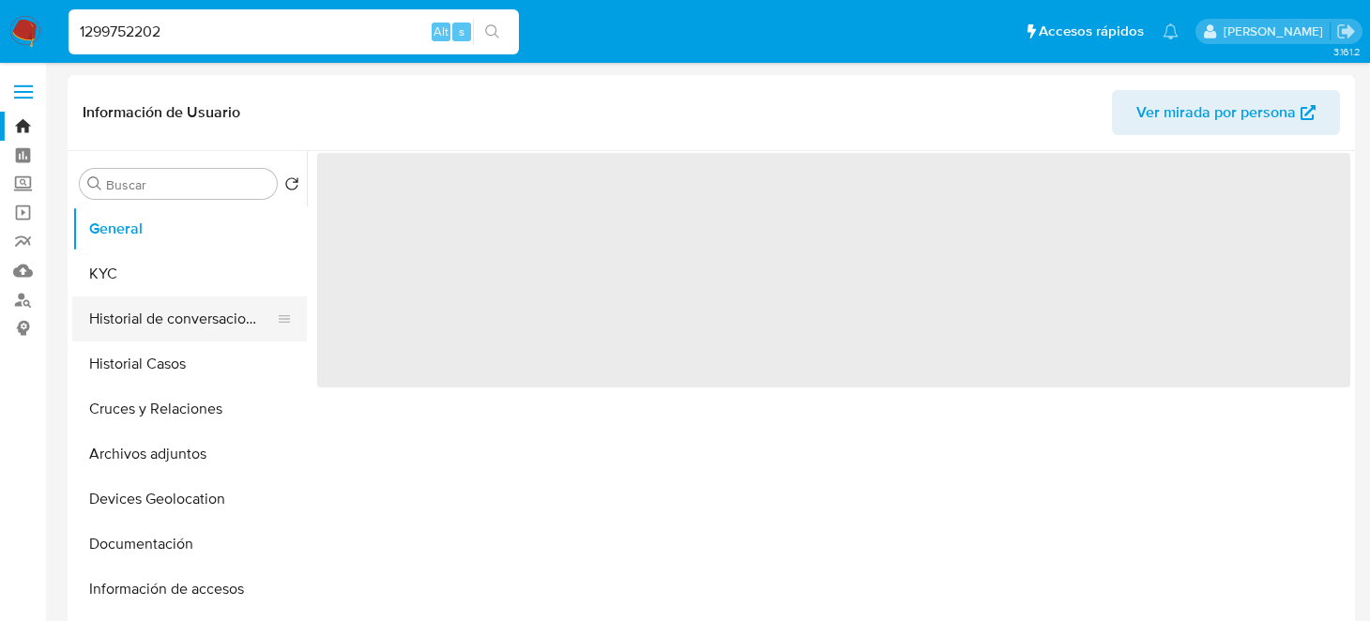
select select "10"
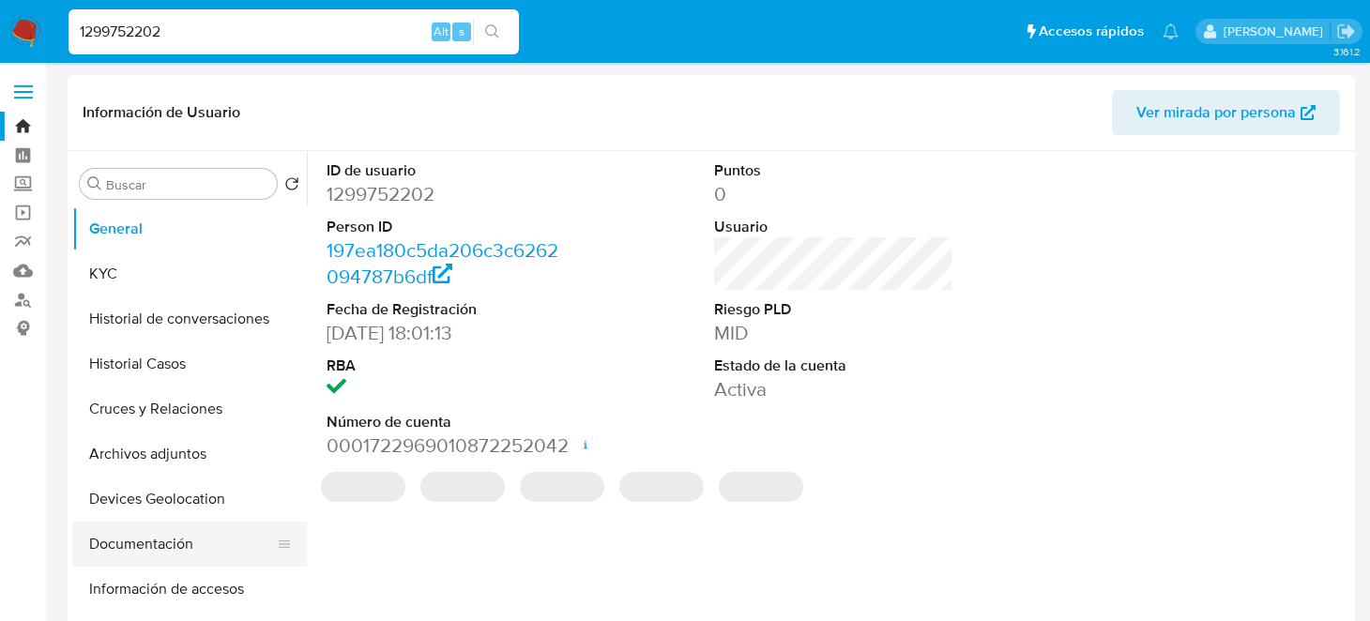
click at [161, 548] on button "Documentación" at bounding box center [182, 544] width 220 height 45
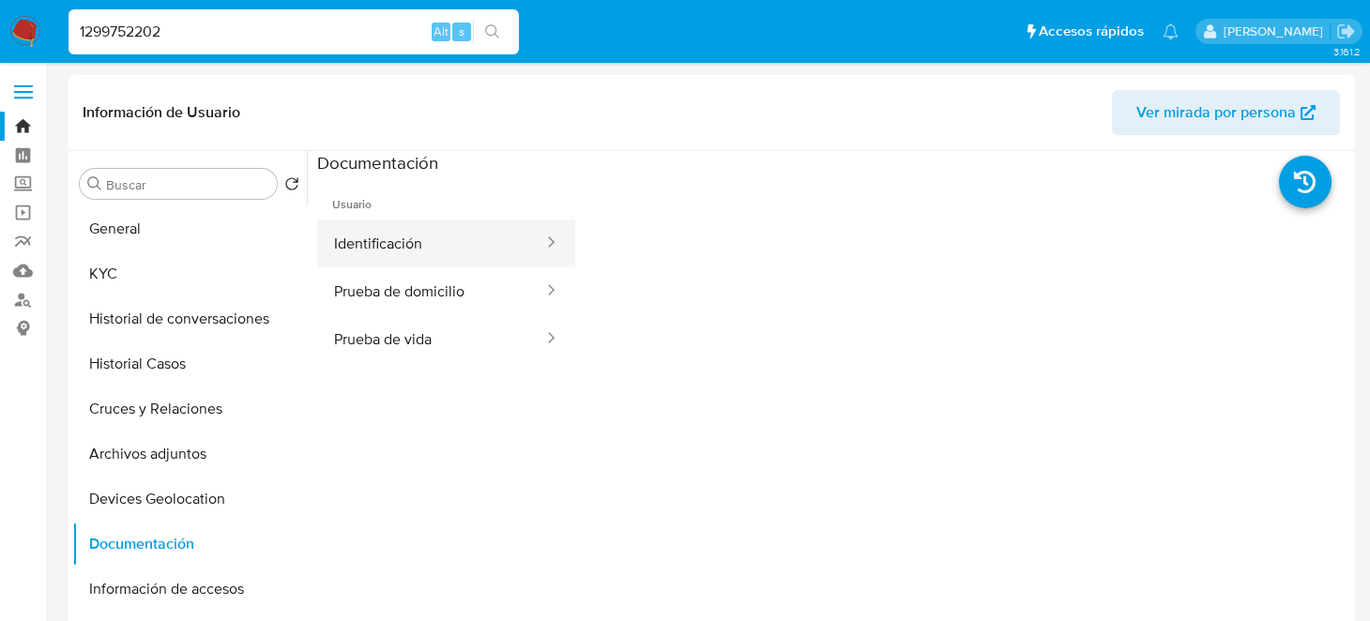
click at [425, 245] on button "Identificación" at bounding box center [431, 244] width 228 height 48
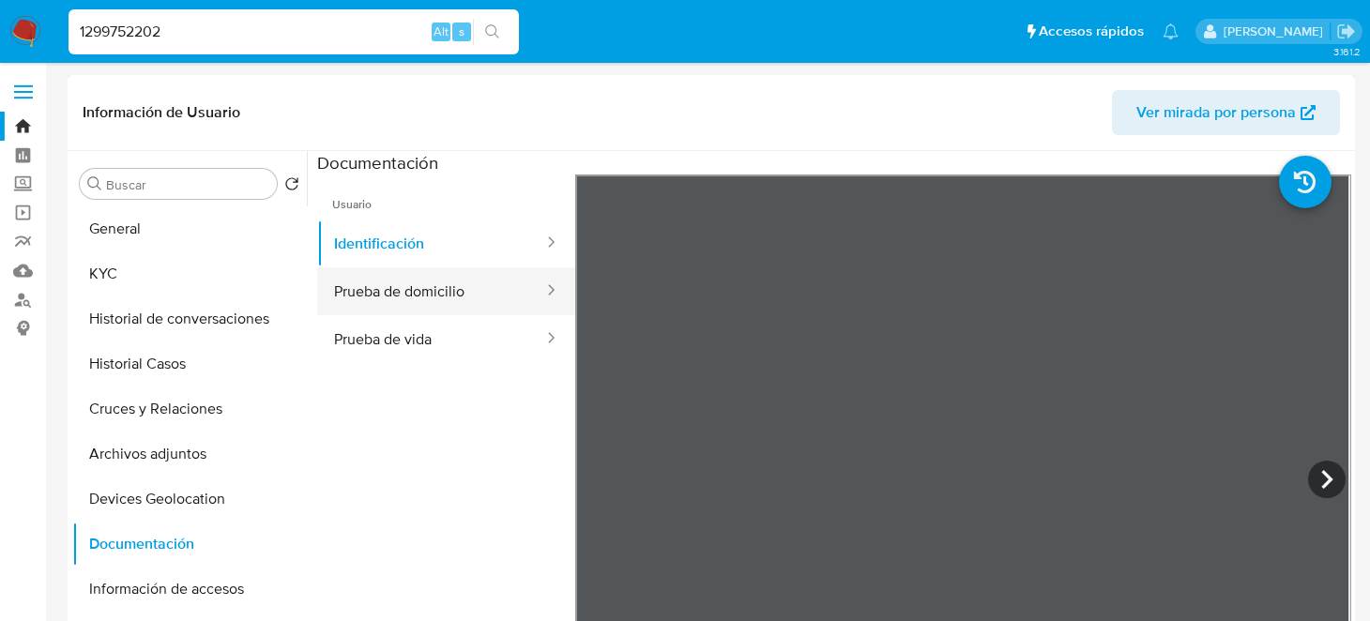
click at [386, 281] on button "Prueba de domicilio" at bounding box center [431, 291] width 228 height 48
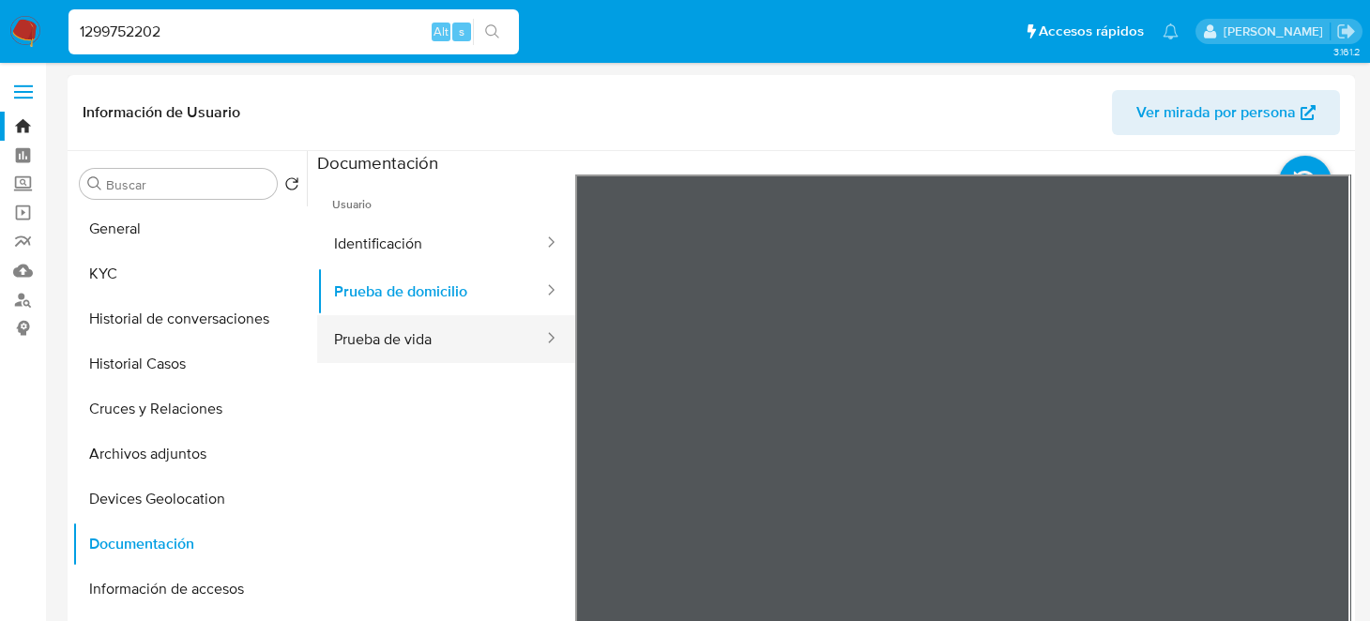
click at [412, 341] on button "Prueba de vida" at bounding box center [431, 339] width 228 height 48
drag, startPoint x: 181, startPoint y: 25, endPoint x: 0, endPoint y: 25, distance: 181.1
click at [0, 25] on nav "Pausado Ver notificaciones 1299752202 Alt s Accesos rápidos Presiona las siguie…" at bounding box center [685, 31] width 1370 height 63
paste input "414335563"
type input "414335563"
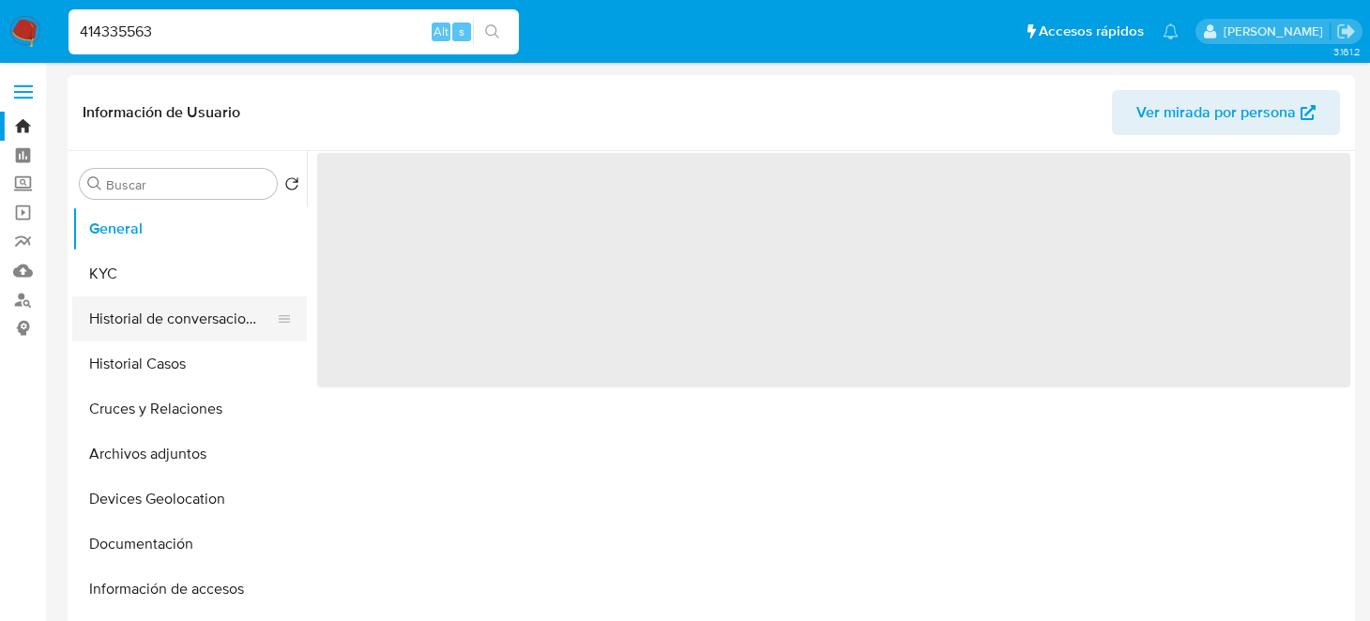
select select "10"
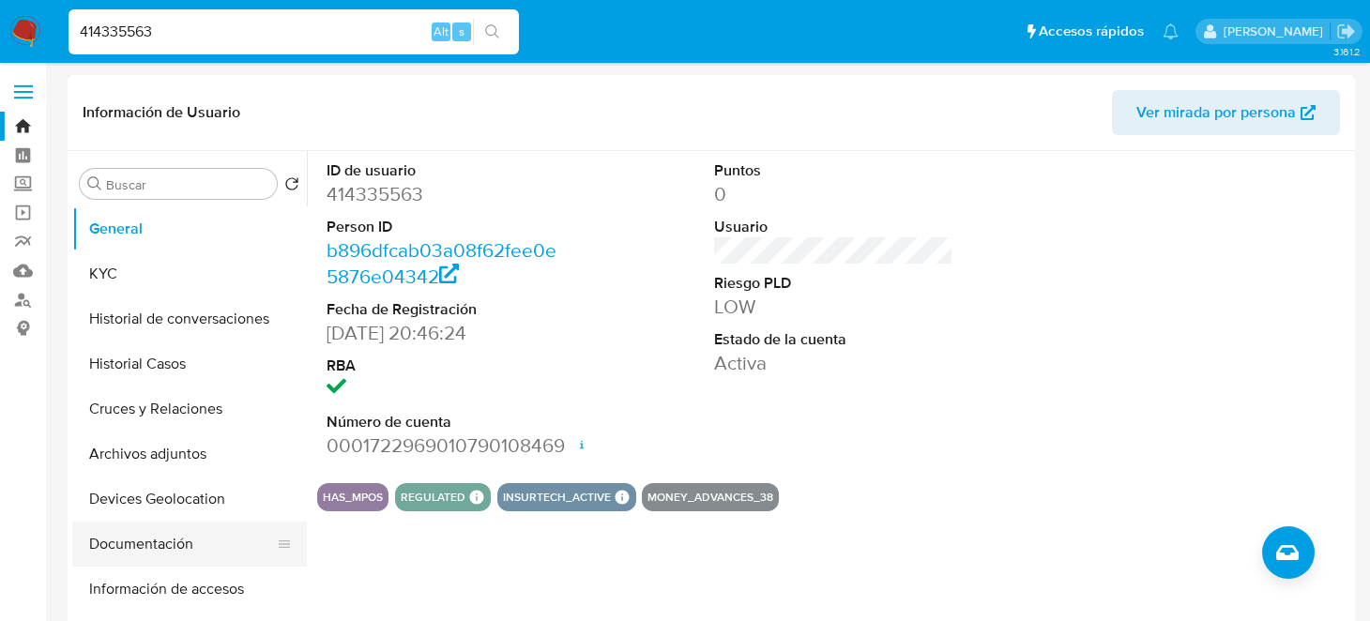
click at [168, 552] on button "Documentación" at bounding box center [182, 544] width 220 height 45
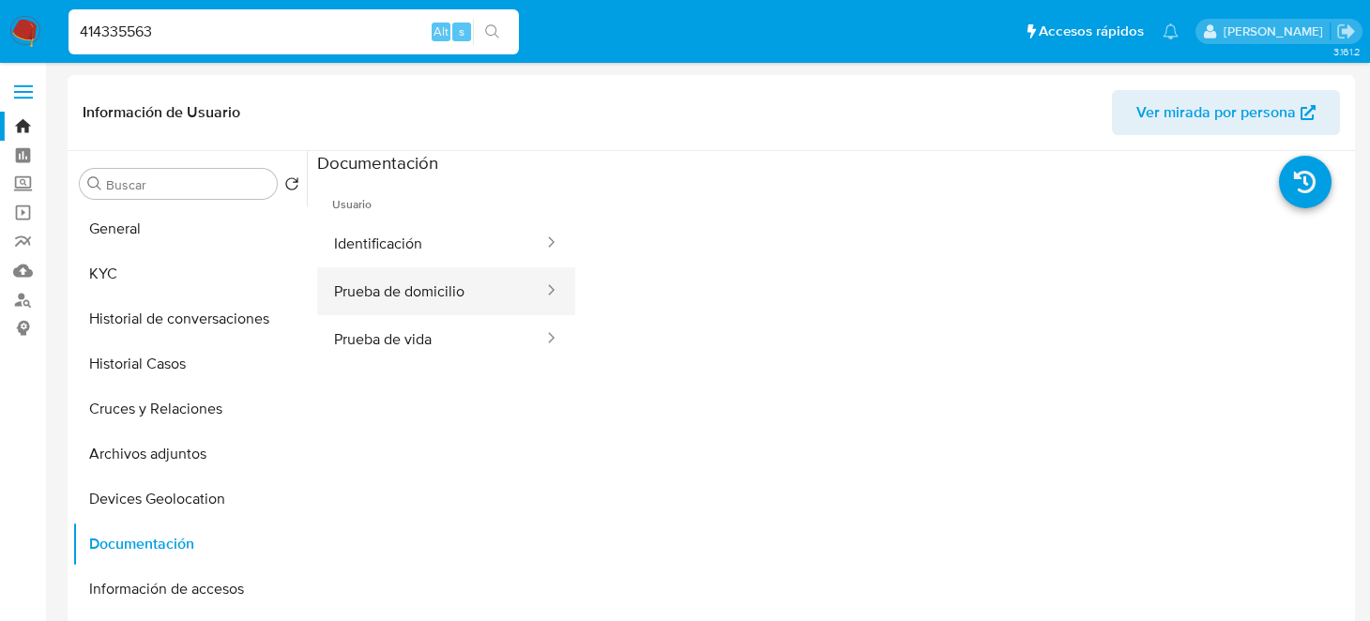
click at [415, 300] on button "Prueba de domicilio" at bounding box center [431, 291] width 228 height 48
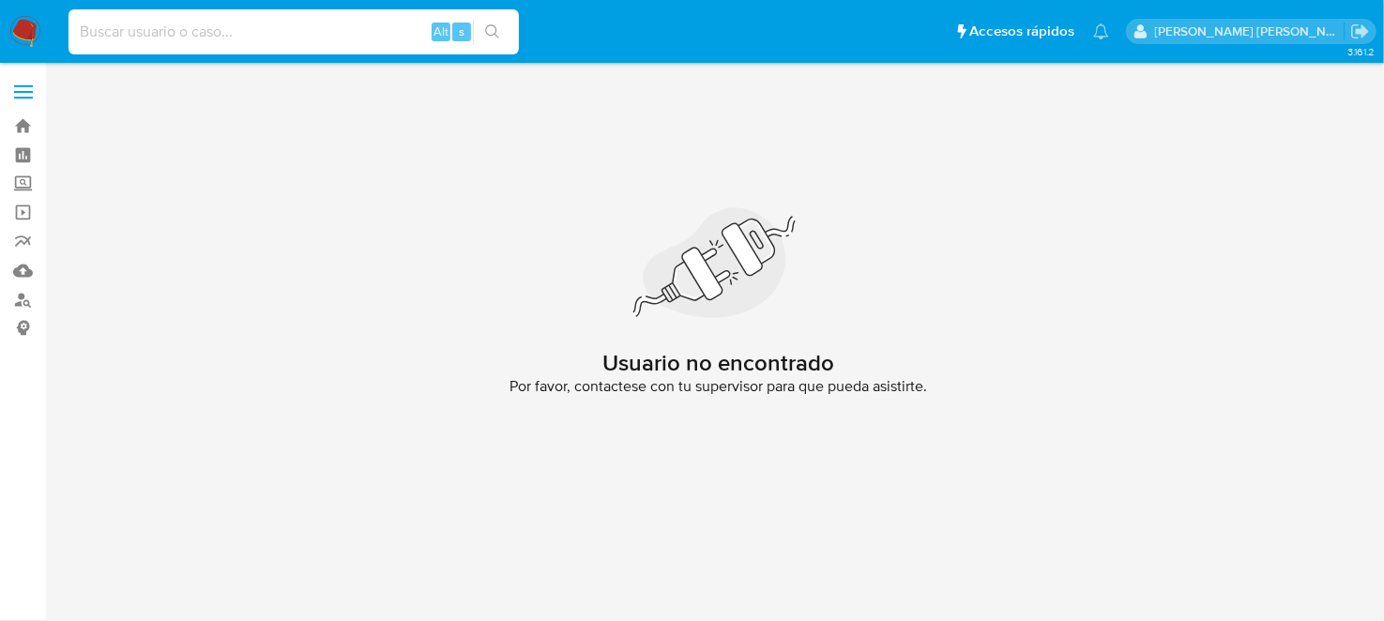
click at [129, 38] on input at bounding box center [293, 32] width 450 height 24
paste input "1299752202"
type input "1299752202"
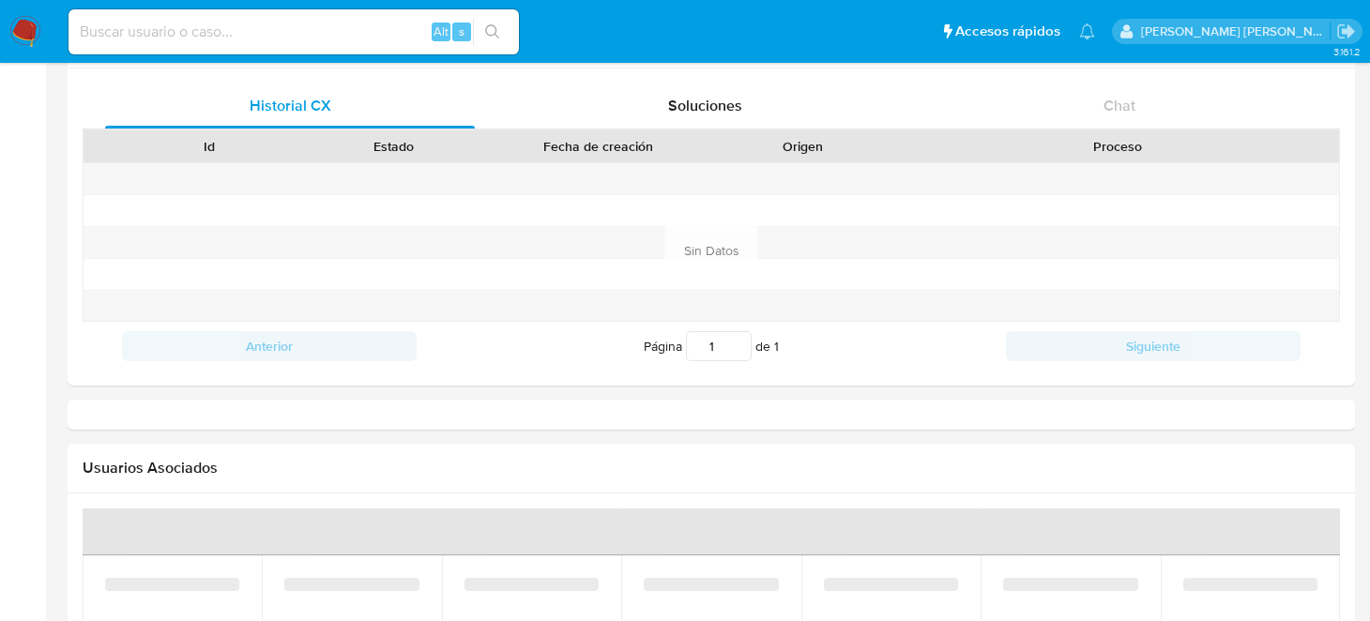
select select "10"
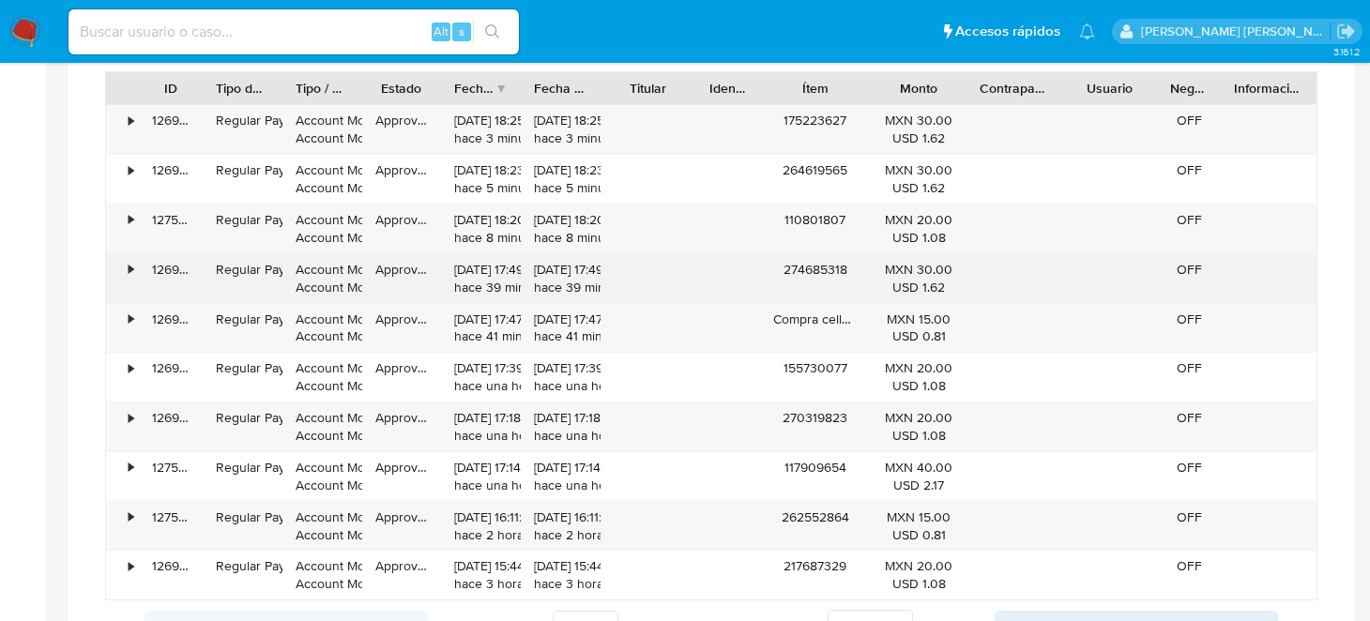
scroll to position [1500, 0]
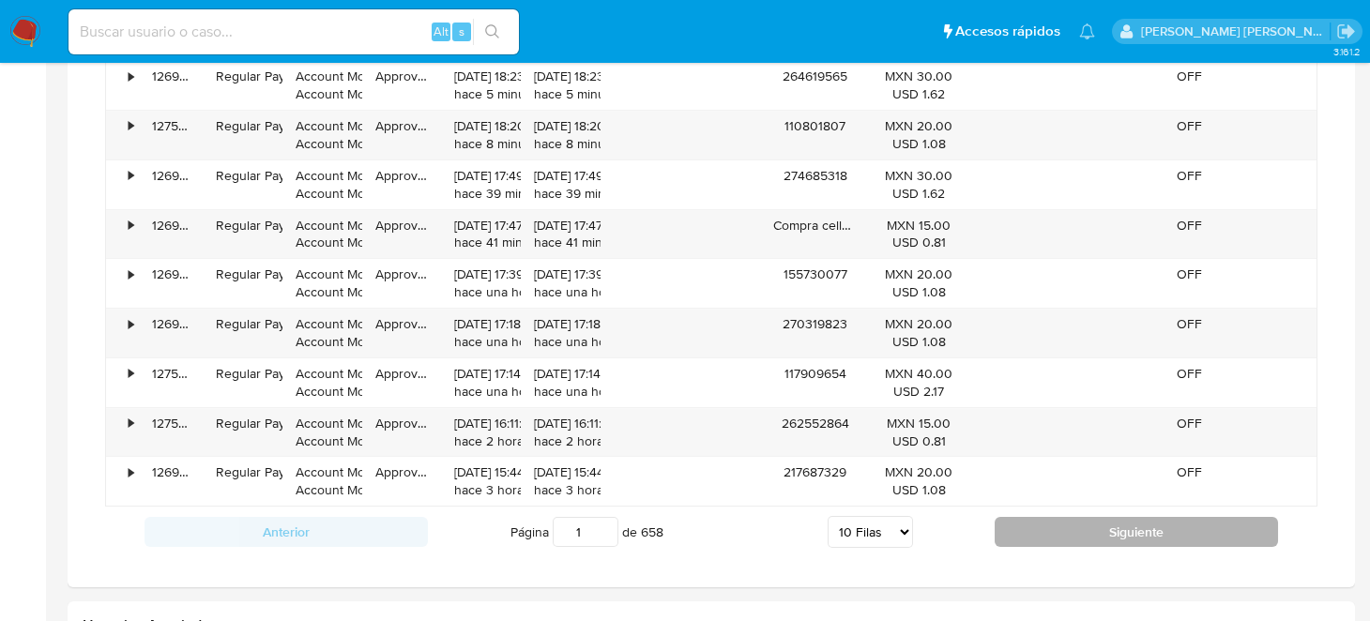
click at [1157, 527] on button "Siguiente" at bounding box center [1136, 532] width 283 height 30
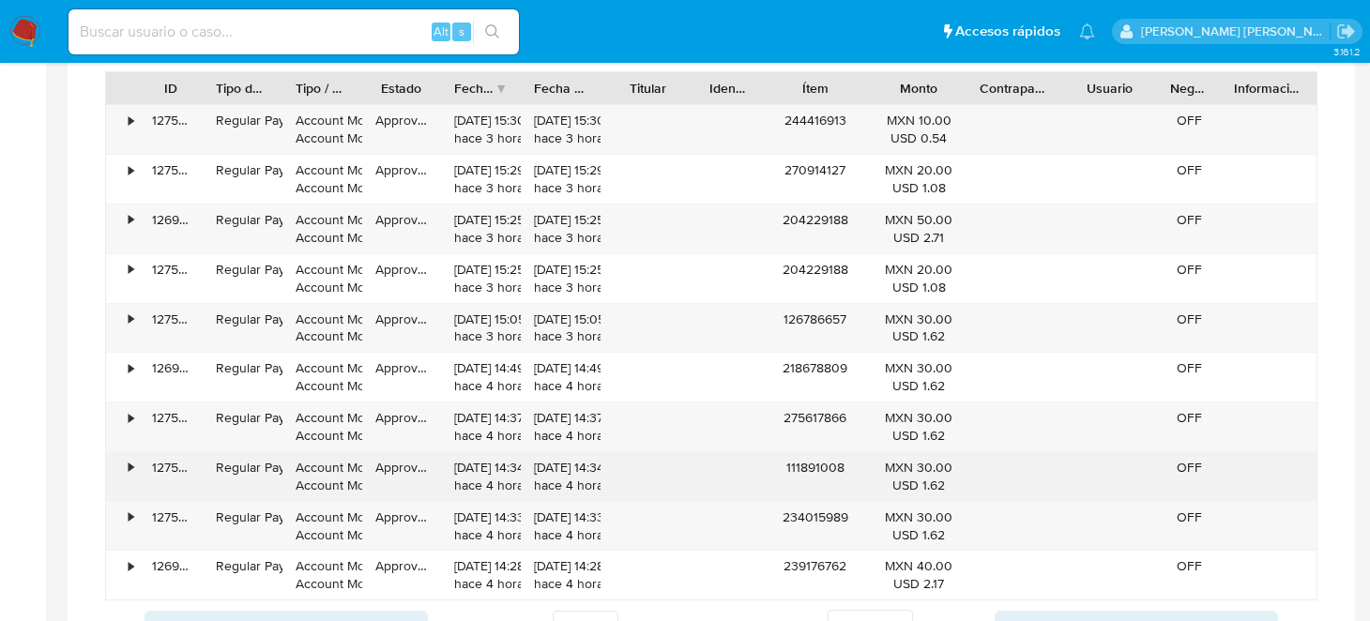
scroll to position [1314, 0]
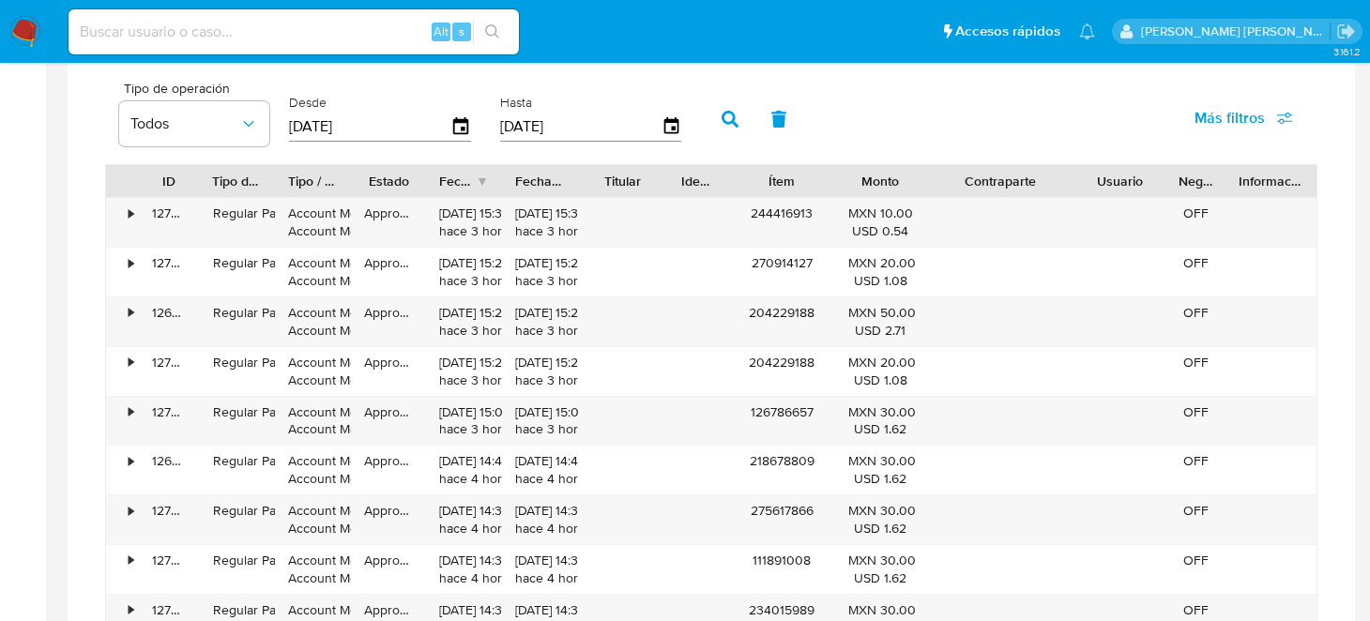
drag, startPoint x: 1052, startPoint y: 181, endPoint x: 1105, endPoint y: 175, distance: 53.8
click at [1105, 175] on div "ID Tipo de operación Tipo / Método Estado Fecha de creación Fecha de aprobación…" at bounding box center [711, 181] width 1210 height 32
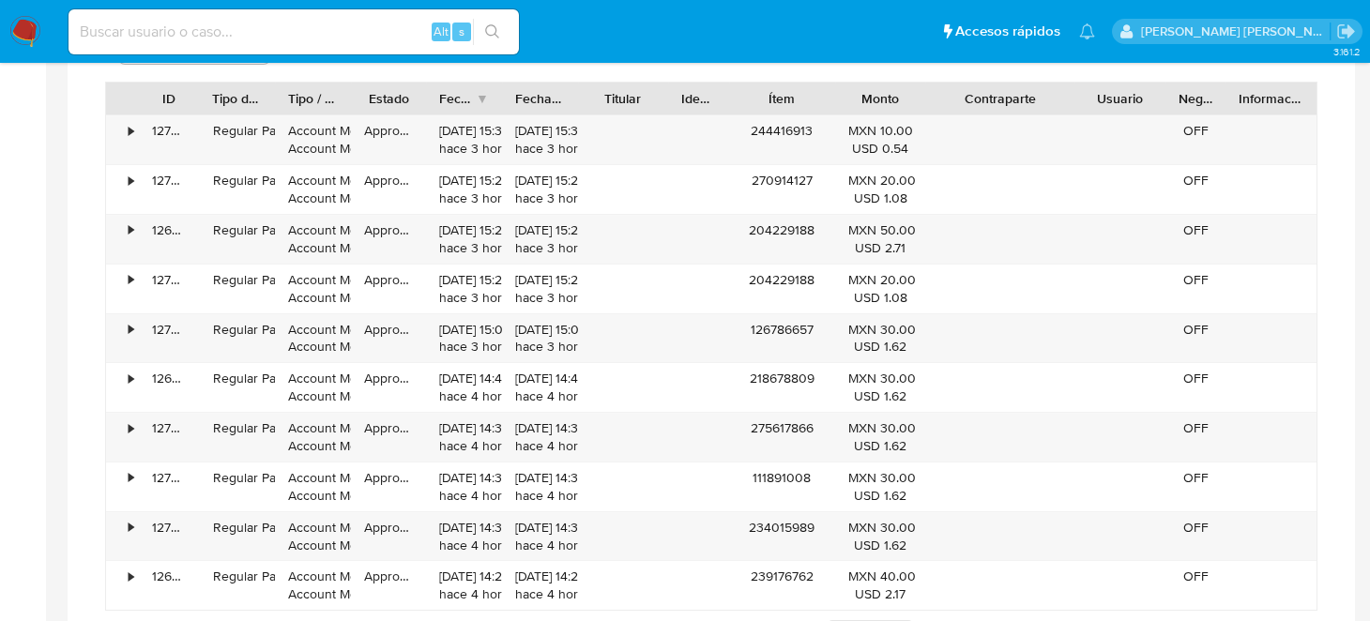
scroll to position [1500, 0]
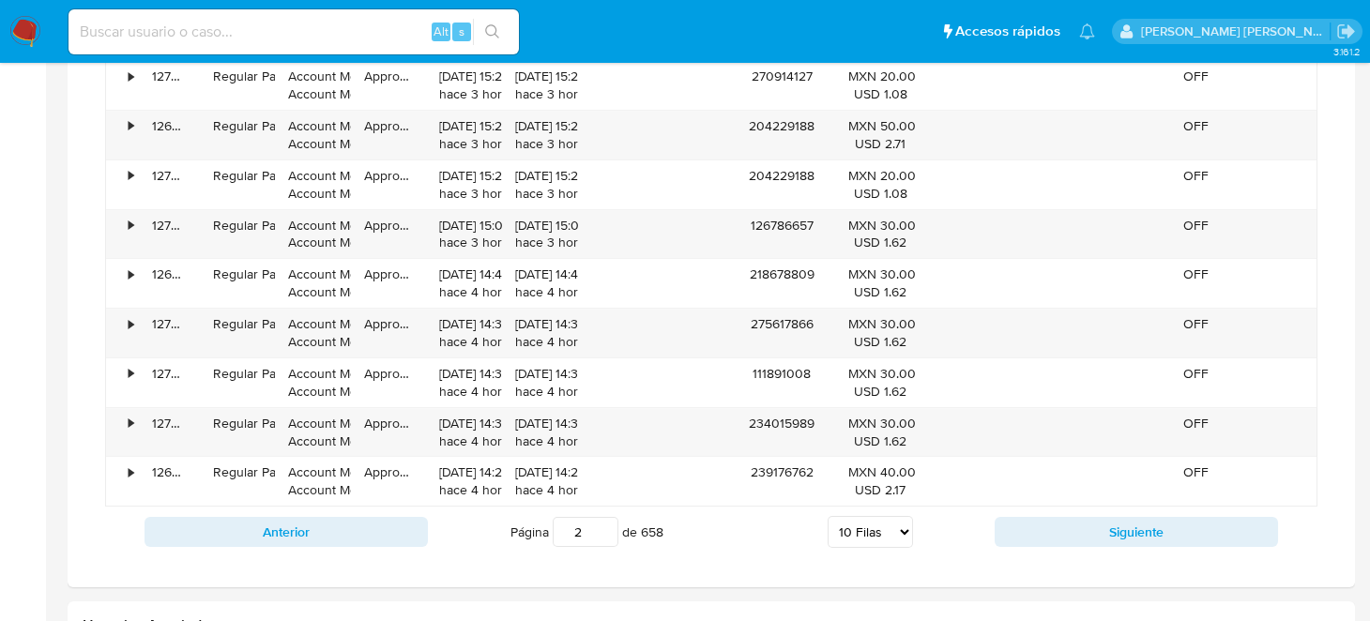
drag, startPoint x: 1077, startPoint y: 539, endPoint x: 1072, endPoint y: 528, distance: 11.3
click at [1077, 539] on button "Siguiente" at bounding box center [1136, 532] width 283 height 30
type input "3"
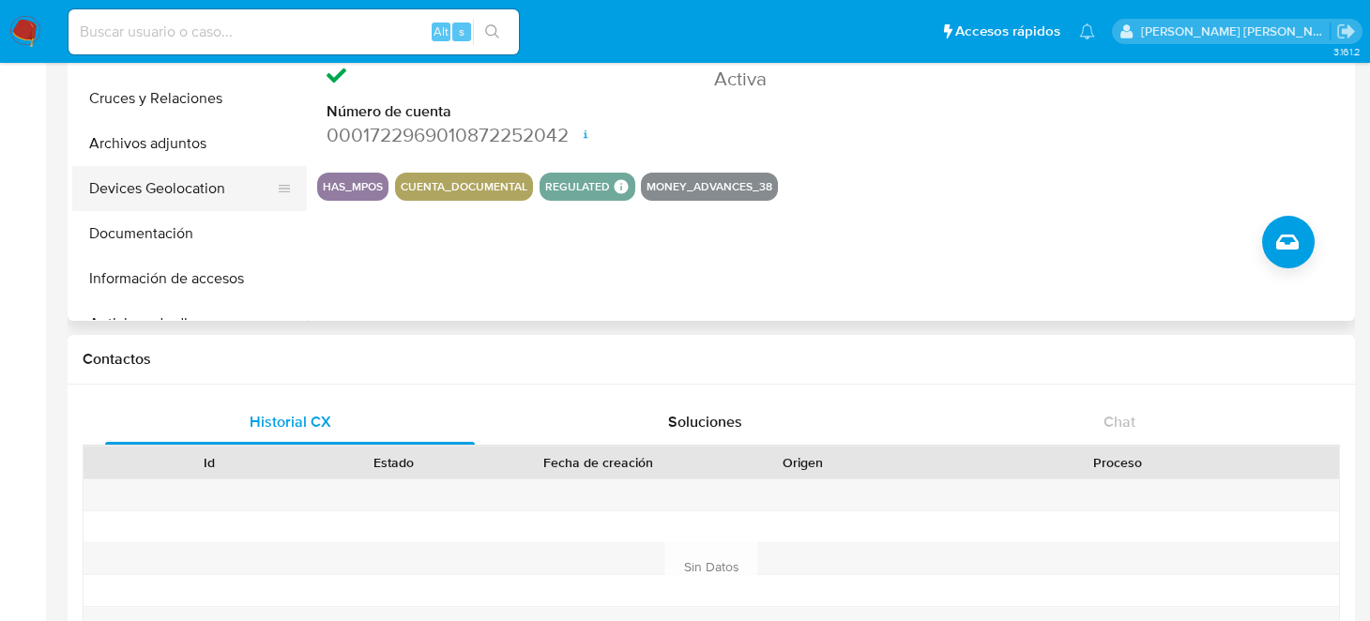
scroll to position [0, 0]
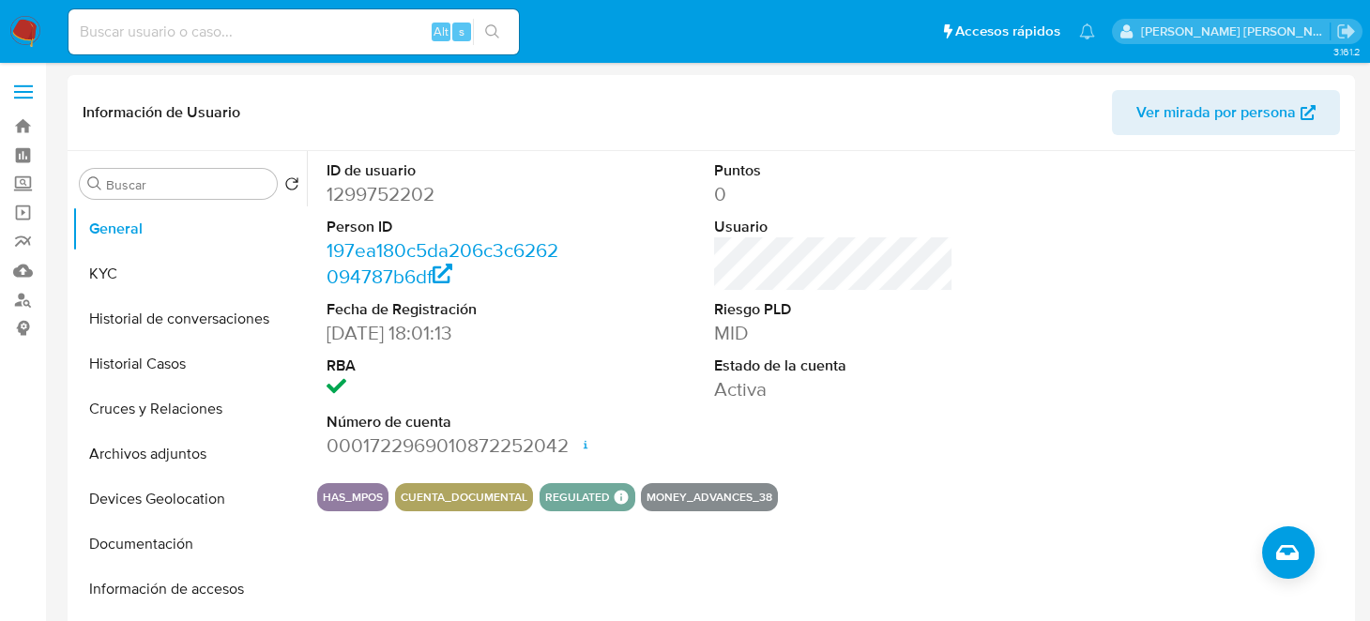
drag, startPoint x: 31, startPoint y: 28, endPoint x: 233, endPoint y: 73, distance: 206.7
click at [31, 28] on img at bounding box center [25, 32] width 32 height 32
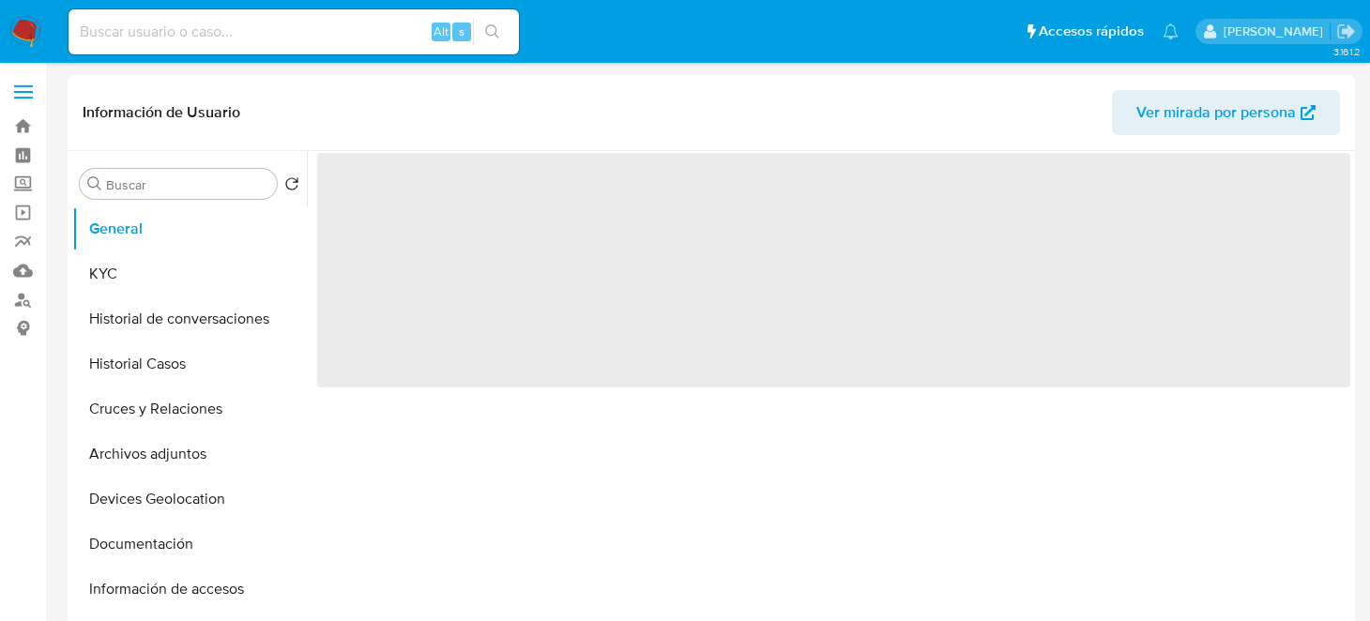
select select "10"
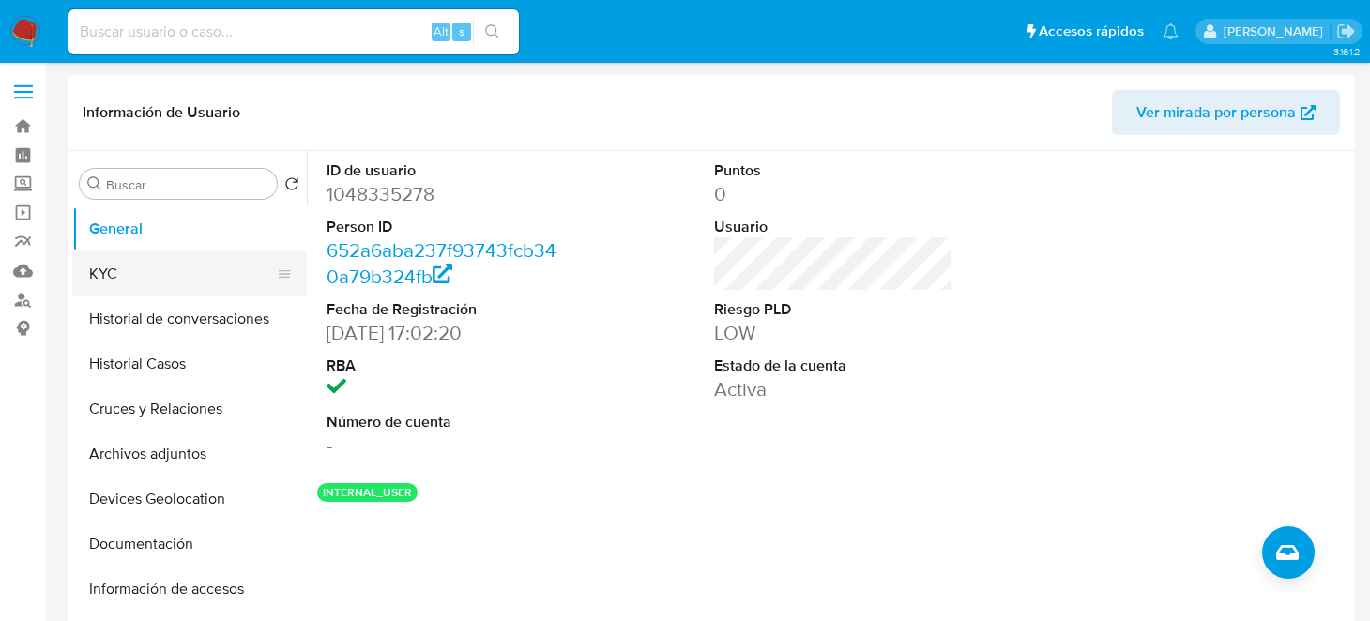
click at [175, 274] on button "KYC" at bounding box center [182, 273] width 220 height 45
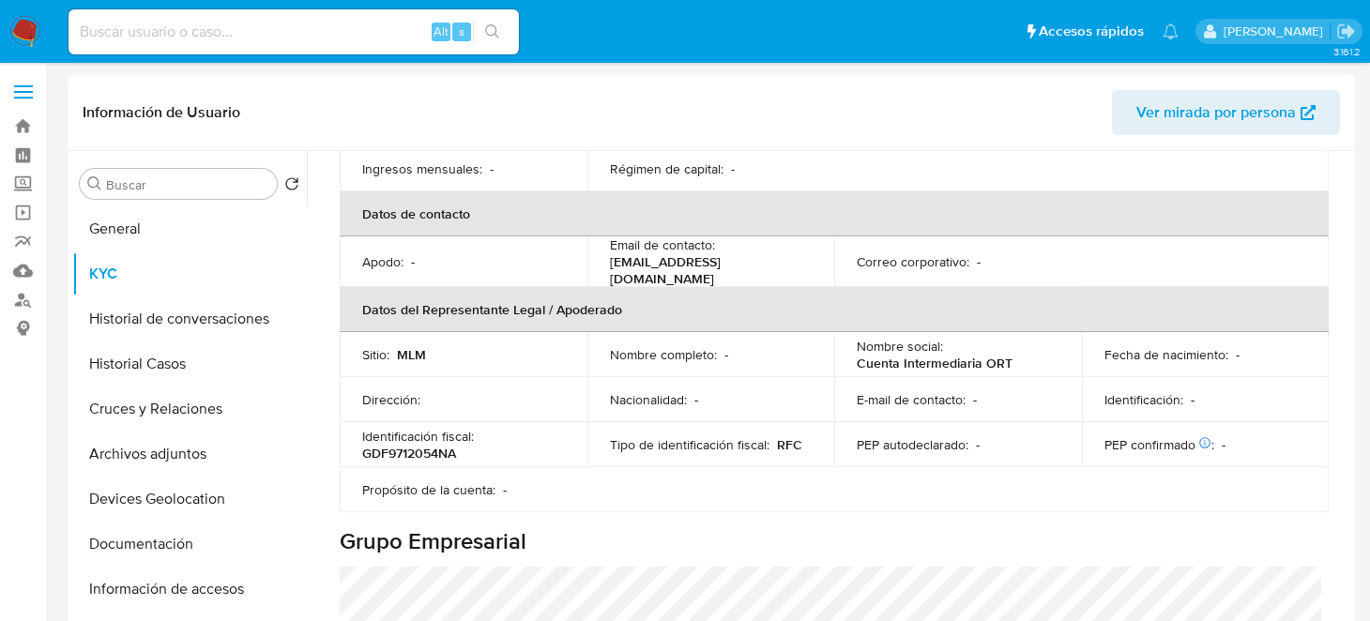
scroll to position [468, 0]
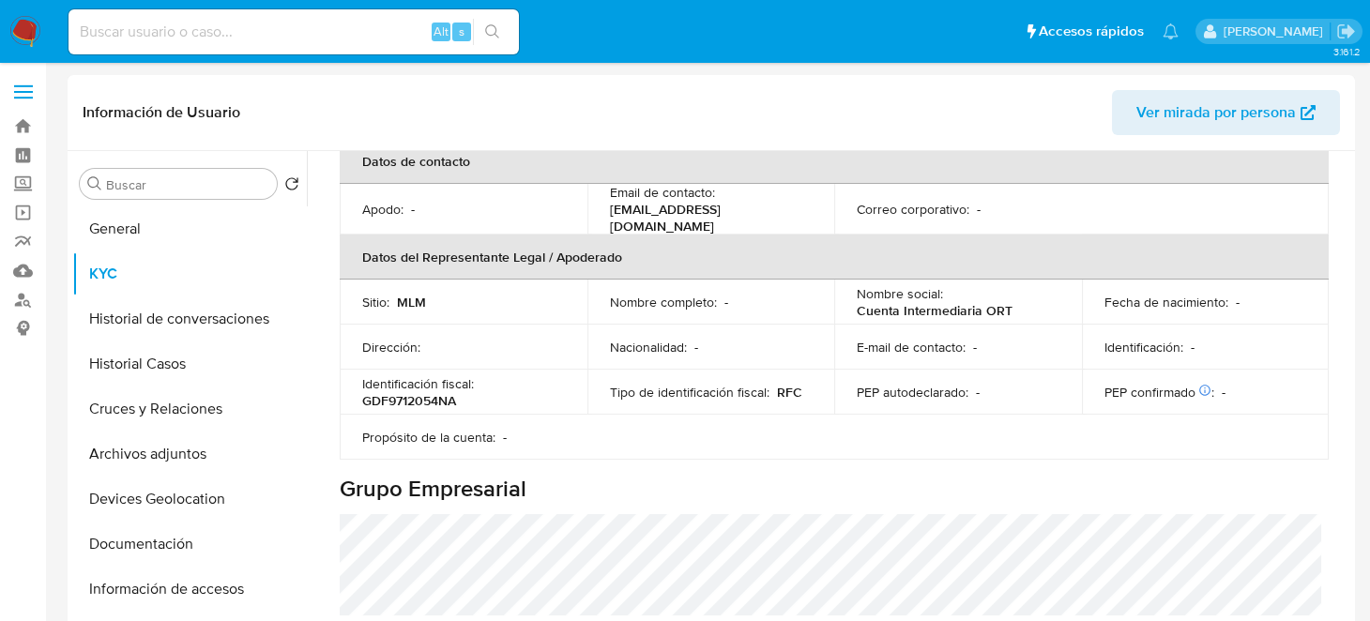
click at [419, 392] on p "GDF9712054NA" at bounding box center [409, 400] width 94 height 17
click at [421, 392] on p "GDF9712054NA" at bounding box center [409, 400] width 94 height 17
copy p "GDF9712054NA"
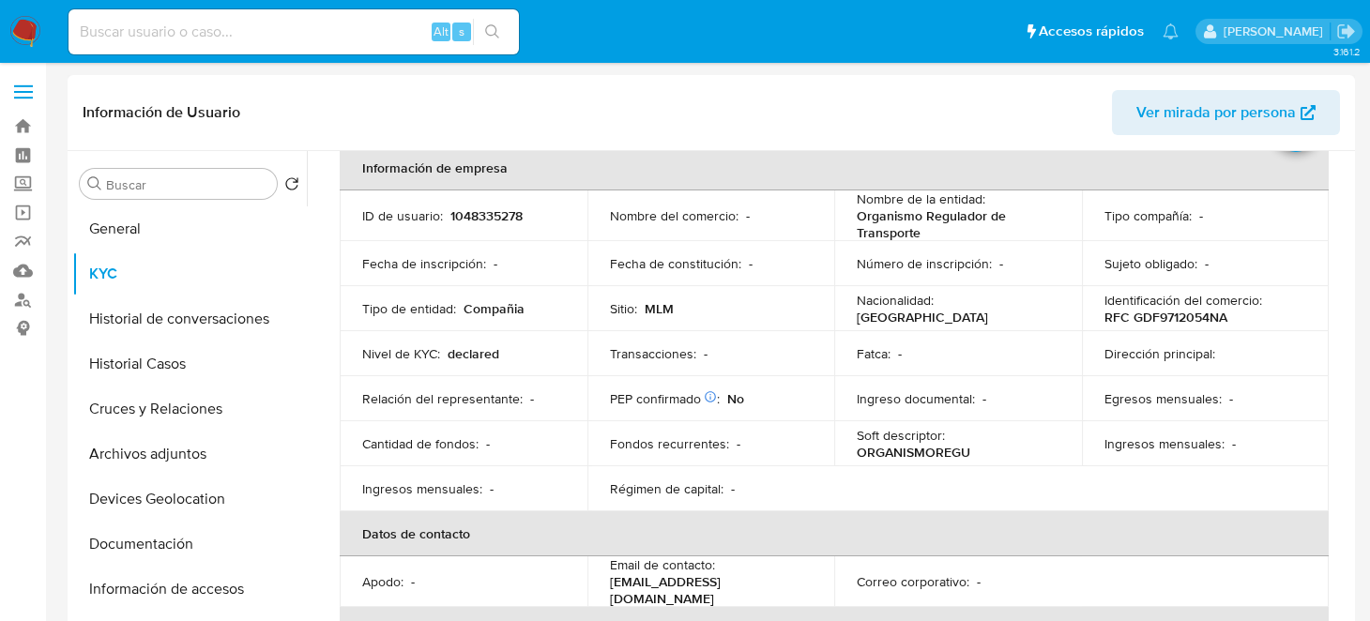
scroll to position [0, 0]
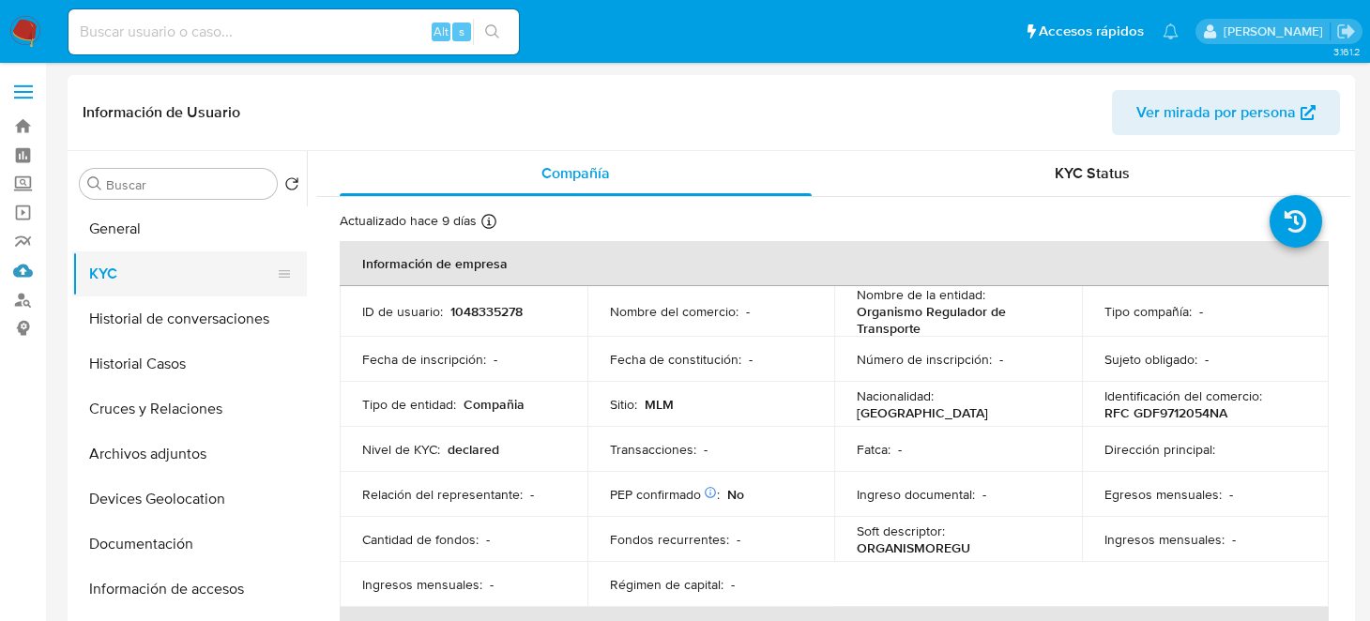
drag, startPoint x: 22, startPoint y: 269, endPoint x: 128, endPoint y: 268, distance: 106.0
click at [22, 269] on link "Mulan" at bounding box center [111, 270] width 223 height 29
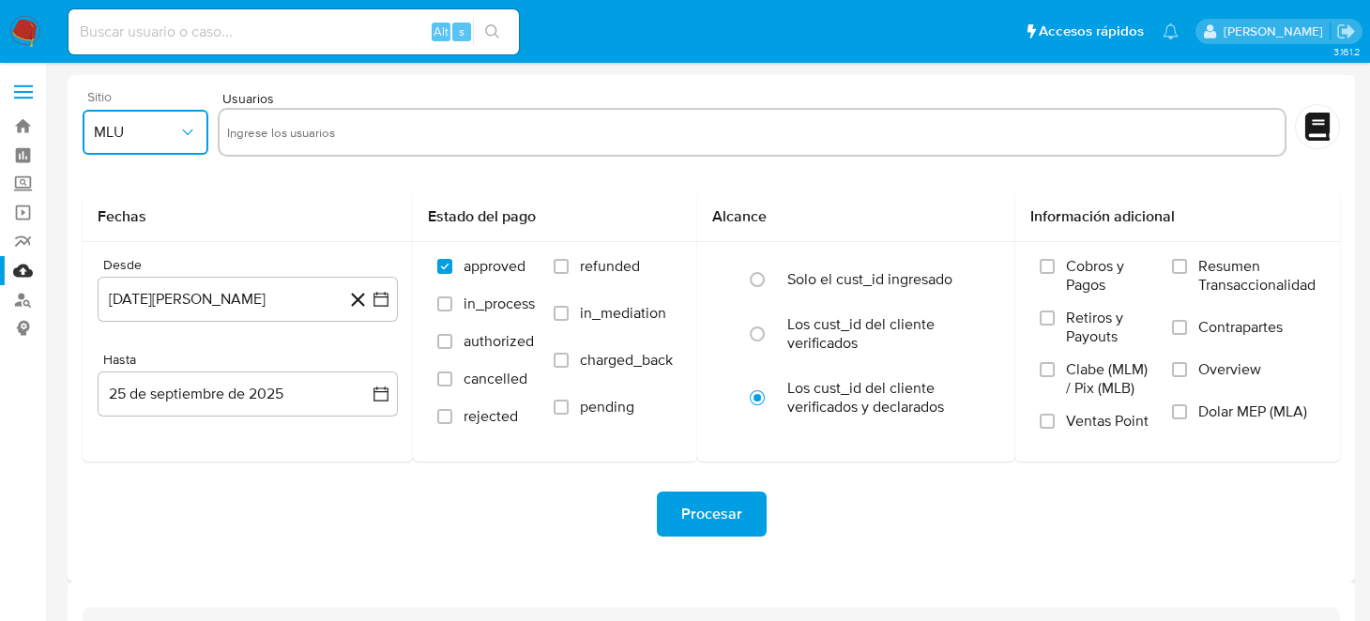
click at [185, 134] on icon "button" at bounding box center [187, 132] width 19 height 19
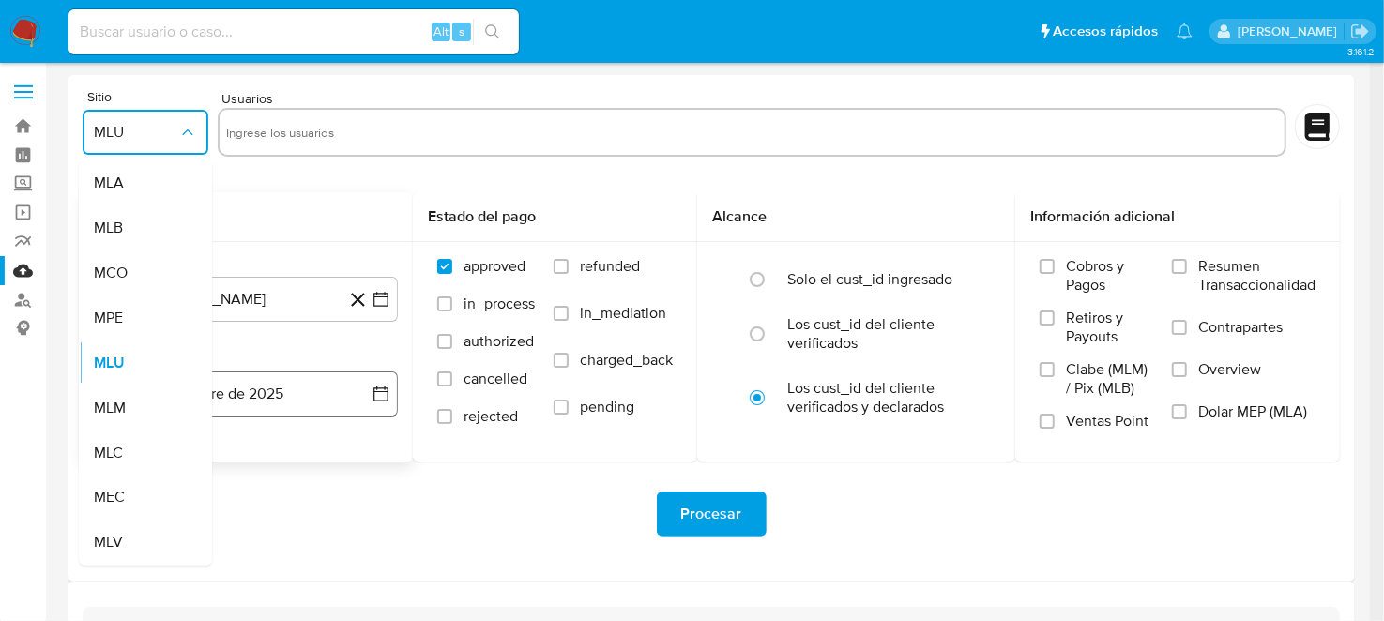
click at [124, 417] on span "MLM" at bounding box center [110, 408] width 32 height 19
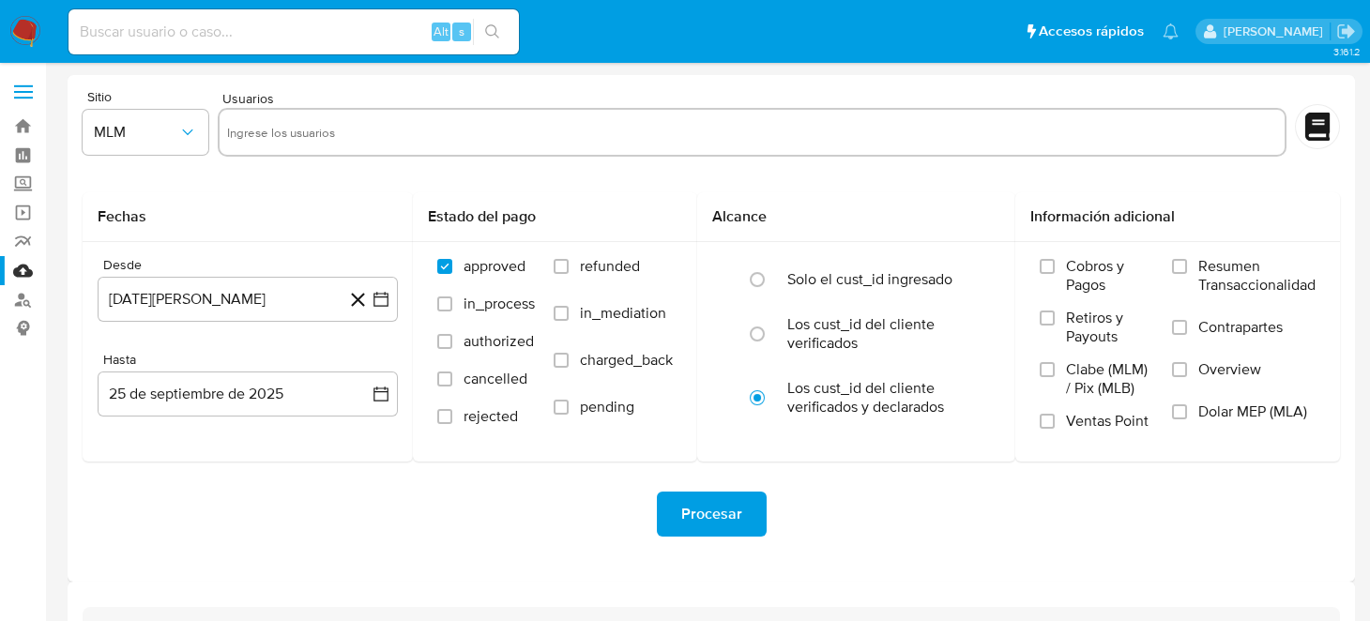
click at [325, 102] on div "Usuarios" at bounding box center [752, 125] width 1069 height 70
click at [327, 129] on input "text" at bounding box center [752, 132] width 1050 height 30
paste input "2172753493"
type input "2172753493"
click at [379, 306] on icon "button" at bounding box center [381, 299] width 19 height 19
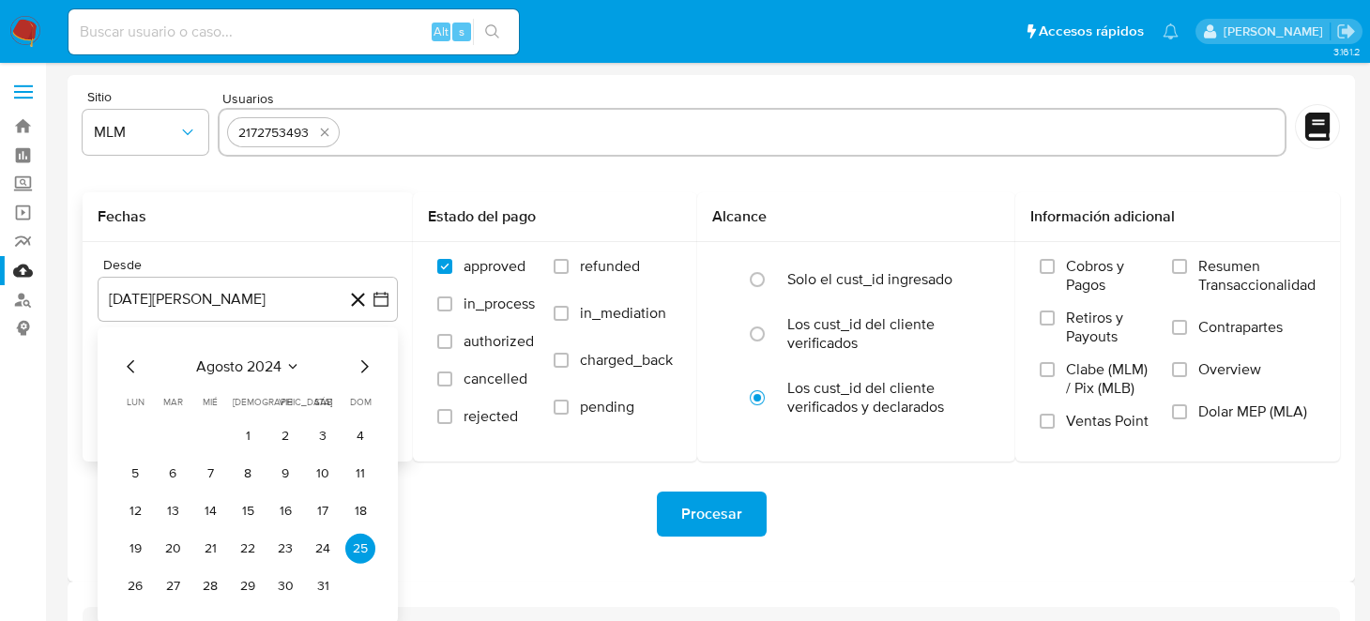
click at [369, 360] on icon "Mes siguiente" at bounding box center [364, 367] width 23 height 23
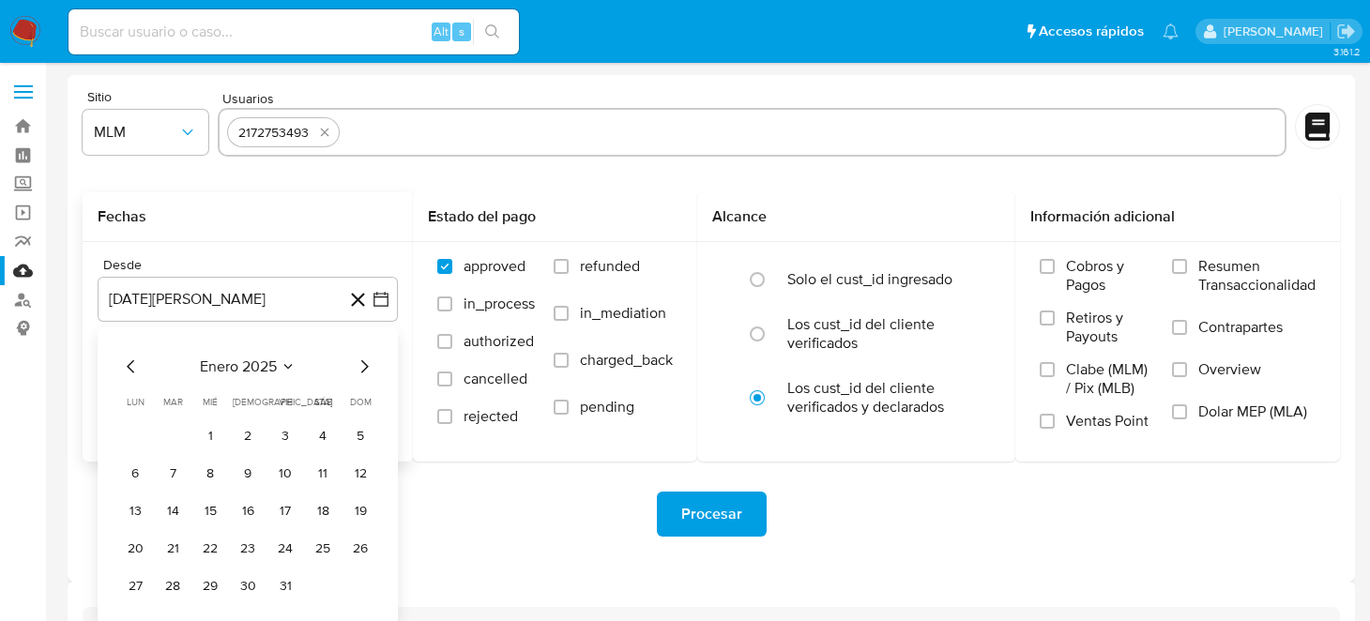
click at [369, 360] on icon "Mes siguiente" at bounding box center [364, 367] width 23 height 23
click at [357, 380] on div "[DATE] [DATE] lun [DATE] [PERSON_NAME][DATE] mié [DATE] jue [DATE] vie [DATE] s…" at bounding box center [247, 479] width 255 height 246
click at [362, 372] on icon "Mes siguiente" at bounding box center [365, 366] width 8 height 13
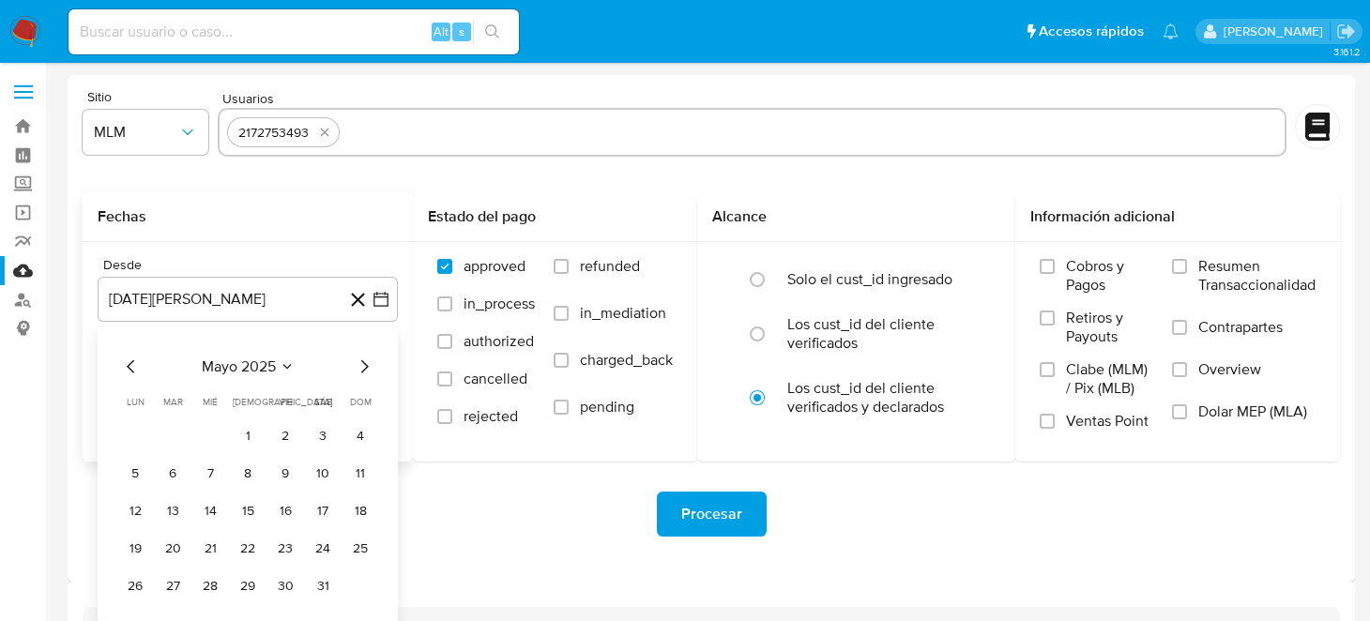
click at [247, 433] on button "1" at bounding box center [248, 436] width 30 height 30
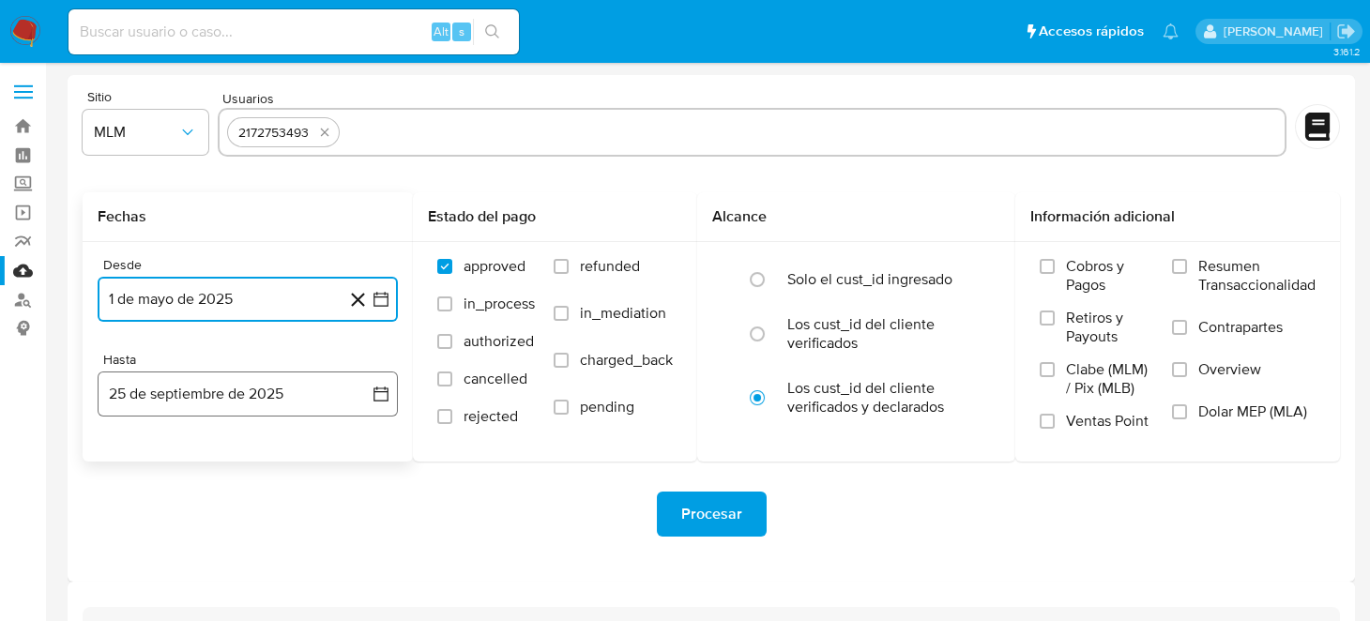
click at [376, 403] on button "25 de septiembre de 2025" at bounding box center [248, 394] width 300 height 45
click at [136, 459] on icon "Mes anterior" at bounding box center [131, 461] width 23 height 23
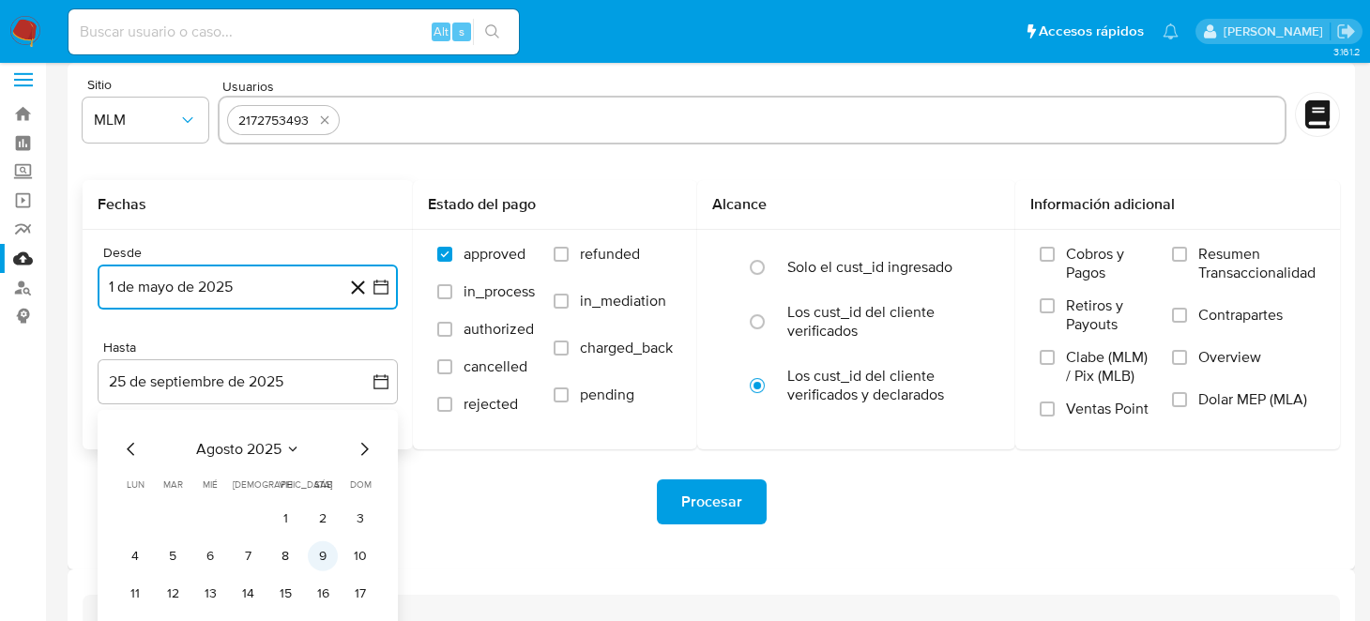
scroll to position [135, 0]
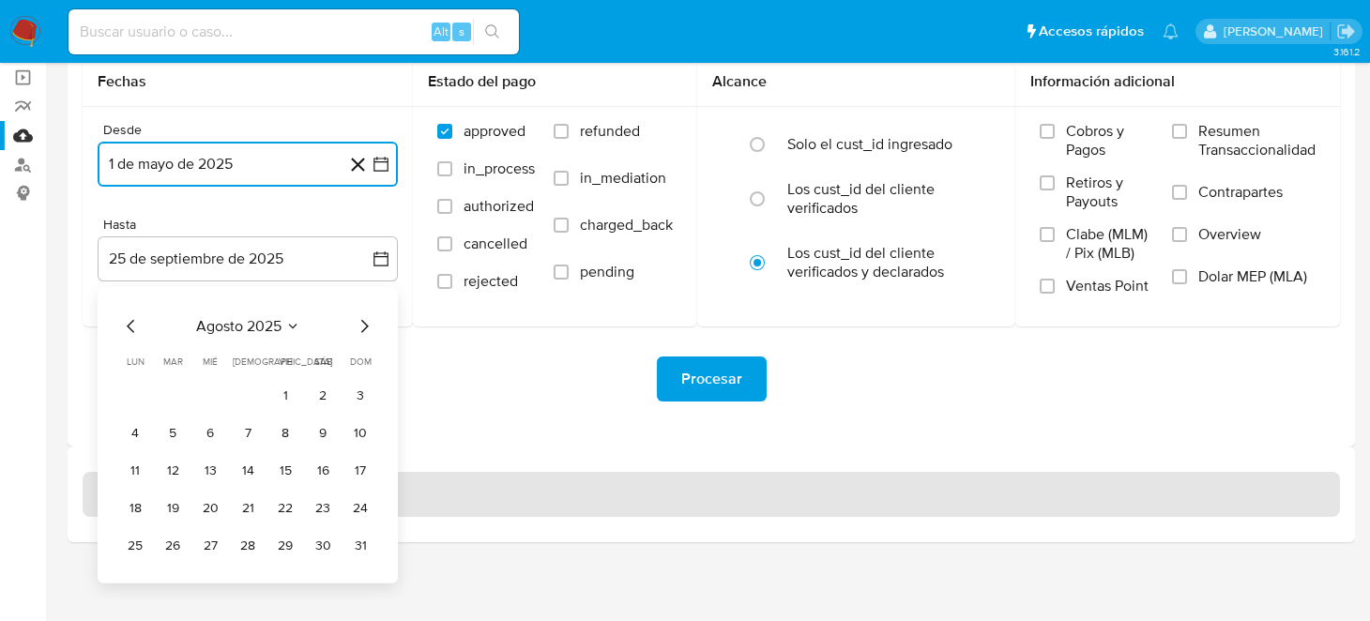
click at [359, 544] on button "31" at bounding box center [360, 546] width 30 height 30
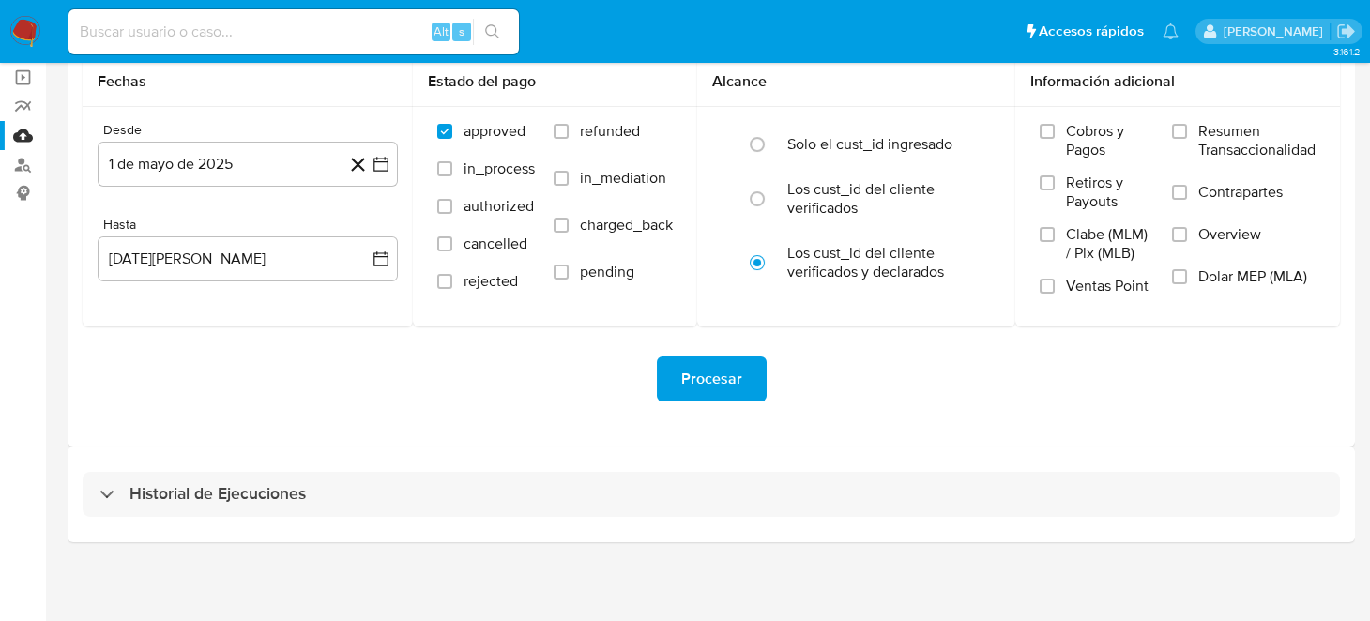
click at [425, 457] on div "Historial de Ejecuciones" at bounding box center [711, 495] width 1287 height 96
click at [670, 375] on button "Procesar" at bounding box center [712, 379] width 110 height 45
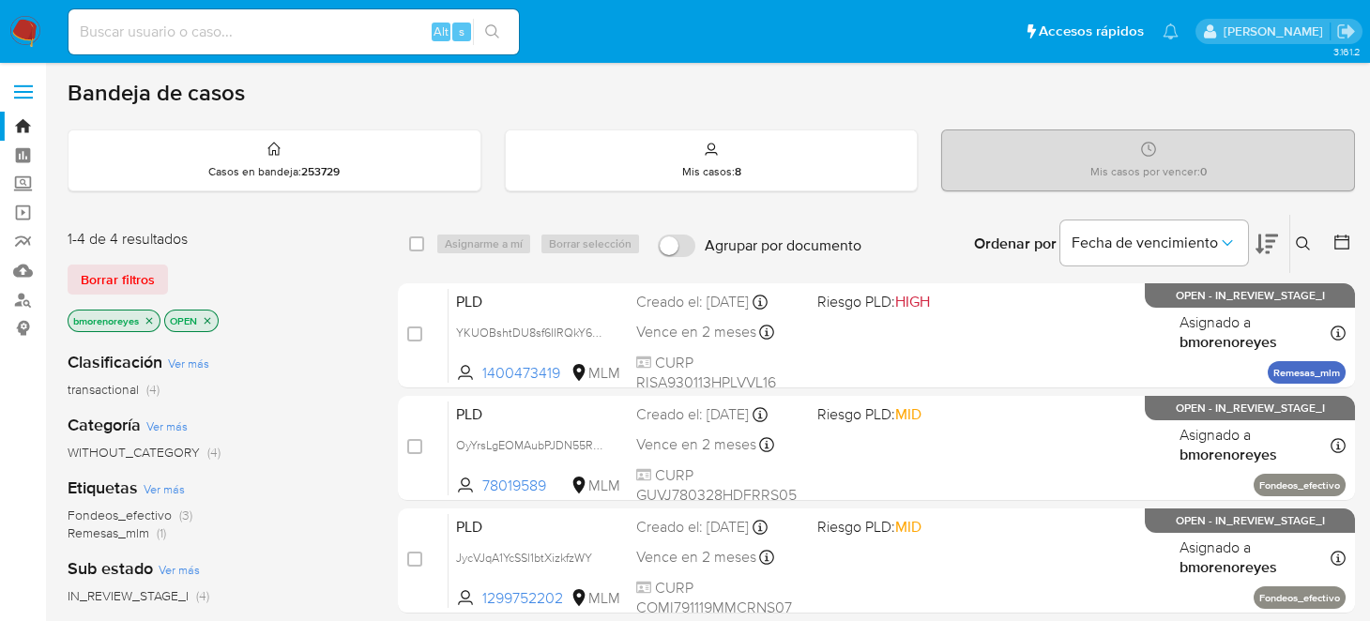
click at [727, 167] on p "Mis casos : 8" at bounding box center [711, 171] width 59 height 15
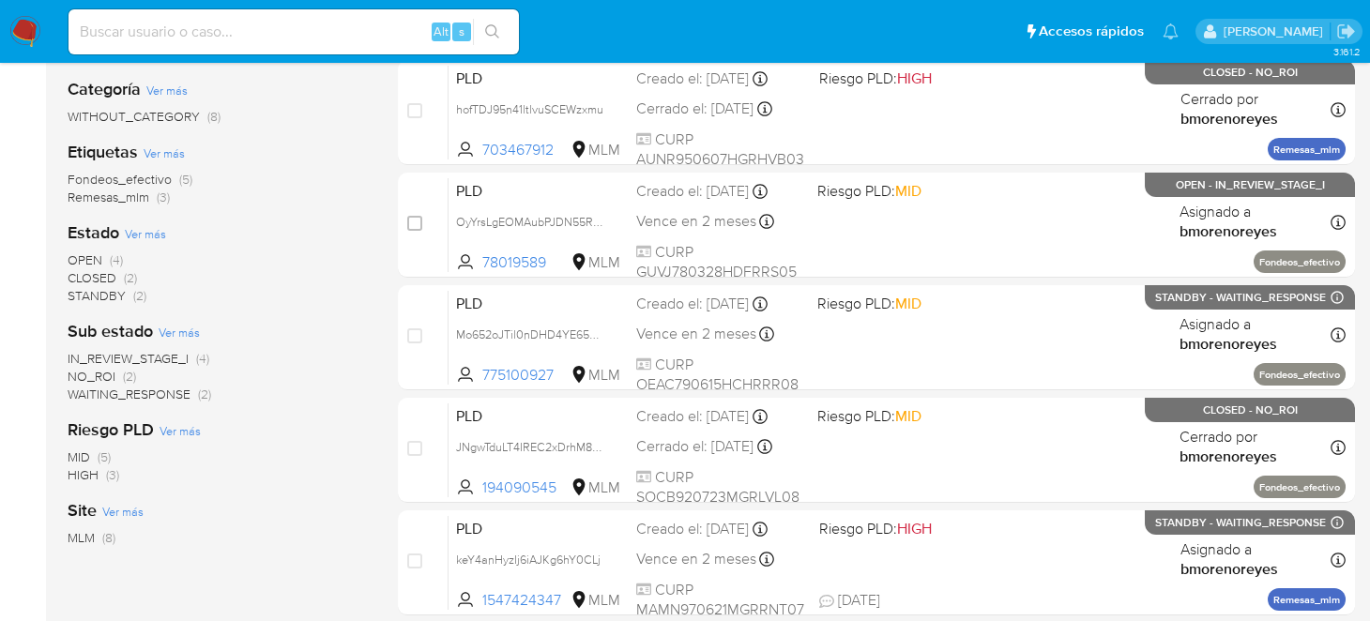
scroll to position [281, 0]
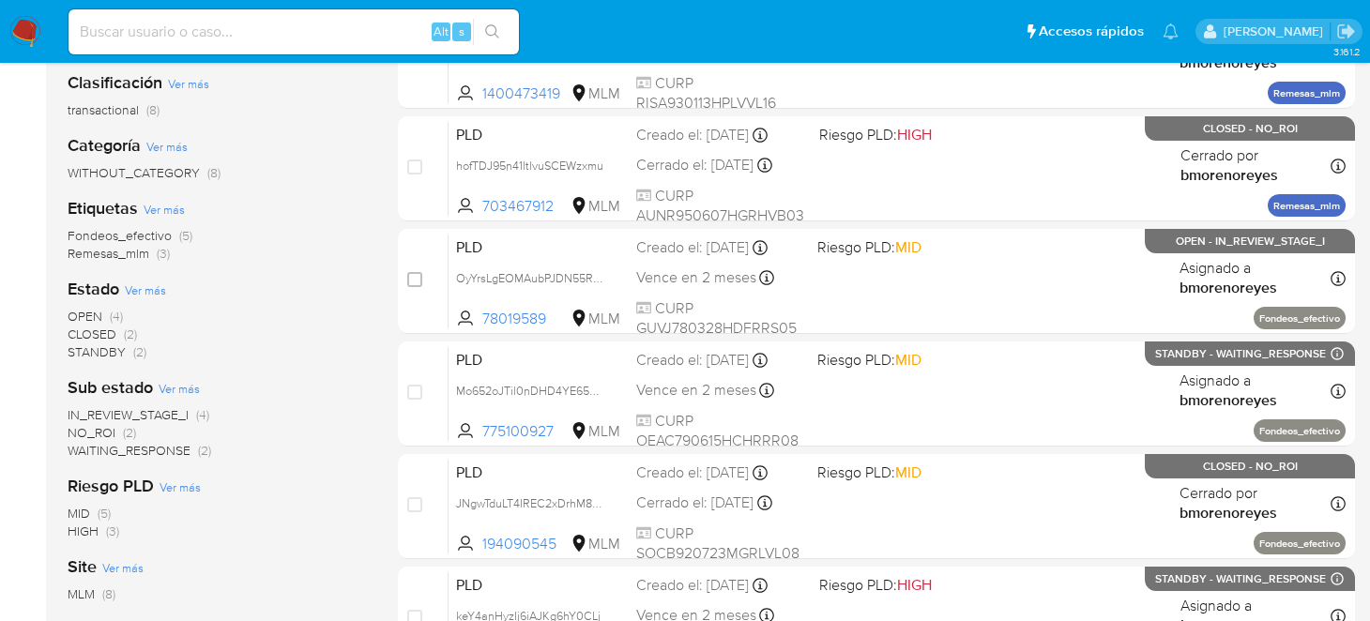
click at [96, 311] on span "OPEN" at bounding box center [85, 316] width 35 height 19
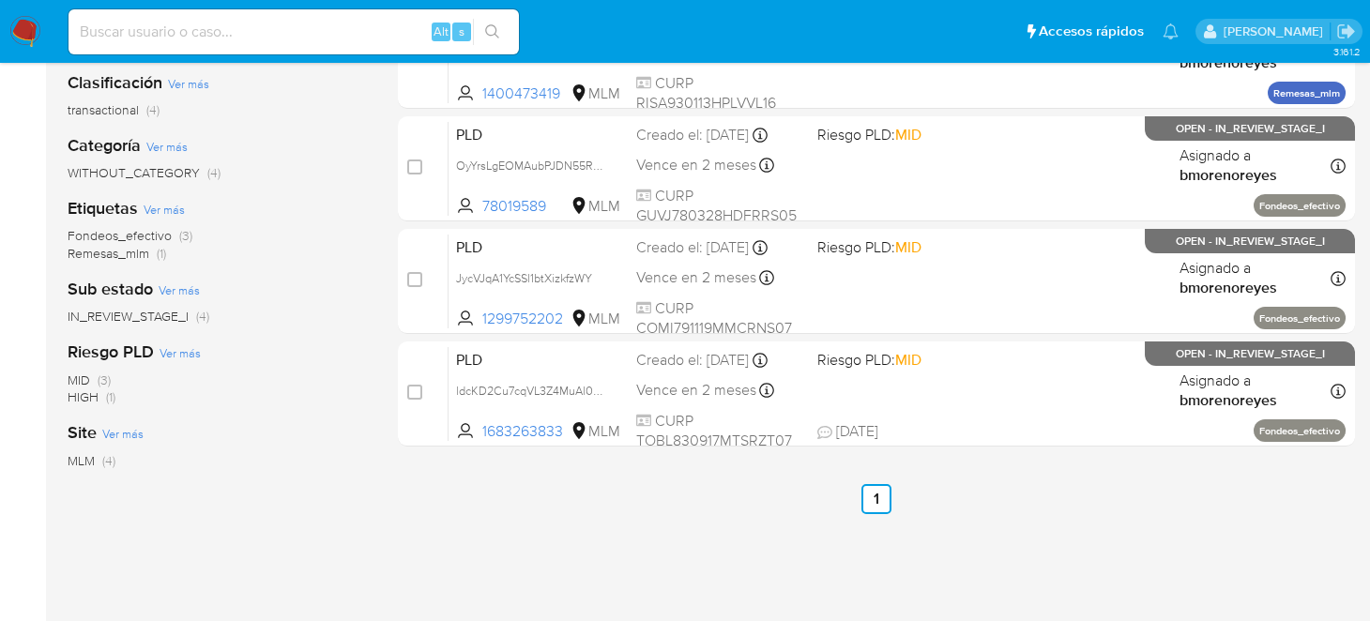
click at [155, 234] on span "Fondeos_efectivo" at bounding box center [120, 235] width 104 height 19
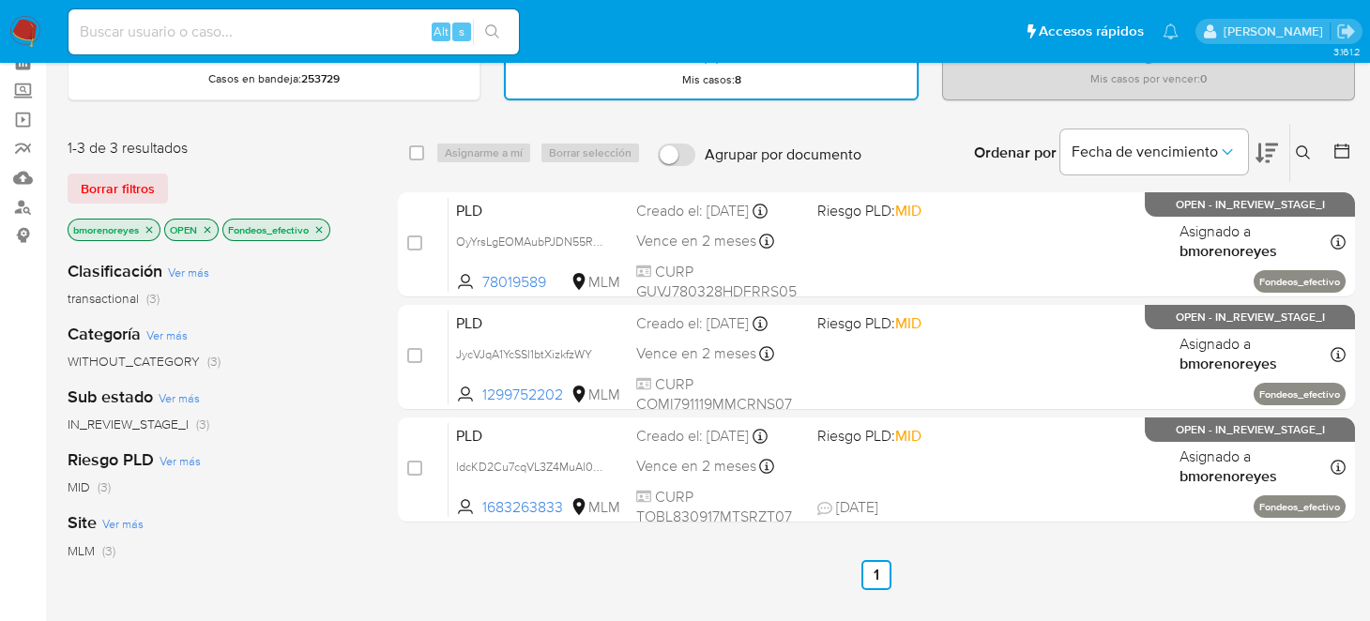
scroll to position [93, 0]
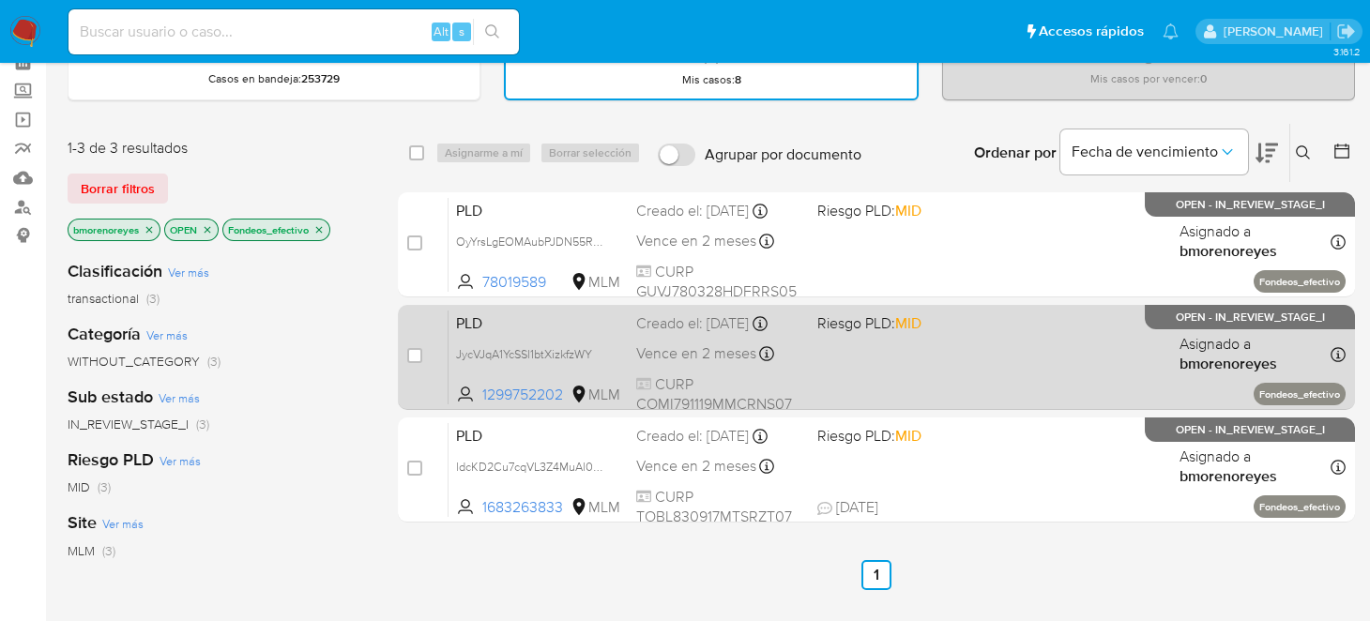
click at [579, 322] on span "PLD" at bounding box center [538, 322] width 165 height 24
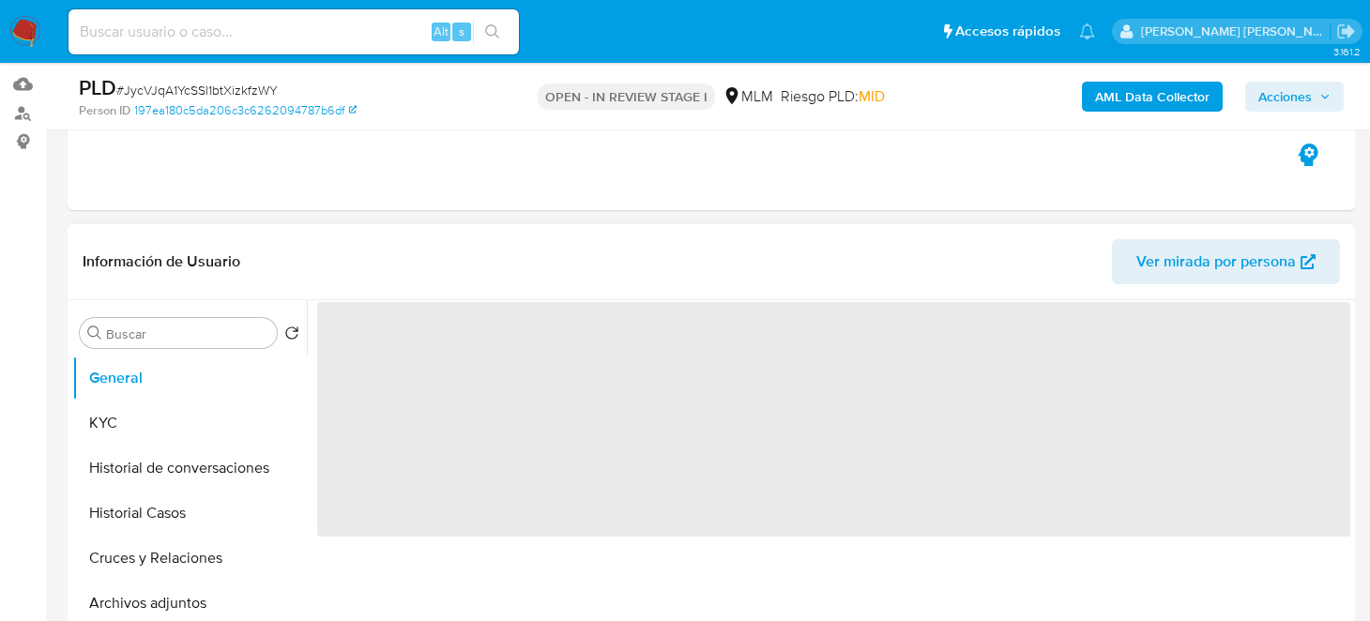
select select "10"
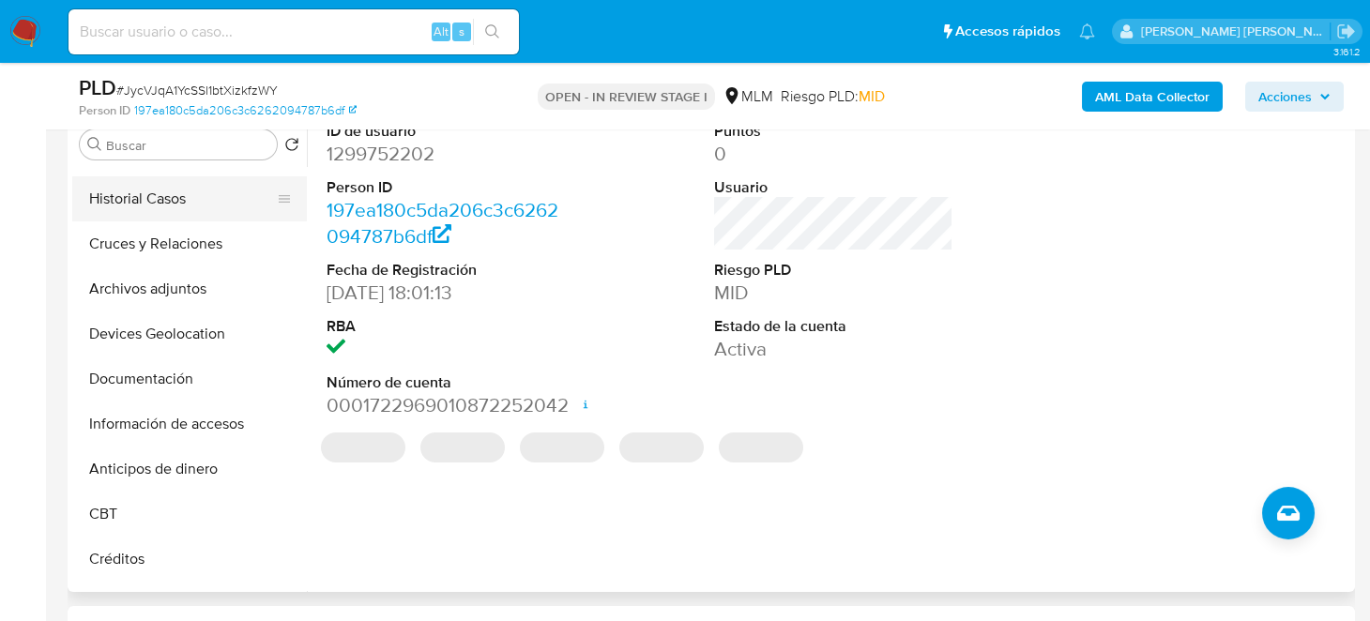
scroll to position [93, 0]
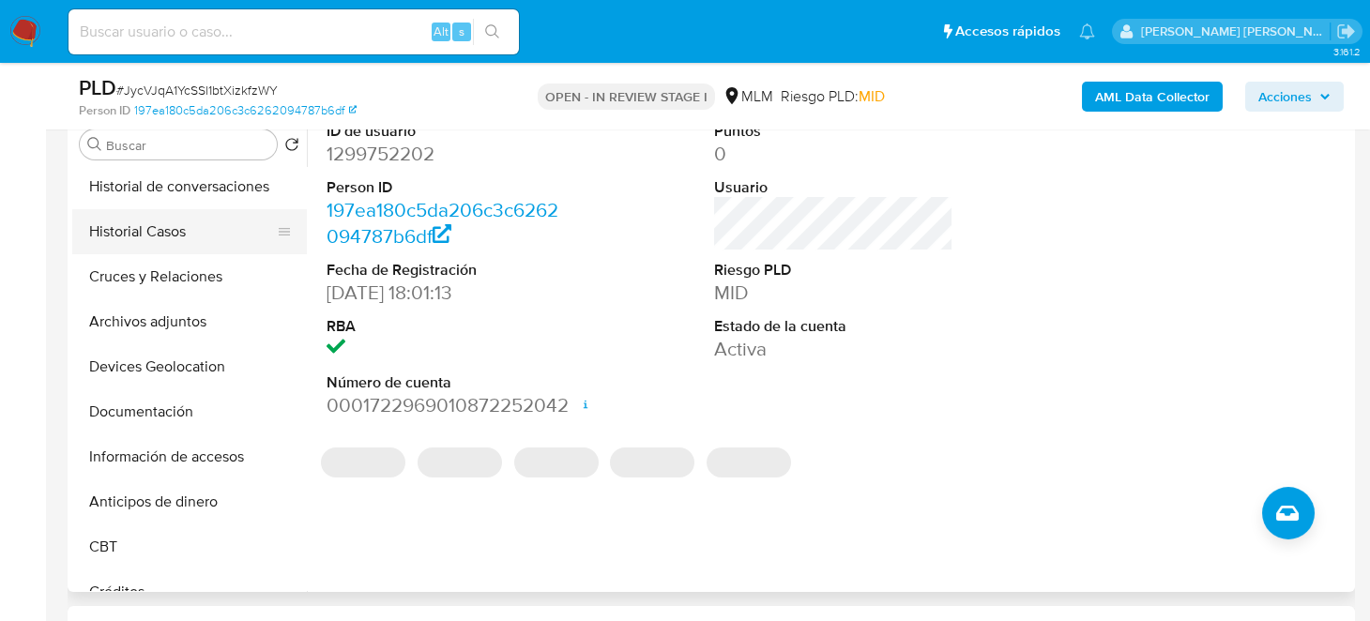
click at [167, 225] on button "Historial Casos" at bounding box center [182, 231] width 220 height 45
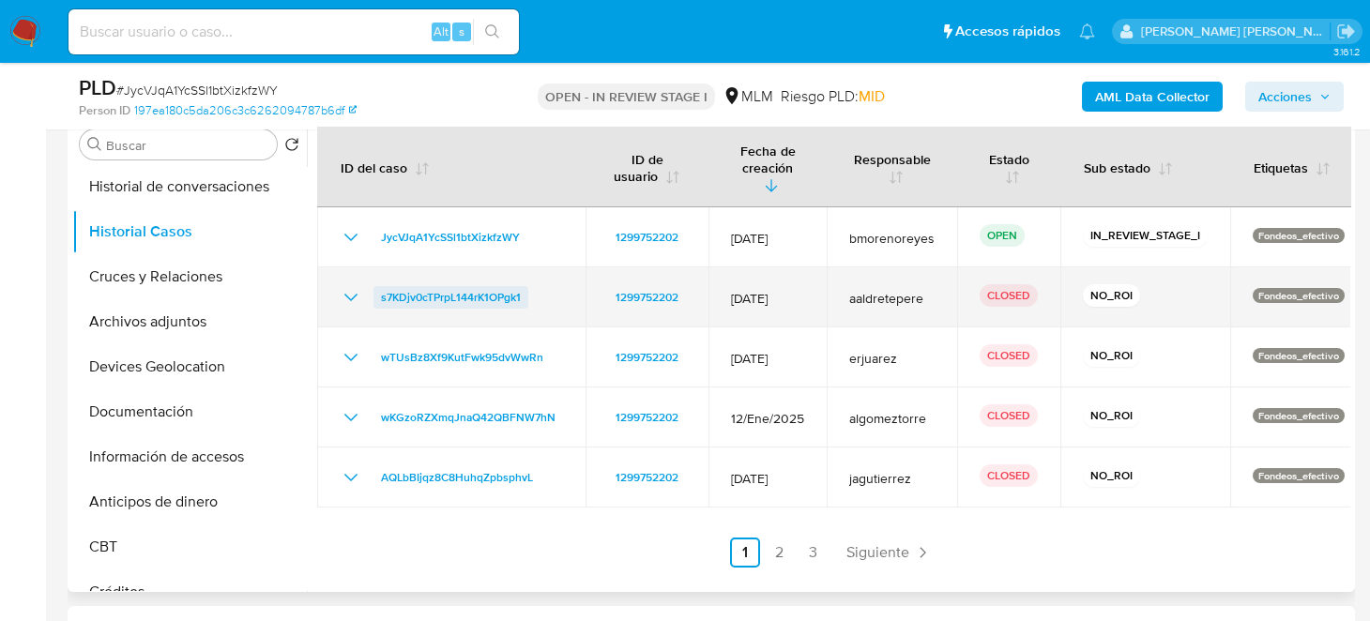
click at [452, 286] on span "s7KDjv0cTPrpL144rK1OPgk1" at bounding box center [451, 297] width 140 height 23
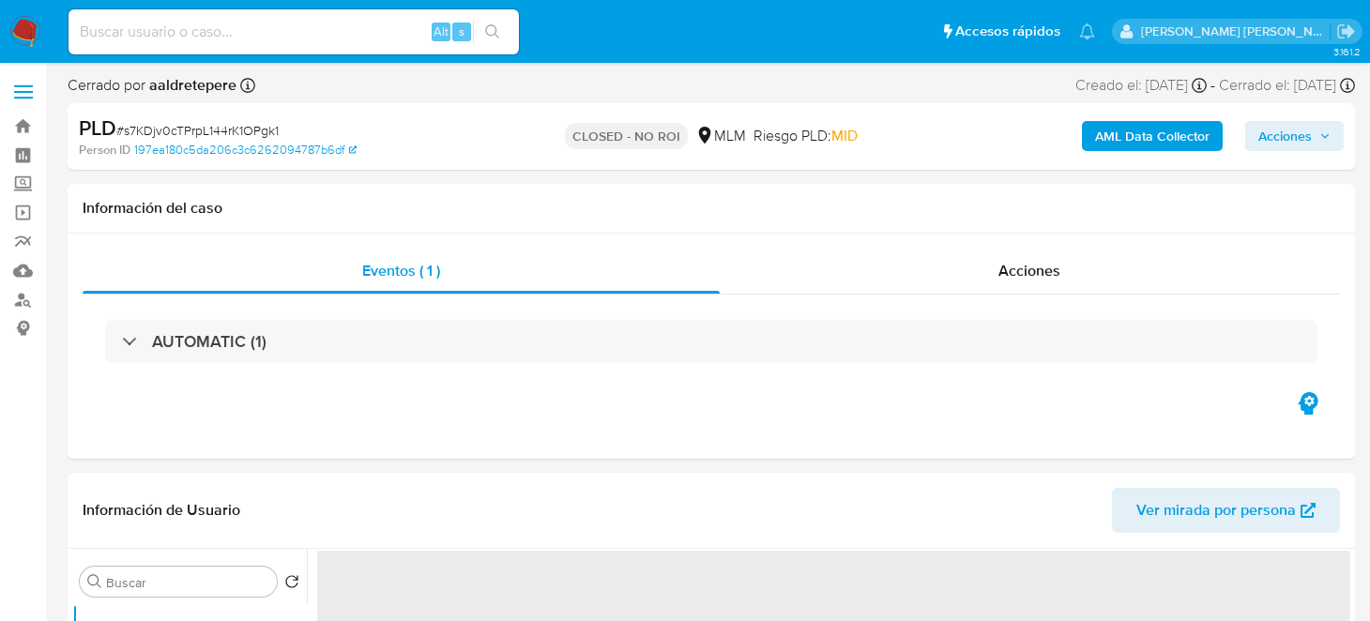
select select "10"
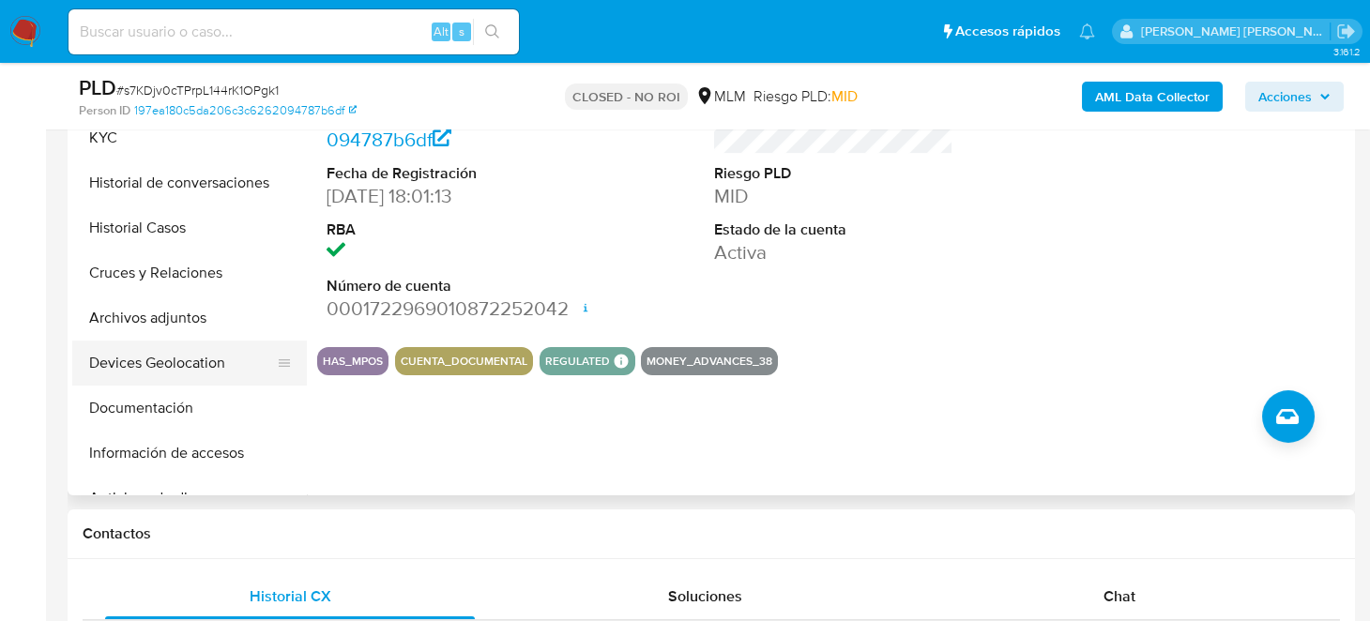
scroll to position [468, 0]
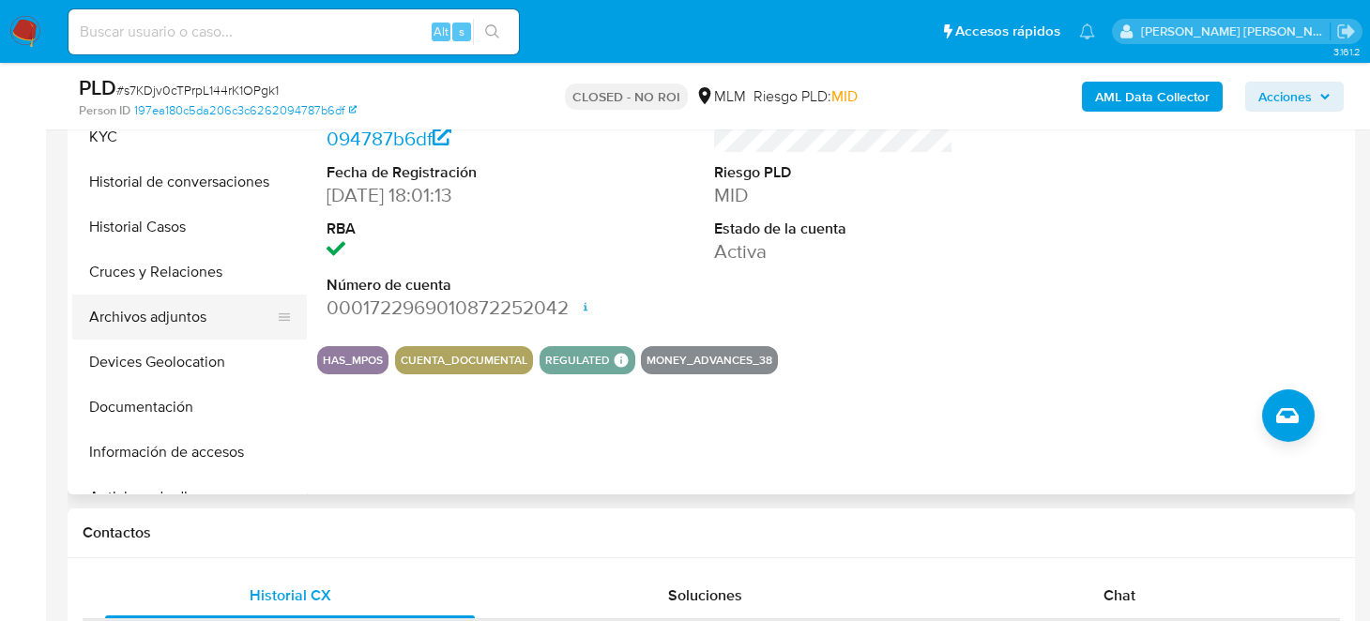
click at [173, 318] on button "Archivos adjuntos" at bounding box center [182, 317] width 220 height 45
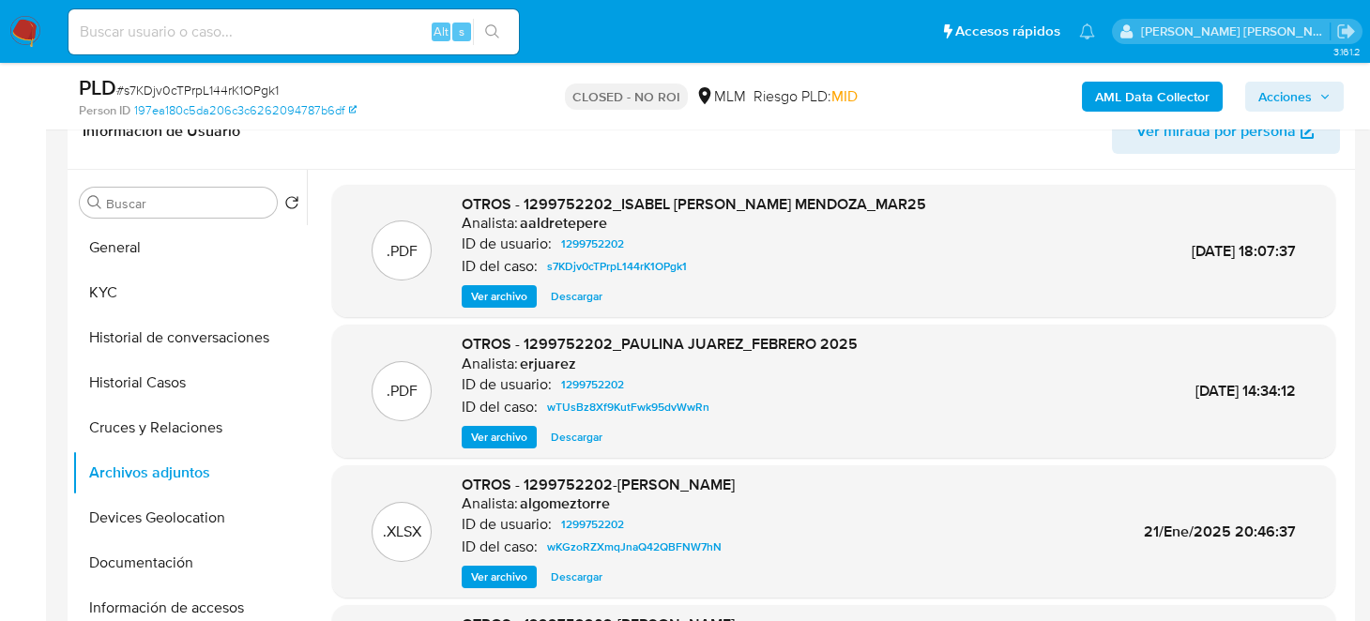
scroll to position [281, 0]
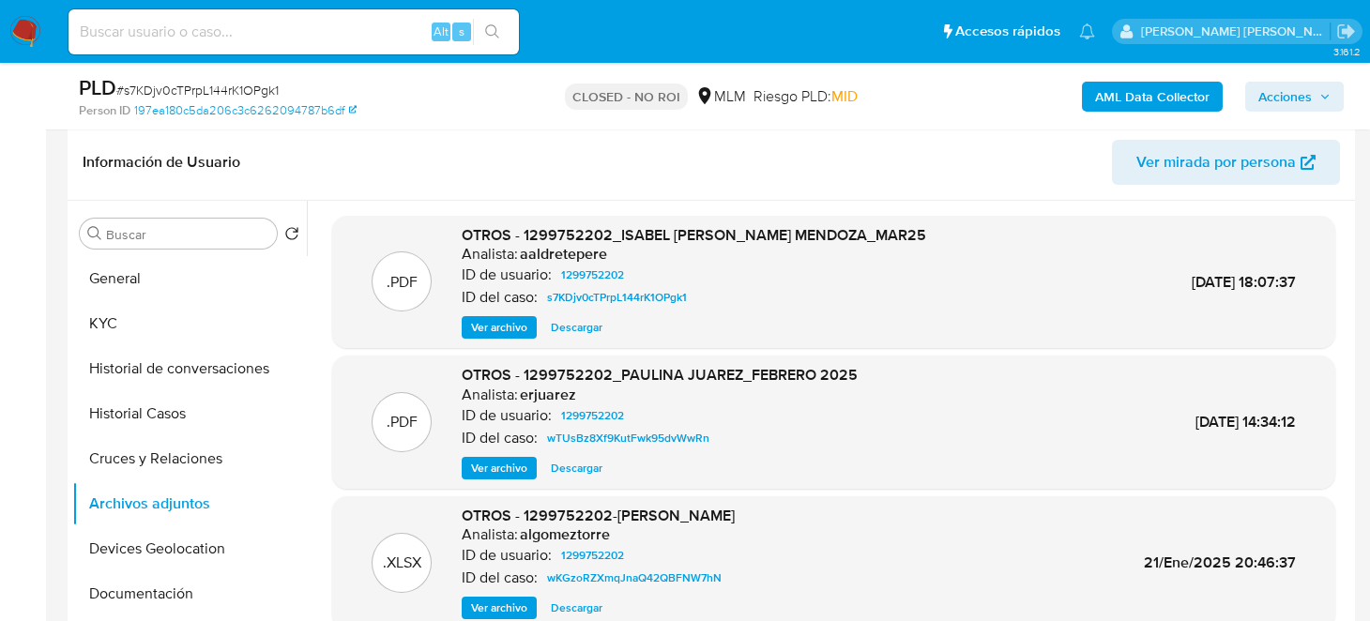
click at [580, 324] on span "Descargar" at bounding box center [577, 327] width 52 height 19
click at [170, 259] on button "General" at bounding box center [182, 278] width 220 height 45
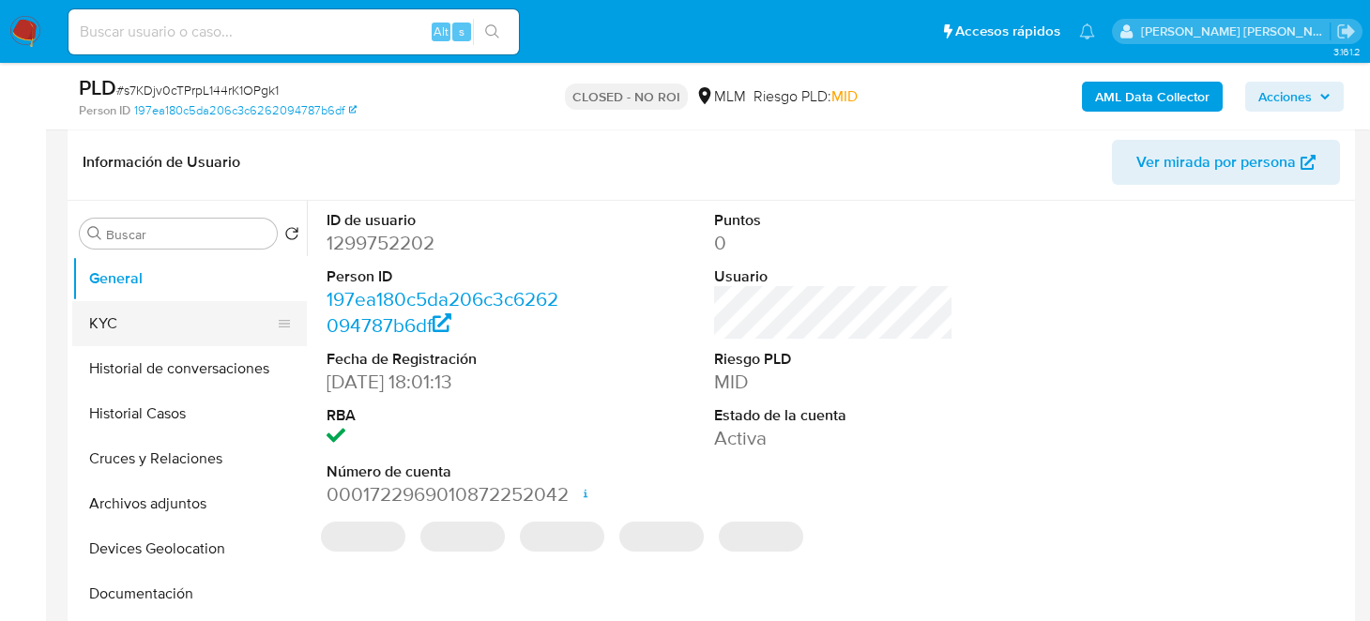
click at [96, 324] on button "KYC" at bounding box center [182, 323] width 220 height 45
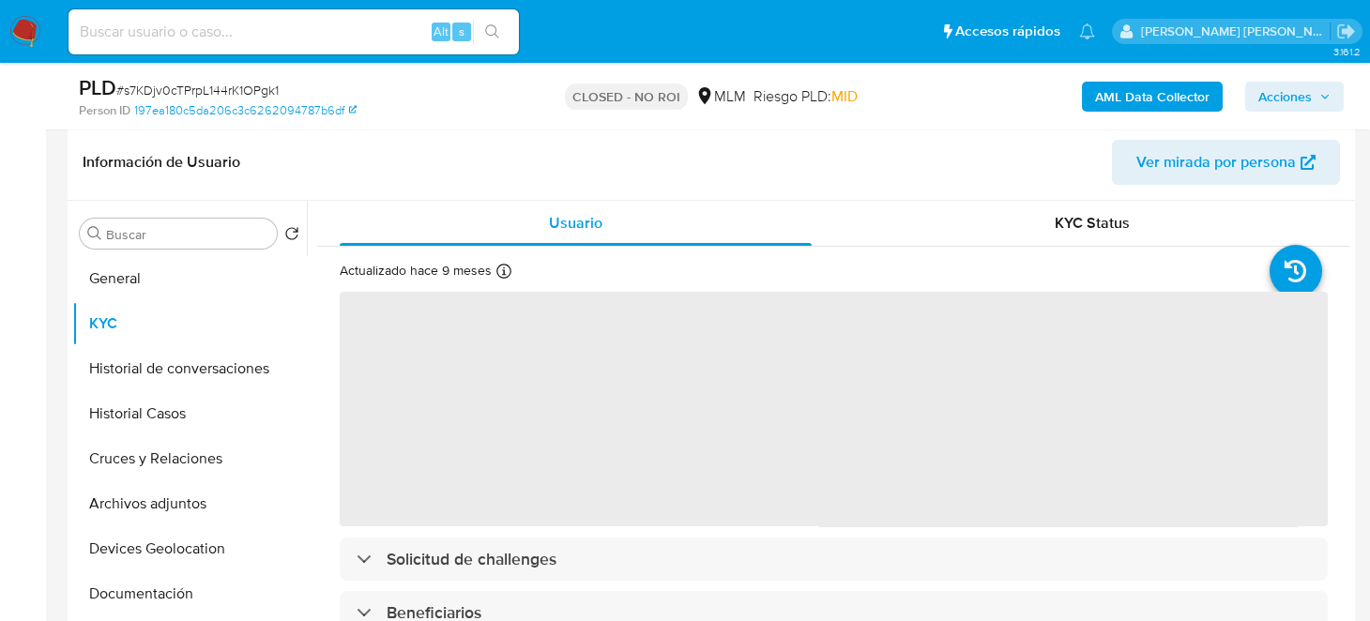
scroll to position [93, 0]
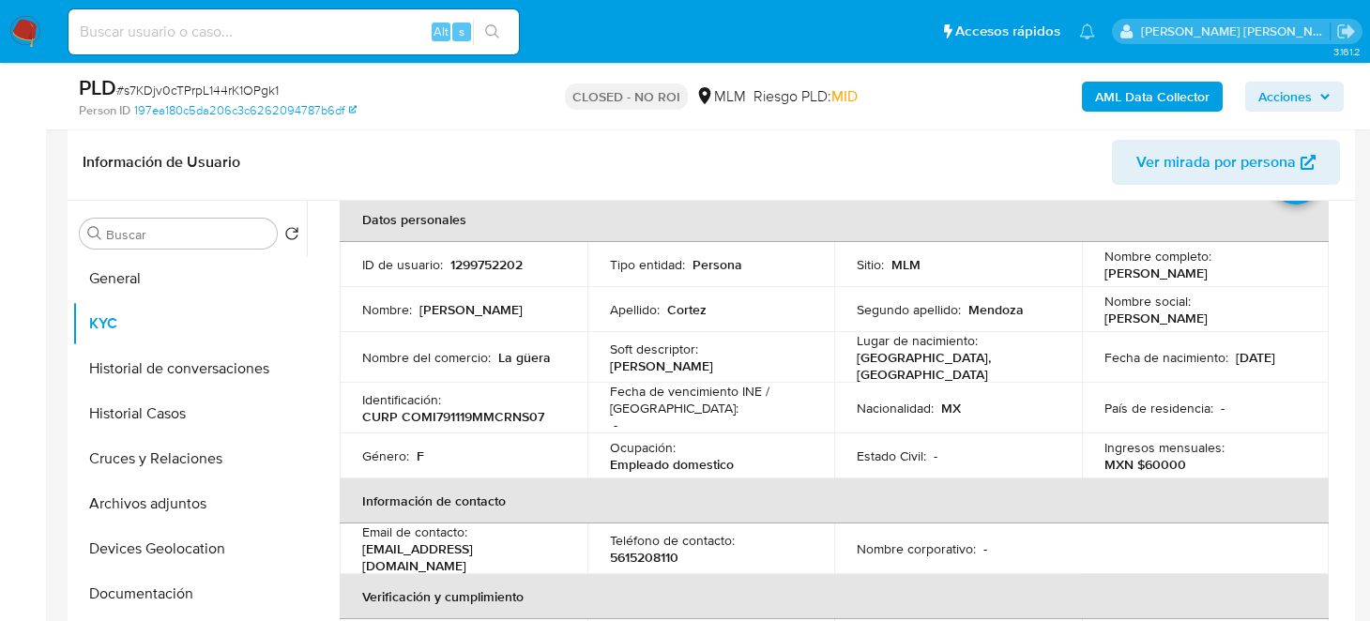
click at [244, 25] on input at bounding box center [293, 32] width 450 height 24
paste input "1048335278"
type input "1048335278"
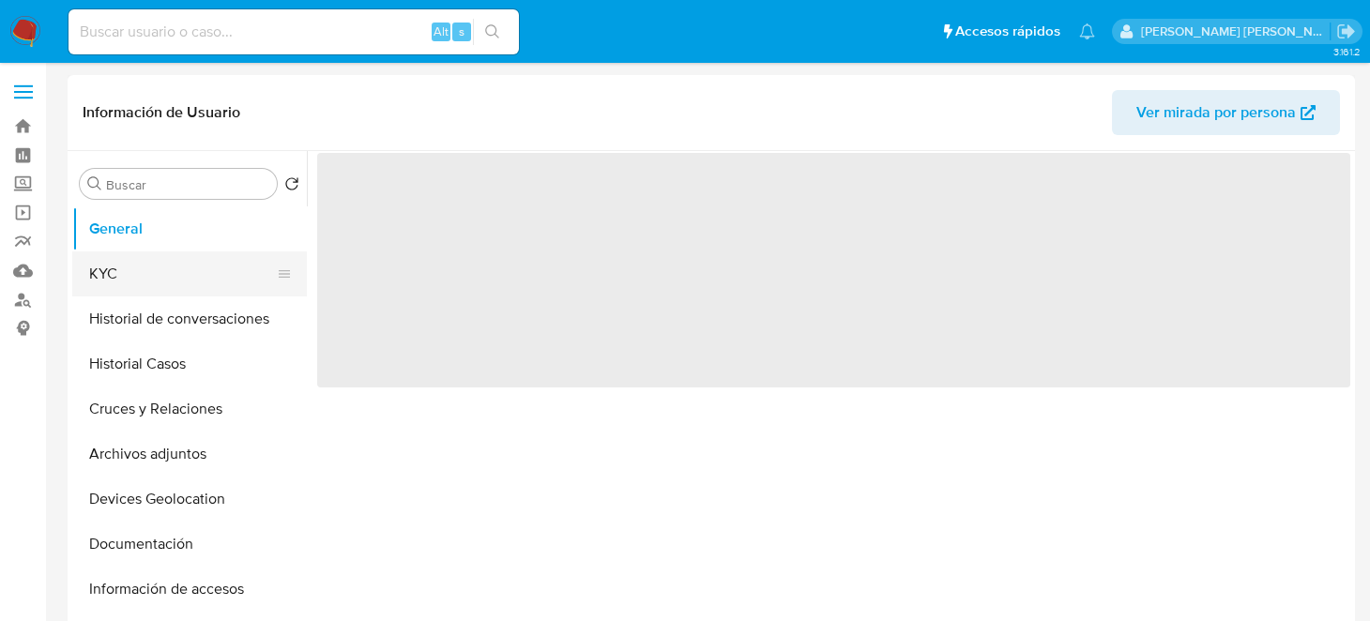
click at [114, 267] on button "KYC" at bounding box center [182, 273] width 220 height 45
select select "10"
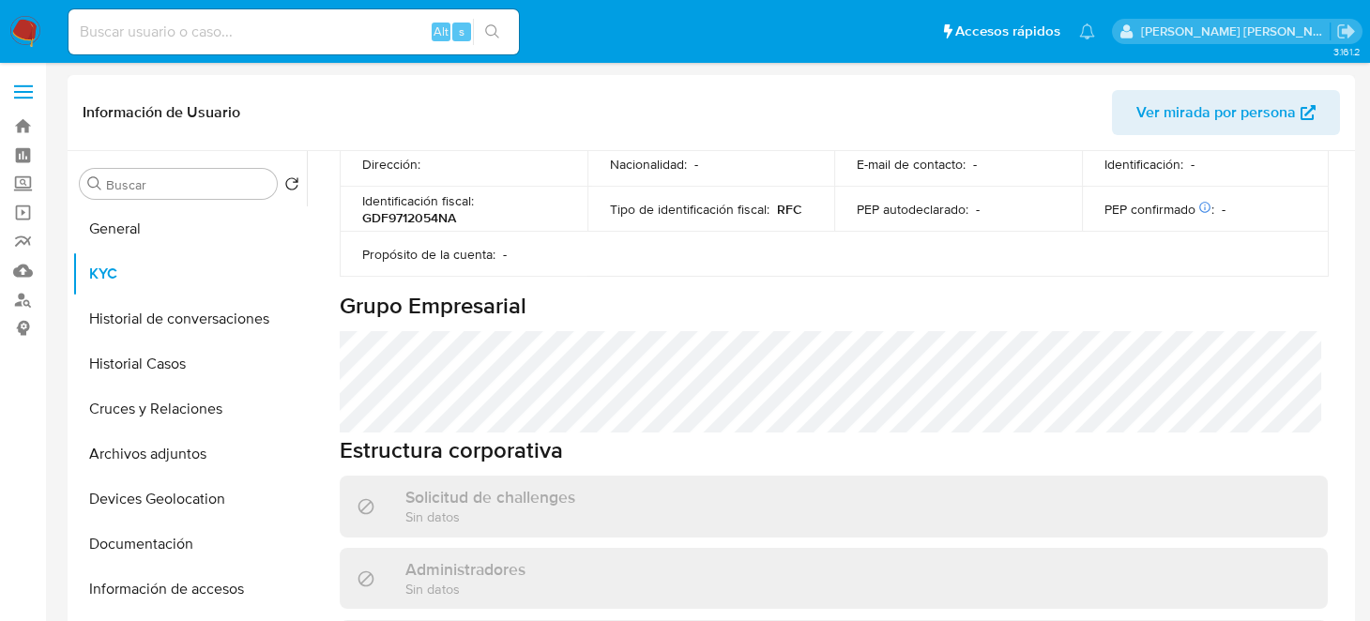
scroll to position [656, 0]
